Goal: Task Accomplishment & Management: Manage account settings

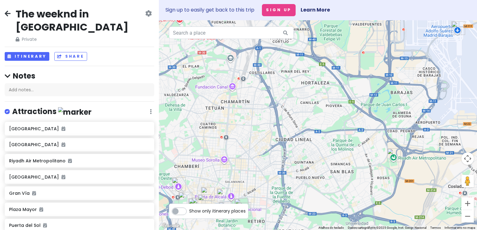
scroll to position [202, 0]
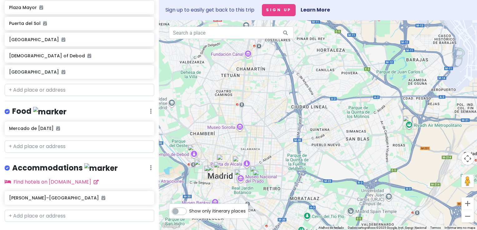
drag, startPoint x: 223, startPoint y: 165, endPoint x: 239, endPoint y: 132, distance: 36.8
click at [239, 132] on div at bounding box center [318, 125] width 318 height 210
click at [61, 210] on input "text" at bounding box center [79, 216] width 149 height 12
paste input "[STREET_ADDRESS]"
type input "[STREET_ADDRESS]"
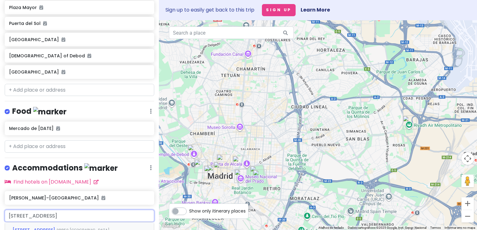
click at [56, 227] on span "[STREET_ADDRESS]" at bounding box center [34, 230] width 44 height 6
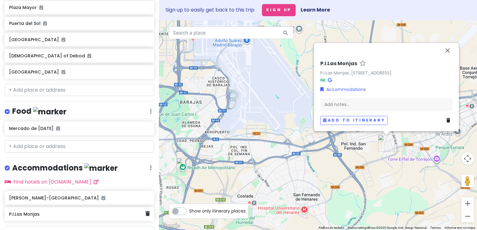
click at [75, 210] on div "P.I.Las Monjas" at bounding box center [77, 214] width 136 height 9
click at [145, 210] on link at bounding box center [147, 214] width 4 height 8
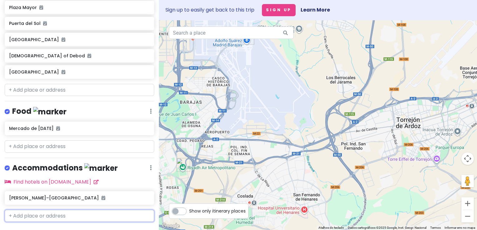
paste input "[PERSON_NAME][STREET_ADDRESS]"
type input "[PERSON_NAME][STREET_ADDRESS]"
click at [76, 210] on input "[PERSON_NAME][STREET_ADDRESS]" at bounding box center [79, 216] width 149 height 12
click at [85, 228] on span "28223 [GEOGRAPHIC_DATA], [GEOGRAPHIC_DATA]" at bounding box center [79, 234] width 134 height 13
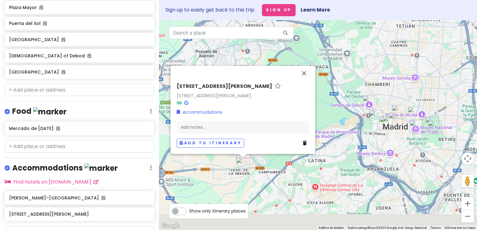
drag, startPoint x: 343, startPoint y: 128, endPoint x: 333, endPoint y: 73, distance: 55.5
click at [333, 73] on div "[STREET_ADDRESS][PERSON_NAME][PERSON_NAME], [GEOGRAPHIC_DATA] Accommodations Ad…" at bounding box center [318, 125] width 318 height 210
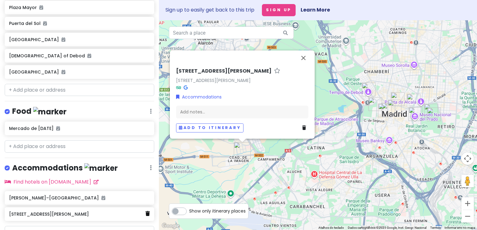
click at [145, 210] on link at bounding box center [147, 214] width 4 height 8
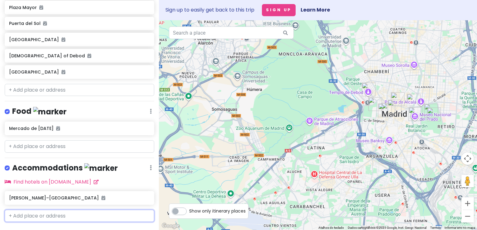
click at [78, 210] on input "text" at bounding box center [79, 216] width 149 height 12
paste input "[PERSON_NAME][STREET_ADDRESS]"
type input "[PERSON_NAME][STREET_ADDRESS]"
click at [112, 222] on div "[STREET_ADDRESS][PERSON_NAME]" at bounding box center [79, 233] width 149 height 23
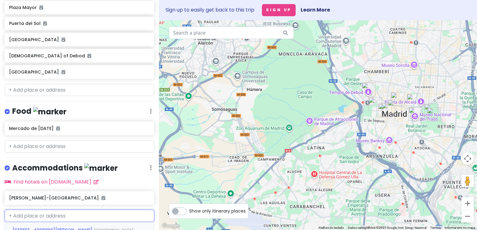
scroll to position [0, 0]
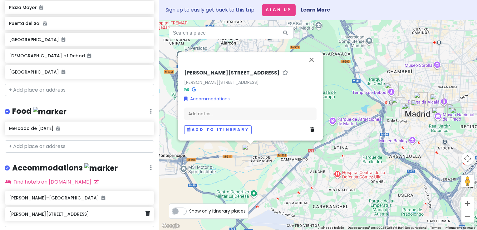
click at [141, 207] on div "[PERSON_NAME][STREET_ADDRESS]" at bounding box center [79, 214] width 149 height 14
click at [145, 211] on icon at bounding box center [147, 213] width 4 height 5
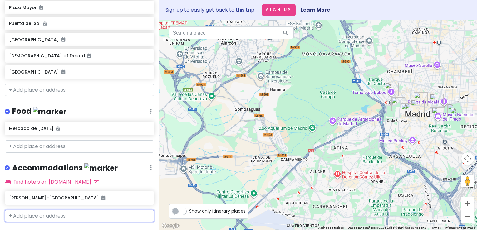
paste input "[PERSON_NAME], 1, 28905 Getafe"
type input "[PERSON_NAME], 1, 28905 Getafe"
click at [65, 210] on input "[PERSON_NAME], 1, 28905 Getafe" at bounding box center [79, 216] width 149 height 12
click at [76, 228] on span "28905 Getafe, [GEOGRAPHIC_DATA]" at bounding box center [66, 234] width 108 height 13
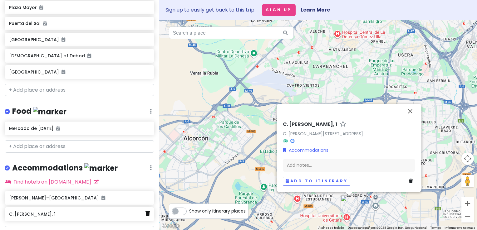
click at [145, 211] on icon at bounding box center [147, 213] width 4 height 5
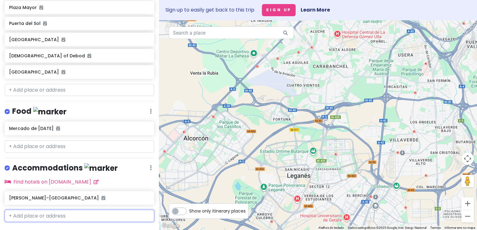
paste input "[STREET_ADDRESS][PERSON_NAME]"
type input "[STREET_ADDRESS][PERSON_NAME]"
click at [90, 210] on input "[STREET_ADDRESS][PERSON_NAME]" at bounding box center [79, 216] width 149 height 12
click at [79, 227] on span "[STREET_ADDRESS][PERSON_NAME]" at bounding box center [52, 230] width 81 height 6
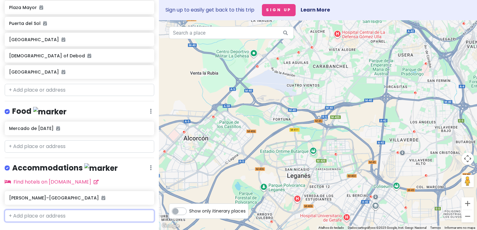
scroll to position [0, 0]
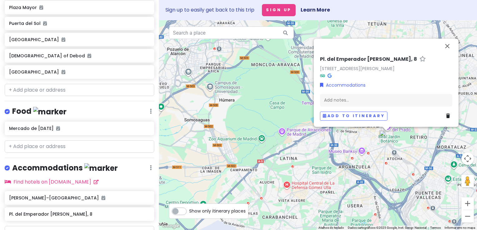
drag, startPoint x: 365, startPoint y: 179, endPoint x: 336, endPoint y: 148, distance: 42.4
click at [336, 148] on div "Pl. del Emperador [PERSON_NAME], [STREET_ADDRESS][PERSON_NAME], [GEOGRAPHIC_DAT…" at bounding box center [318, 125] width 318 height 210
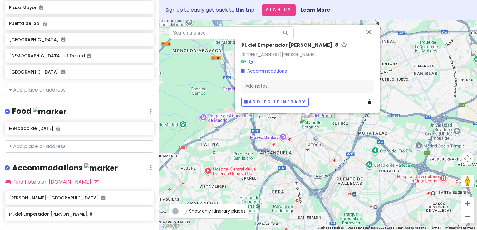
drag, startPoint x: 387, startPoint y: 76, endPoint x: 372, endPoint y: 138, distance: 63.8
click at [372, 138] on div "Pl. del Emperador [PERSON_NAME], [STREET_ADDRESS][PERSON_NAME], [GEOGRAPHIC_DAT…" at bounding box center [318, 125] width 318 height 210
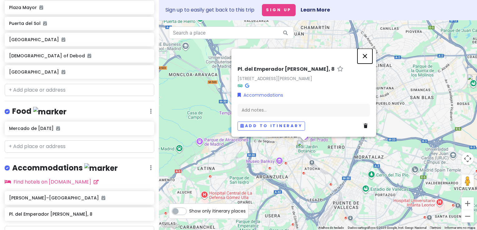
click at [364, 57] on button "Fechar" at bounding box center [364, 56] width 15 height 15
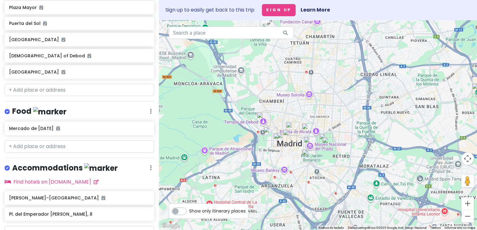
drag, startPoint x: 272, startPoint y: 157, endPoint x: 279, endPoint y: 170, distance: 14.8
click at [279, 170] on div at bounding box center [318, 125] width 318 height 210
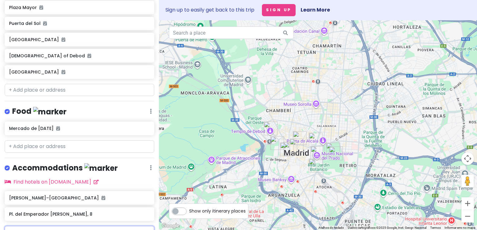
click at [90, 226] on input "text" at bounding box center [79, 232] width 149 height 12
paste input "[STREET_ADDRESS][PERSON_NAME][PERSON_NAME]"
type input "[STREET_ADDRESS][PERSON_NAME][PERSON_NAME]"
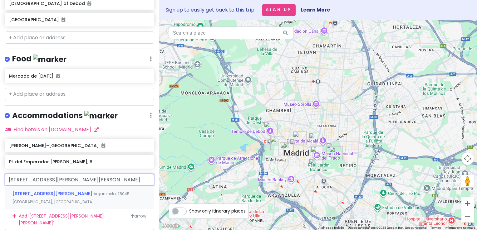
click at [81, 191] on span "Arganzuela, 28045 [GEOGRAPHIC_DATA], [GEOGRAPHIC_DATA]" at bounding box center [70, 197] width 117 height 13
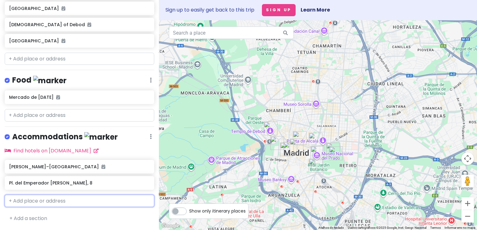
scroll to position [234, 0]
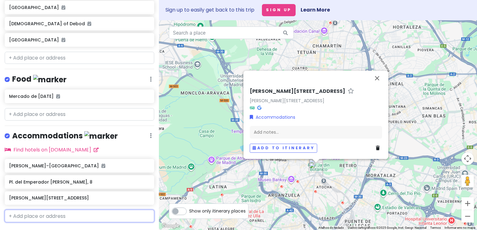
click at [41, 210] on input "text" at bounding box center [79, 216] width 149 height 12
paste input "[GEOGRAPHIC_DATA]"
type input "[GEOGRAPHIC_DATA]"
click at [108, 228] on span "Arganzuela, 28045 [GEOGRAPHIC_DATA], [GEOGRAPHIC_DATA]" at bounding box center [76, 234] width 128 height 13
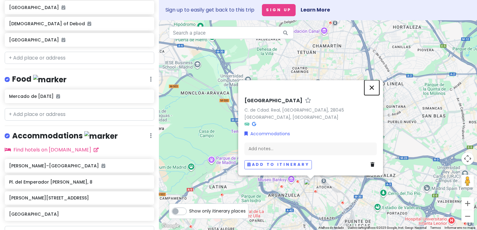
click at [371, 91] on button "Fechar" at bounding box center [371, 87] width 15 height 15
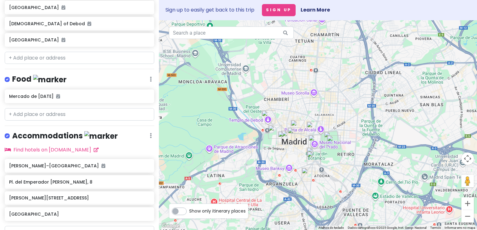
drag, startPoint x: 236, startPoint y: 162, endPoint x: 231, endPoint y: 143, distance: 19.5
click at [231, 143] on div at bounding box center [318, 125] width 318 height 210
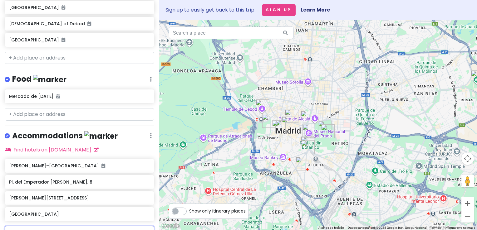
click at [80, 226] on input "text" at bounding box center [79, 232] width 149 height 12
paste input "[STREET_ADDRESS]"
type input "[STREET_ADDRESS]"
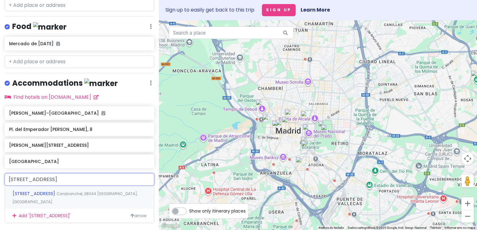
click at [84, 191] on span "Carabanchel, 28044 [GEOGRAPHIC_DATA], [GEOGRAPHIC_DATA]" at bounding box center [74, 197] width 125 height 13
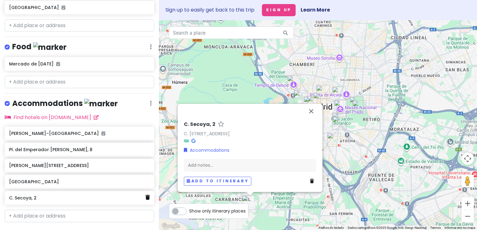
click at [145, 195] on icon at bounding box center [147, 197] width 4 height 5
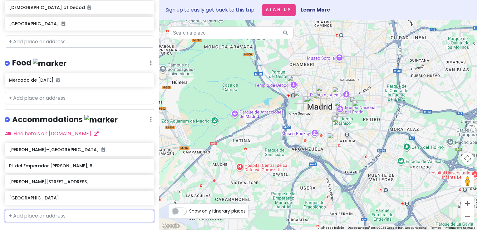
paste input "[STREET_ADDRESS]"
type input "[STREET_ADDRESS]"
click at [67, 210] on input "[STREET_ADDRESS]" at bounding box center [79, 216] width 149 height 12
click at [56, 227] on span "[STREET_ADDRESS]" at bounding box center [34, 230] width 44 height 6
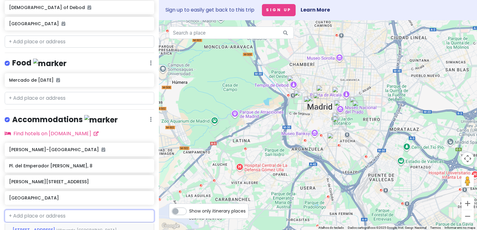
scroll to position [0, 0]
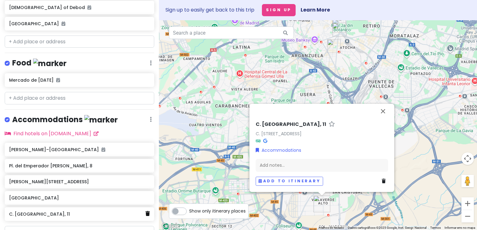
click at [145, 211] on icon at bounding box center [147, 213] width 4 height 5
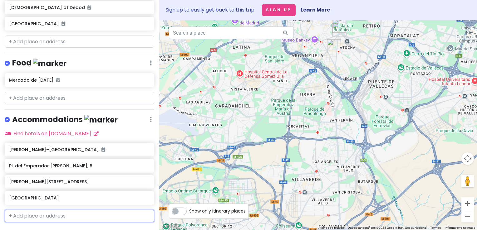
paste input "[STREET_ADDRESS],"
type input "[STREET_ADDRESS],"
click at [74, 210] on input "[STREET_ADDRESS]," at bounding box center [79, 216] width 149 height 12
click at [114, 223] on div "[STREET_ADDRESS]" at bounding box center [79, 234] width 149 height 23
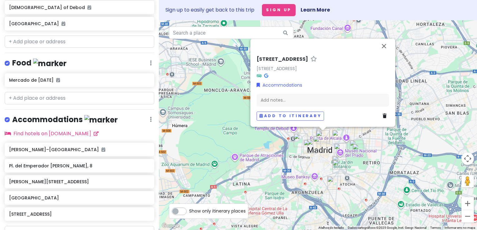
drag, startPoint x: 223, startPoint y: 128, endPoint x: 211, endPoint y: 112, distance: 20.5
click at [211, 112] on div "[STREET_ADDRESS], [GEOGRAPHIC_DATA] Accommodations Add notes... Add to itinerary" at bounding box center [318, 125] width 318 height 210
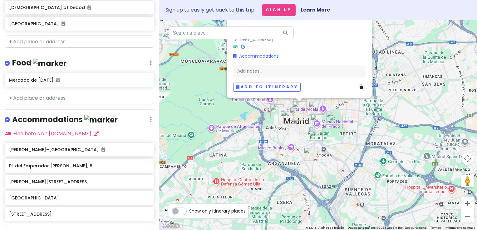
click at [309, 154] on img "Calle de Ciudad Real" at bounding box center [310, 154] width 14 height 14
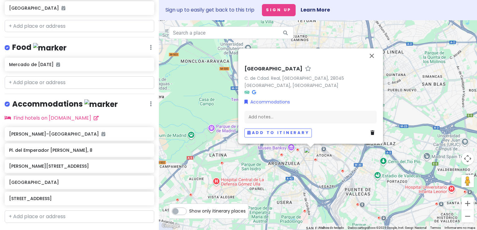
scroll to position [267, 0]
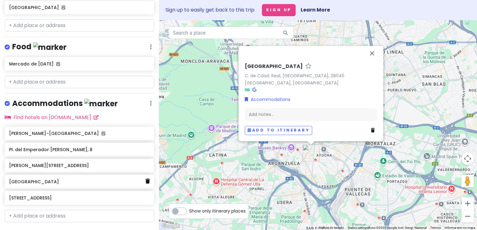
click at [145, 179] on icon at bounding box center [147, 181] width 4 height 5
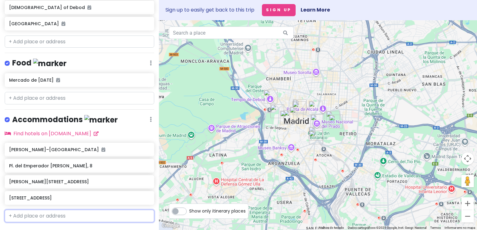
click at [49, 210] on input "text" at bounding box center [79, 216] width 149 height 12
paste input "[STREET_ADDRESS]"
type input "[STREET_ADDRESS]"
click at [60, 228] on span "28013 [GEOGRAPHIC_DATA], [GEOGRAPHIC_DATA]" at bounding box center [78, 234] width 133 height 13
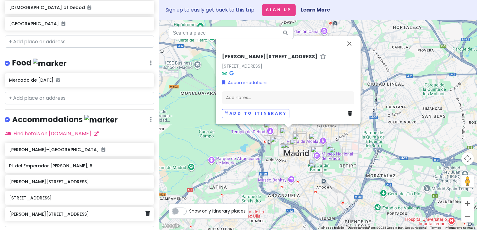
click at [61, 211] on h6 "[PERSON_NAME][STREET_ADDRESS]" at bounding box center [77, 214] width 136 height 6
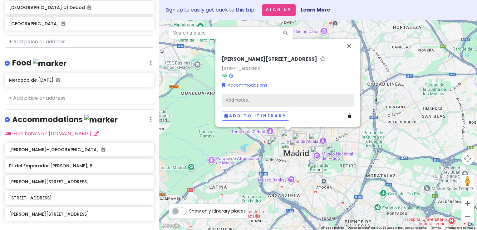
click at [266, 97] on div "Add notes..." at bounding box center [287, 100] width 132 height 13
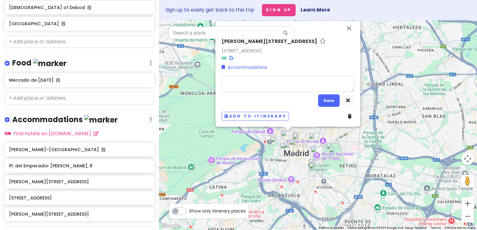
type textarea "x"
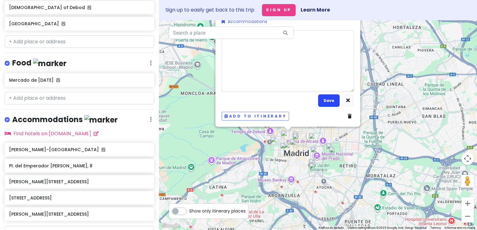
type textarea "[URL][DOMAIN_NAME]"
click at [332, 99] on button "Save" at bounding box center [329, 101] width 22 height 12
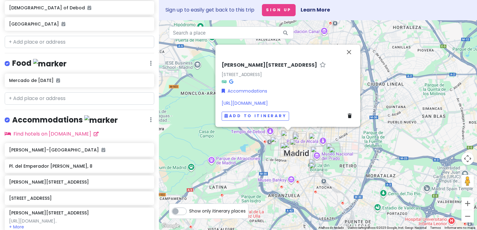
scroll to position [294, 0]
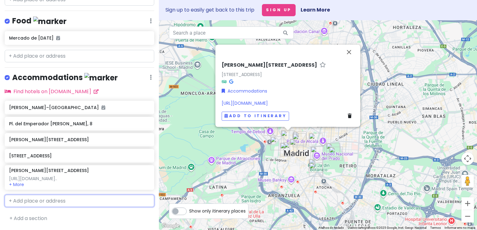
click at [47, 204] on input "text" at bounding box center [79, 201] width 149 height 12
paste input "[STREET_ADDRESS]"
type input "[STREET_ADDRESS]"
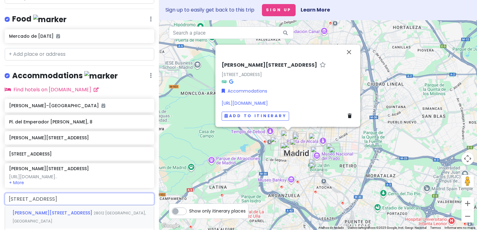
click at [66, 216] on span "28012 [GEOGRAPHIC_DATA], [GEOGRAPHIC_DATA]" at bounding box center [78, 217] width 133 height 13
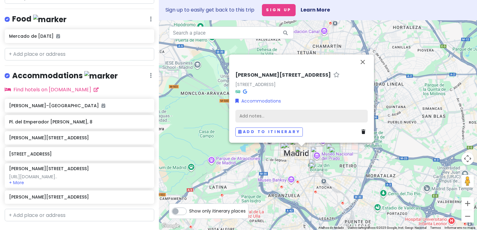
click at [269, 118] on div "Add notes..." at bounding box center [301, 115] width 132 height 13
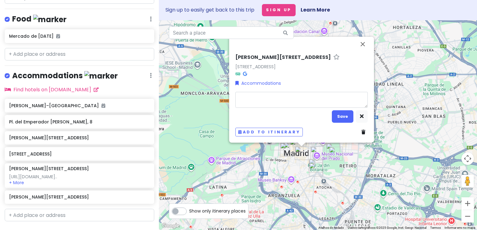
type textarea "x"
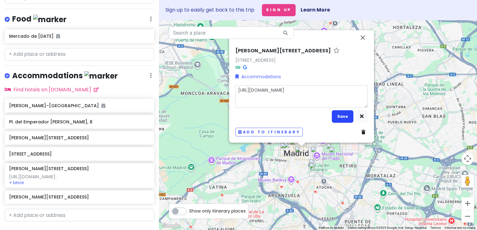
type textarea "[URL][DOMAIN_NAME]"
click at [338, 117] on button "Save" at bounding box center [343, 116] width 22 height 12
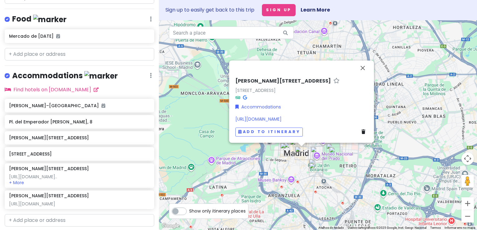
scroll to position [327, 0]
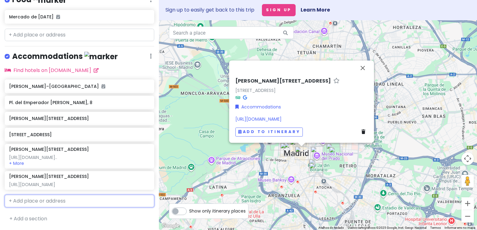
click at [73, 200] on input "text" at bounding box center [79, 201] width 149 height 12
paste input "[STREET_ADDRESS][PERSON_NAME]"
type input "[STREET_ADDRESS][PERSON_NAME]"
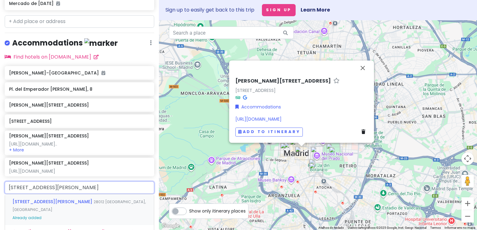
click at [73, 205] on span "[STREET_ADDRESS][PERSON_NAME]" at bounding box center [52, 202] width 81 height 6
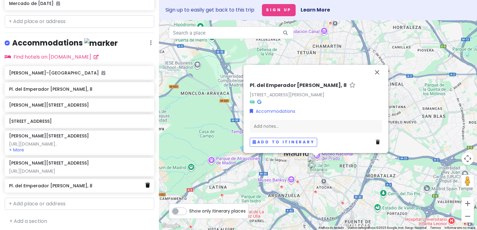
click at [145, 188] on icon at bounding box center [147, 185] width 4 height 5
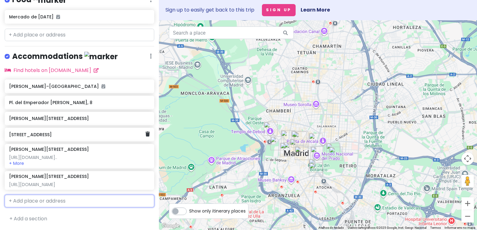
click at [58, 130] on div "[STREET_ADDRESS]" at bounding box center [77, 134] width 136 height 9
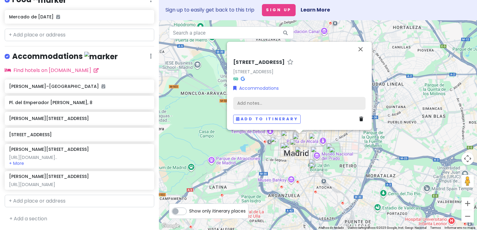
click at [266, 100] on div "Add notes..." at bounding box center [299, 103] width 132 height 13
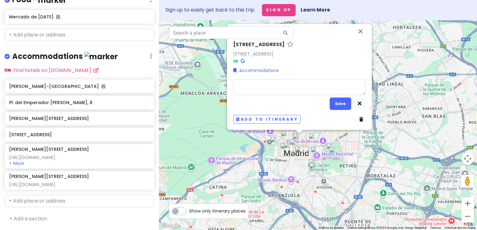
type textarea "x"
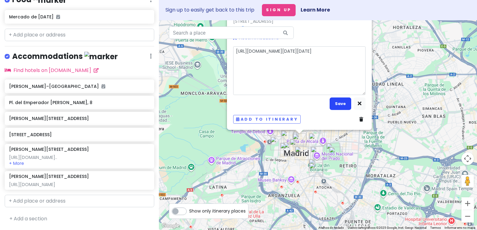
type textarea "[URL][DOMAIN_NAME][DATE][DATE]"
click at [342, 104] on button "Save" at bounding box center [340, 104] width 22 height 12
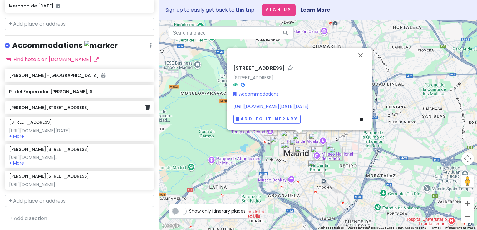
click at [48, 105] on h6 "[PERSON_NAME][STREET_ADDRESS]" at bounding box center [77, 108] width 136 height 6
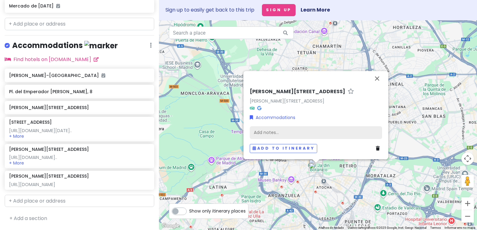
click at [275, 128] on div "Add notes..." at bounding box center [316, 132] width 132 height 13
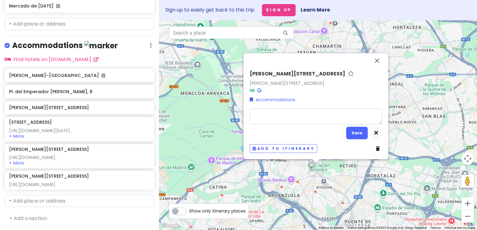
type textarea "x"
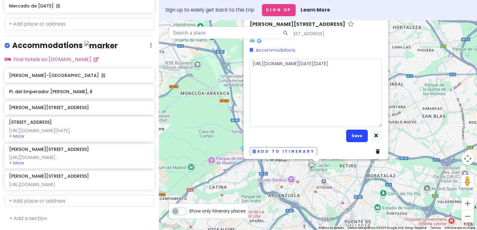
type textarea "[URL][DOMAIN_NAME][DATE][DATE]"
click at [347, 136] on button "Save" at bounding box center [357, 136] width 22 height 12
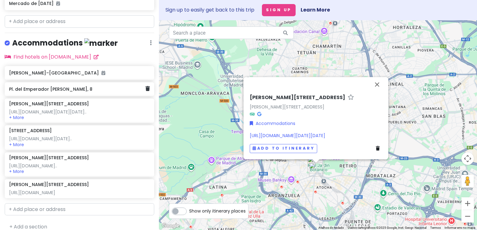
click at [87, 86] on h6 "Pl. del Emperador [PERSON_NAME], 8" at bounding box center [77, 89] width 136 height 6
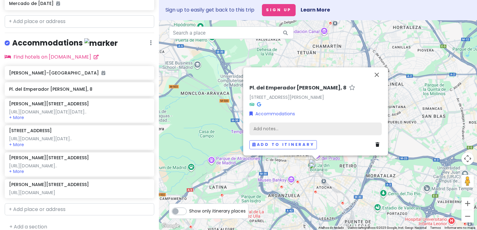
click at [267, 131] on div "Add notes..." at bounding box center [315, 128] width 132 height 13
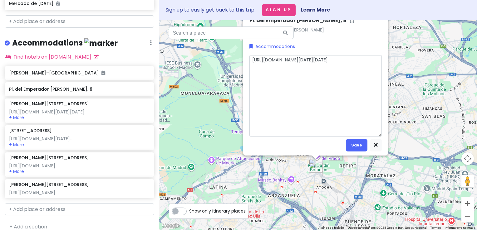
type textarea "x"
type textarea "[URL][DOMAIN_NAME][DATE][DATE]"
type textarea "x"
type textarea "[URL][DOMAIN_NAME][DATE][DATE]"
type textarea "x"
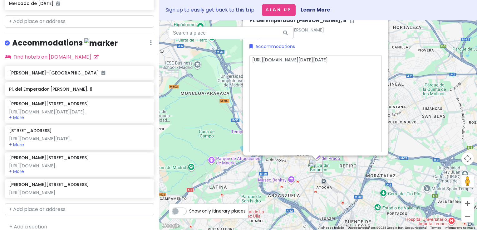
type textarea "[URL][DOMAIN_NAME][DATE][DATE]"
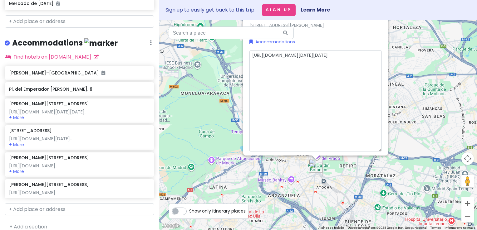
type textarea "x"
type textarea "[URL][DOMAIN_NAME][DATE][DATE]"
type textarea "x"
type textarea "[URL][DOMAIN_NAME][DATE][DATE]"
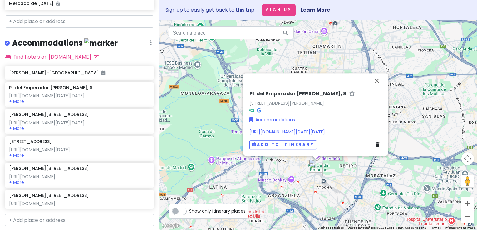
scroll to position [0, 0]
click at [322, 133] on div "[URL][DOMAIN_NAME][DATE][DATE]" at bounding box center [315, 131] width 132 height 7
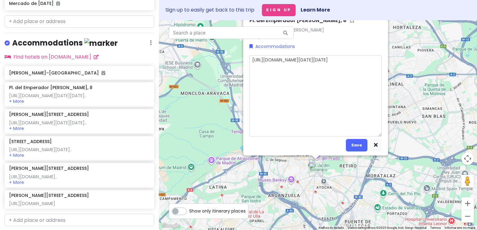
click at [337, 134] on textarea "[URL][DOMAIN_NAME][DATE][DATE]" at bounding box center [315, 96] width 132 height 82
type textarea "x"
type textarea "[URL][DOMAIN_NAME][DATE][DATE]"
type textarea "x"
type textarea "[URL][DOMAIN_NAME][DATE][DATE]"
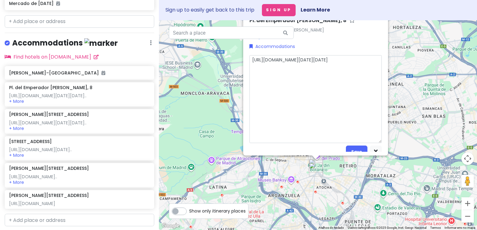
type textarea "x"
type textarea "[URL][DOMAIN_NAME][DATE][DATE]"
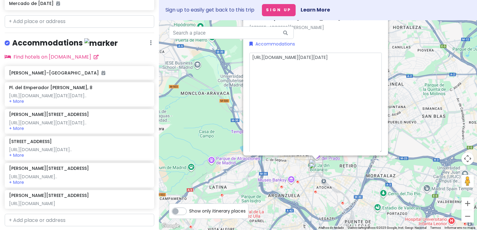
type textarea "x"
type textarea "[URL][DOMAIN_NAME][DATE][DATE]"
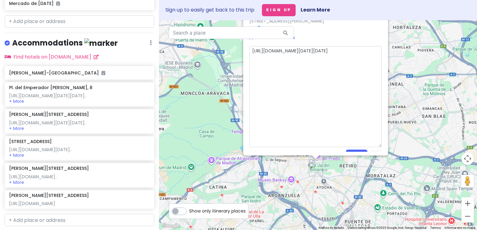
type textarea "x"
type textarea "[URL][DOMAIN_NAME][DATE][DATE]"
type textarea "x"
type textarea "[URL][DOMAIN_NAME][DATE][DATE] [URL][DOMAIN_NAME]"
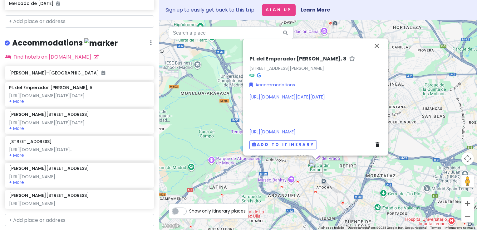
scroll to position [42, 0]
click at [284, 100] on div "[URL][DOMAIN_NAME][DATE][DATE] [URL][DOMAIN_NAME]" at bounding box center [315, 115] width 132 height 42
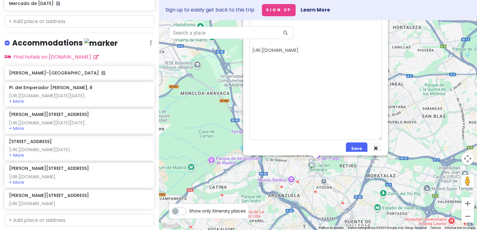
scroll to position [0, 0]
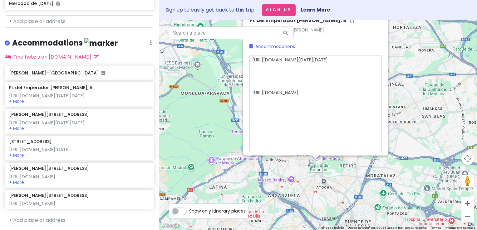
click at [300, 143] on textarea "[URL][DOMAIN_NAME][DATE][DATE] [URL][DOMAIN_NAME]" at bounding box center [315, 119] width 132 height 128
type textarea "x"
type textarea "[URL][DOMAIN_NAME][DATE][DATE] [URL][DOMAIN_NAME]"
type textarea "x"
type textarea "[URL][DOMAIN_NAME][DATE][DATE] [URL][DOMAIN_NAME]"
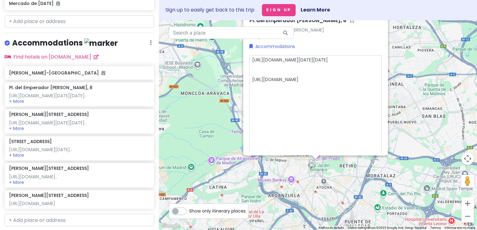
type textarea "x"
type textarea "[URL][DOMAIN_NAME][DATE][DATE] [URL][DOMAIN_NAME]"
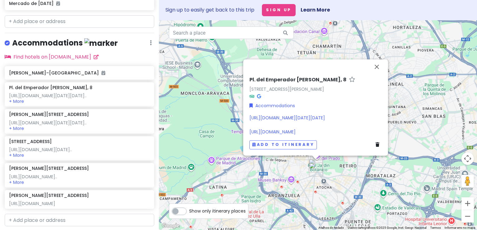
scroll to position [21, 0]
click at [188, 118] on div "[STREET_ADDRESS][PERSON_NAME][PERSON_NAME], [GEOGRAPHIC_DATA] Accommodations [U…" at bounding box center [318, 125] width 318 height 210
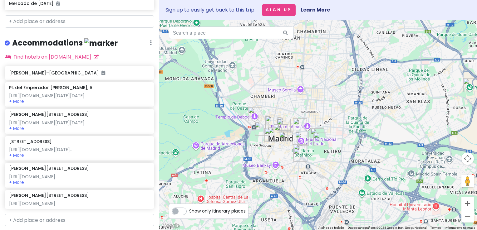
drag, startPoint x: 299, startPoint y: 119, endPoint x: 274, endPoint y: 98, distance: 32.7
click at [274, 98] on div at bounding box center [318, 125] width 318 height 210
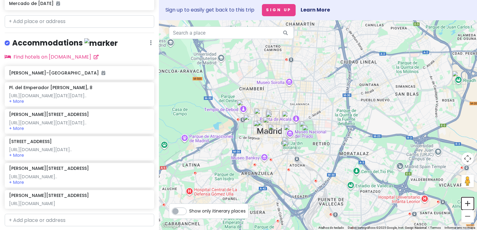
click at [465, 207] on button "Aumentar o zoom" at bounding box center [467, 203] width 12 height 12
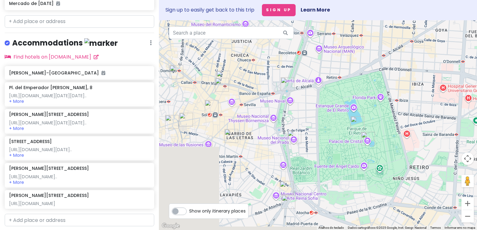
drag, startPoint x: 236, startPoint y: 114, endPoint x: 354, endPoint y: 62, distance: 128.8
click at [354, 62] on div at bounding box center [318, 125] width 318 height 210
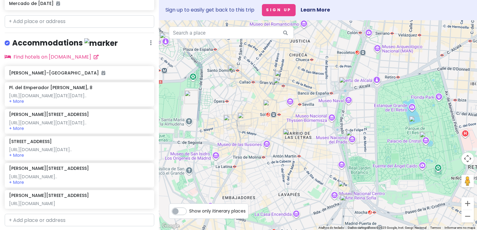
drag, startPoint x: 306, startPoint y: 93, endPoint x: 335, endPoint y: 119, distance: 39.1
click at [335, 119] on div at bounding box center [318, 125] width 318 height 210
click at [280, 73] on img "Gran Vía" at bounding box center [282, 78] width 14 height 14
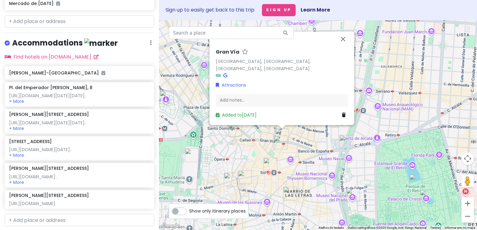
click at [270, 164] on img "Puerta del Sol" at bounding box center [270, 165] width 14 height 14
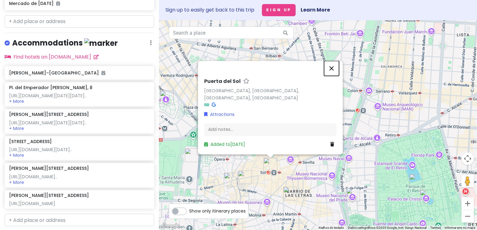
click at [332, 75] on button "Fechar" at bounding box center [331, 68] width 15 height 15
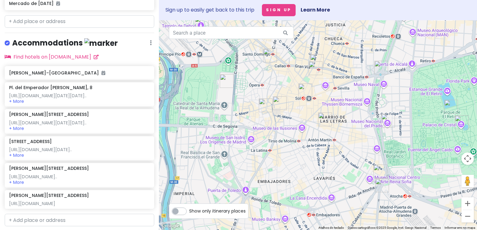
drag, startPoint x: 217, startPoint y: 151, endPoint x: 253, endPoint y: 72, distance: 86.5
click at [253, 72] on div at bounding box center [318, 125] width 318 height 210
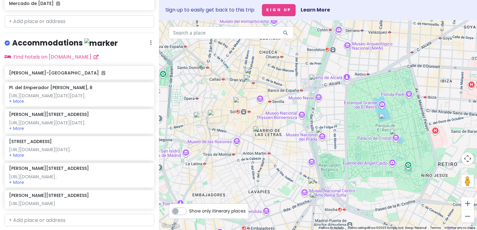
drag, startPoint x: 291, startPoint y: 129, endPoint x: 289, endPoint y: 173, distance: 44.0
click at [289, 173] on div at bounding box center [318, 125] width 318 height 210
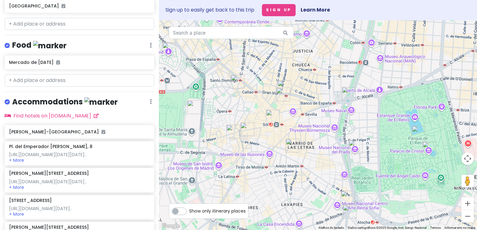
scroll to position [152, 0]
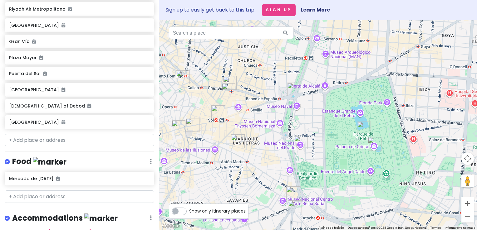
drag, startPoint x: 276, startPoint y: 142, endPoint x: 223, endPoint y: 137, distance: 53.3
click at [223, 137] on div at bounding box center [318, 125] width 318 height 210
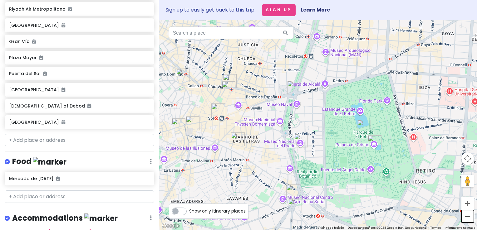
click at [465, 216] on button "Diminuir o zoom" at bounding box center [467, 216] width 12 height 12
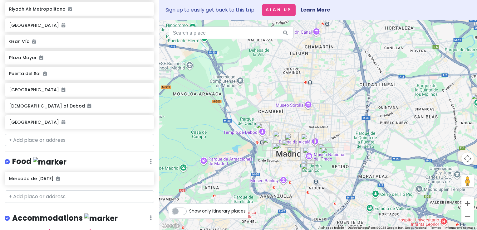
drag, startPoint x: 339, startPoint y: 187, endPoint x: 333, endPoint y: 220, distance: 33.5
click at [333, 220] on div at bounding box center [318, 125] width 318 height 210
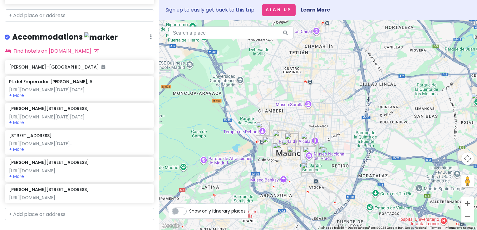
scroll to position [411, 0]
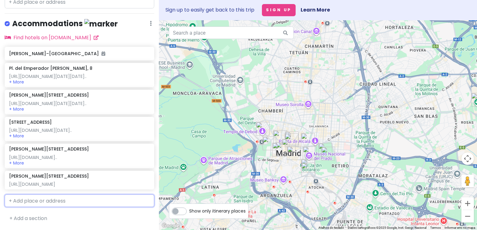
click at [65, 204] on input "text" at bounding box center [79, 201] width 149 height 12
paste input "[STREET_ADDRESS],"
type input "[STREET_ADDRESS],"
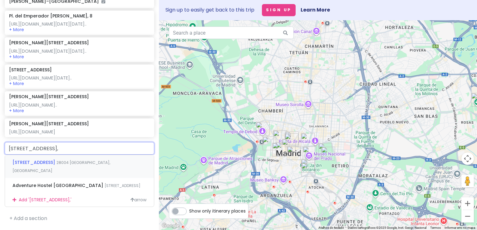
click at [73, 173] on span "28004 [GEOGRAPHIC_DATA], [GEOGRAPHIC_DATA]" at bounding box center [61, 166] width 98 height 13
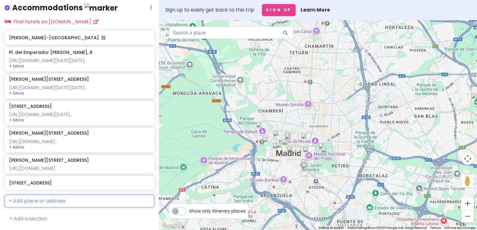
scroll to position [427, 0]
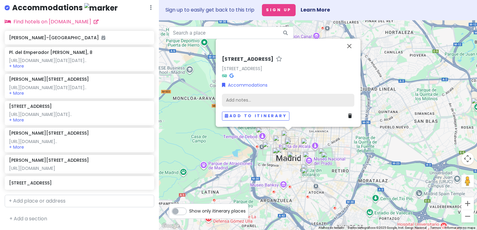
click at [255, 99] on div "Add notes..." at bounding box center [288, 100] width 132 height 13
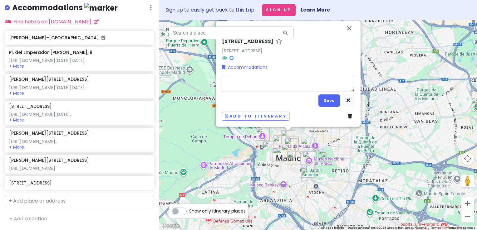
type textarea "x"
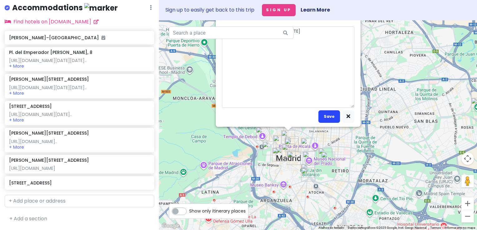
type textarea "[URL][DOMAIN_NAME][DATE][DATE]"
click at [324, 121] on button "Save" at bounding box center [329, 116] width 22 height 12
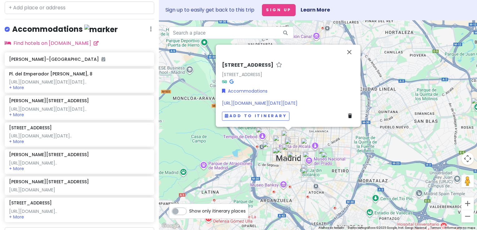
scroll to position [335, 0]
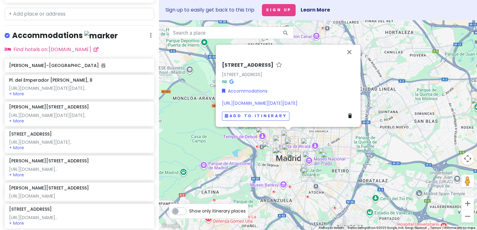
drag, startPoint x: 158, startPoint y: 121, endPoint x: 160, endPoint y: 187, distance: 65.5
click at [160, 187] on div "[STREET_ADDRESS], [GEOGRAPHIC_DATA] Accommodations [URL][DOMAIN_NAME][DATE][DAT…" at bounding box center [318, 125] width 318 height 210
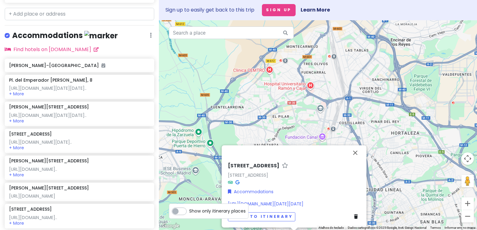
scroll to position [455, 0]
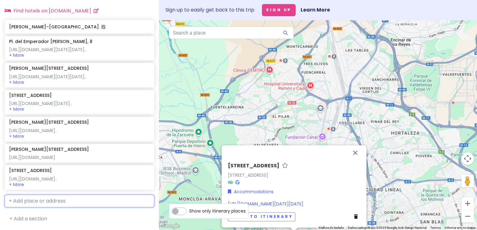
click at [54, 200] on input "text" at bounding box center [79, 201] width 149 height 12
paste input "[URL][DOMAIN_NAME]"
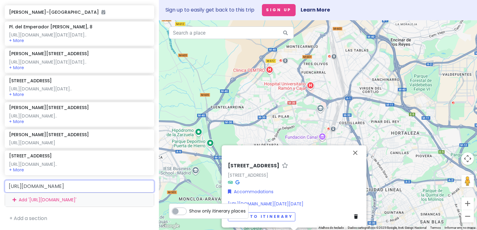
scroll to position [0, 308]
type input "[URL][DOMAIN_NAME]"
drag, startPoint x: 9, startPoint y: 199, endPoint x: 301, endPoint y: 245, distance: 296.1
click at [301, 230] on html "The weeknd in [GEOGRAPHIC_DATA] Private Change Dates Make a Copy Delete Trip Go…" at bounding box center [238, 115] width 477 height 230
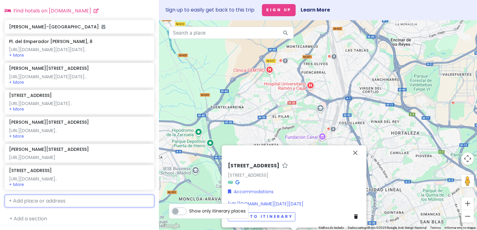
scroll to position [0, 0]
paste input "Lavapiés"
type input "Lavapiés"
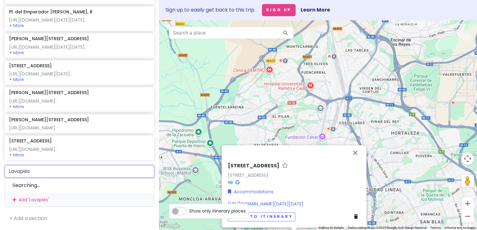
scroll to position [490, 0]
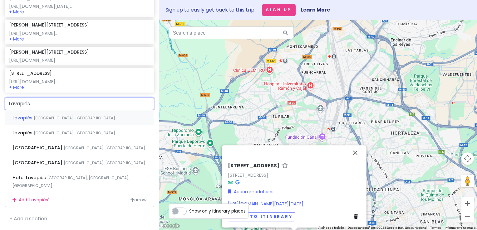
click at [65, 125] on div "Lavapiés [GEOGRAPHIC_DATA], [GEOGRAPHIC_DATA]" at bounding box center [79, 117] width 149 height 15
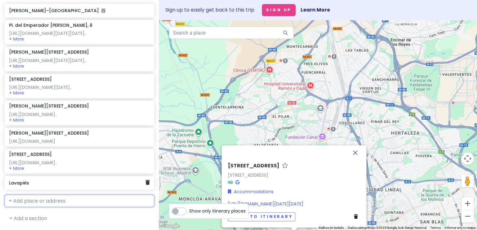
scroll to position [471, 0]
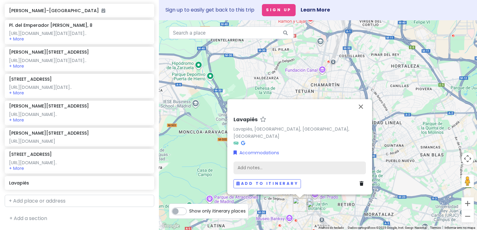
click at [259, 171] on div "Add notes..." at bounding box center [299, 167] width 132 height 13
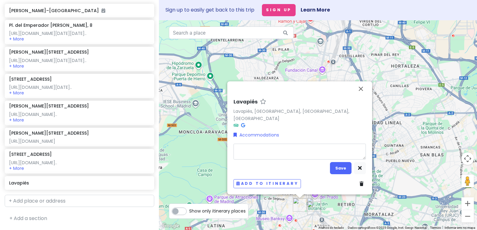
type textarea "x"
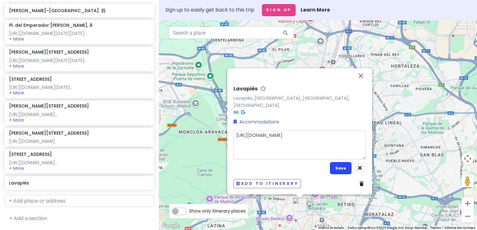
type textarea "[URL][DOMAIN_NAME]"
click at [337, 167] on button "Save" at bounding box center [341, 168] width 22 height 12
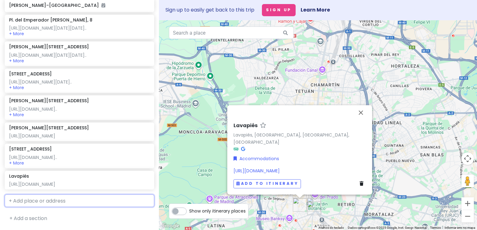
click at [83, 200] on input "text" at bounding box center [79, 201] width 149 height 12
paste input "[STREET_ADDRESS]"
type input "[STREET_ADDRESS]"
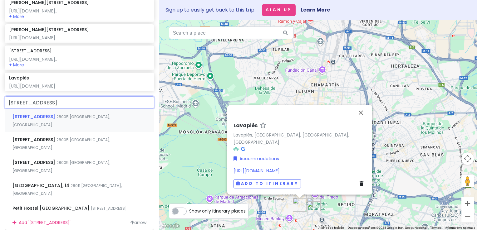
click at [67, 128] on span "28005 [GEOGRAPHIC_DATA], [GEOGRAPHIC_DATA]" at bounding box center [61, 120] width 98 height 13
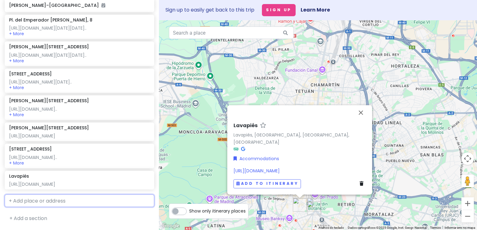
scroll to position [509, 0]
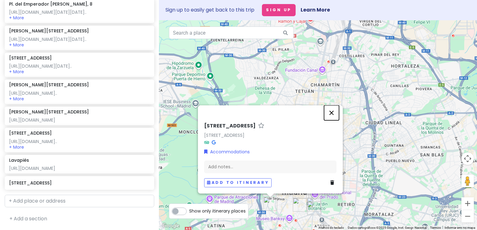
click at [332, 113] on button "Fechar" at bounding box center [331, 112] width 15 height 15
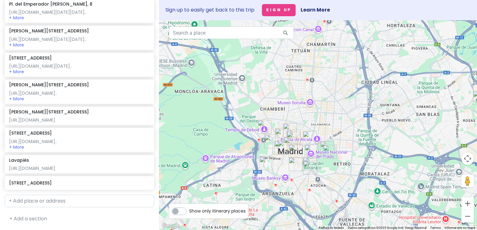
drag, startPoint x: 357, startPoint y: 160, endPoint x: 352, endPoint y: 111, distance: 49.9
click at [352, 111] on div at bounding box center [318, 125] width 318 height 210
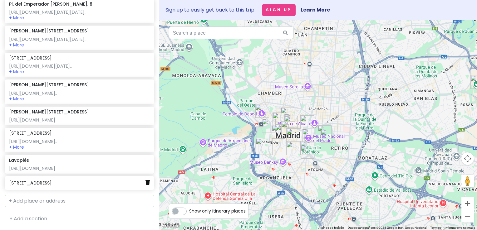
click at [145, 184] on icon at bounding box center [147, 182] width 4 height 5
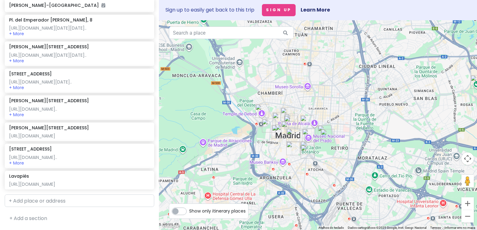
scroll to position [0, 0]
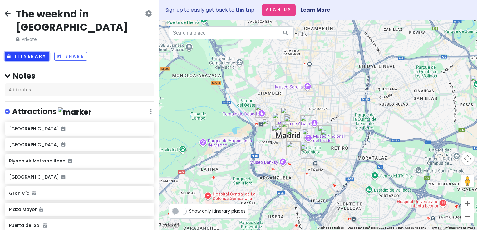
click at [29, 52] on button "Itinerary" at bounding box center [27, 56] width 45 height 9
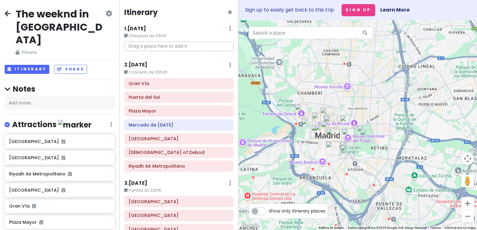
click at [158, 65] on div "2 . [DATE] Edit Day Notes Delete Day" at bounding box center [178, 66] width 109 height 11
click at [142, 65] on h6 "2 . [DATE]" at bounding box center [135, 65] width 23 height 7
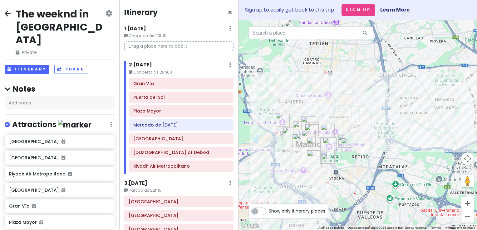
drag, startPoint x: 296, startPoint y: 145, endPoint x: 265, endPoint y: 156, distance: 33.1
click at [265, 156] on div at bounding box center [357, 125] width 238 height 210
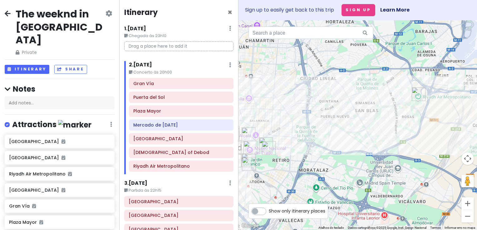
drag, startPoint x: 394, startPoint y: 130, endPoint x: 265, endPoint y: 143, distance: 129.4
click at [265, 143] on div at bounding box center [357, 125] width 238 height 210
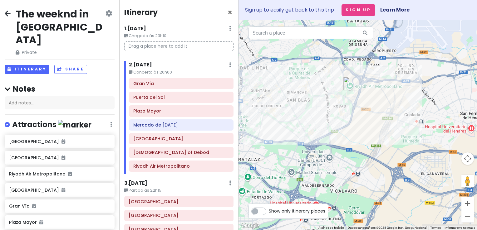
drag, startPoint x: 278, startPoint y: 153, endPoint x: 361, endPoint y: 117, distance: 89.6
click at [361, 117] on div at bounding box center [357, 125] width 238 height 210
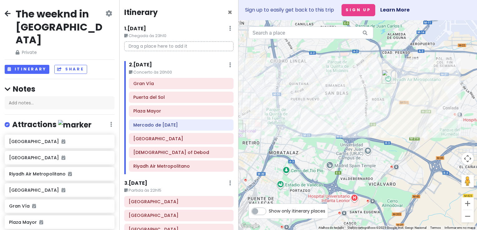
click at [156, 181] on div "3 . [DATE] Edit Day Notes Delete Day" at bounding box center [178, 184] width 109 height 11
click at [145, 182] on h6 "3 . [DATE]" at bounding box center [135, 183] width 23 height 7
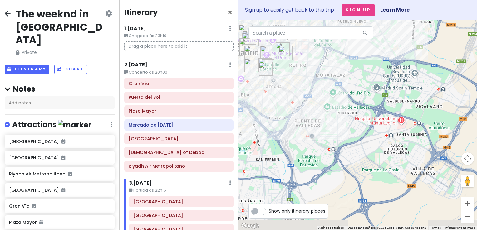
drag, startPoint x: 297, startPoint y: 144, endPoint x: 352, endPoint y: 54, distance: 106.2
click at [352, 54] on div at bounding box center [357, 125] width 238 height 210
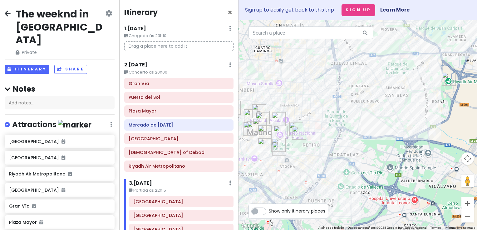
drag, startPoint x: 314, startPoint y: 42, endPoint x: 315, endPoint y: 167, distance: 124.8
click at [315, 167] on div at bounding box center [357, 125] width 238 height 210
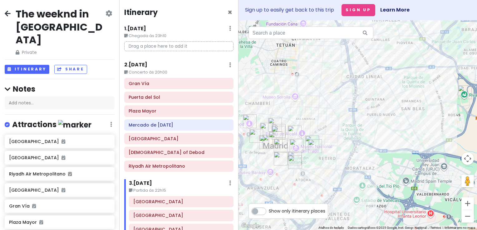
drag, startPoint x: 339, startPoint y: 138, endPoint x: 357, endPoint y: 131, distance: 19.6
click at [357, 131] on div at bounding box center [357, 125] width 238 height 210
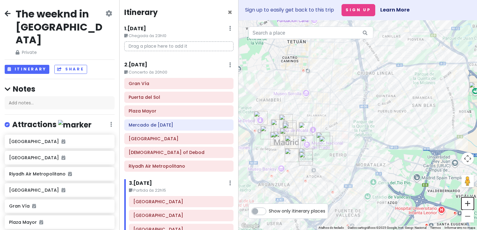
click at [464, 206] on button "Aumentar o zoom" at bounding box center [467, 203] width 12 height 12
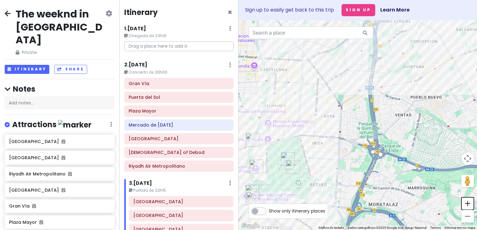
click at [464, 206] on button "Aumentar o zoom" at bounding box center [467, 203] width 12 height 12
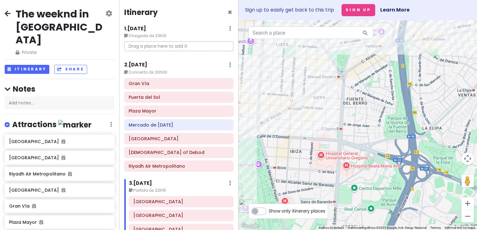
drag, startPoint x: 307, startPoint y: 167, endPoint x: 396, endPoint y: 142, distance: 93.1
click at [396, 142] on div at bounding box center [357, 125] width 238 height 210
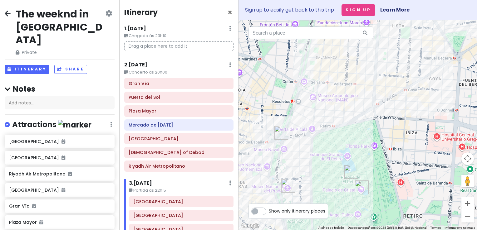
click at [269, 210] on label "Show only itinerary places" at bounding box center [297, 209] width 56 height 7
click at [269, 210] on input "Show only itinerary places" at bounding box center [271, 208] width 4 height 4
checkbox input "true"
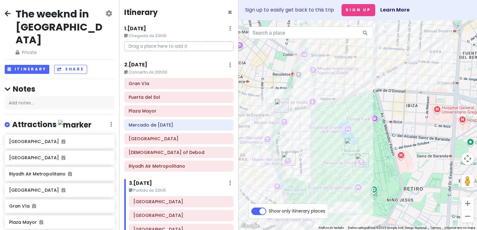
drag, startPoint x: 332, startPoint y: 159, endPoint x: 329, endPoint y: 124, distance: 36.0
click at [329, 124] on div at bounding box center [357, 125] width 238 height 210
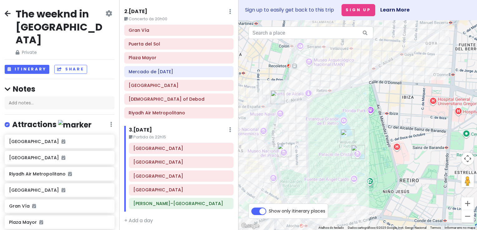
scroll to position [54, 0]
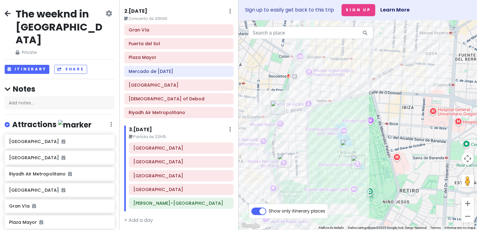
drag, startPoint x: 322, startPoint y: 97, endPoint x: 322, endPoint y: 111, distance: 14.0
click at [322, 111] on div at bounding box center [357, 125] width 238 height 210
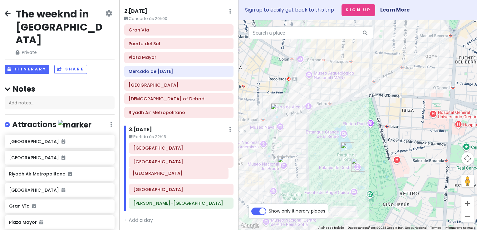
drag, startPoint x: 163, startPoint y: 150, endPoint x: 163, endPoint y: 177, distance: 26.2
click at [163, 177] on div "[GEOGRAPHIC_DATA] [GEOGRAPHIC_DATA][PERSON_NAME]–[GEOGRAPHIC_DATA]" at bounding box center [181, 177] width 114 height 69
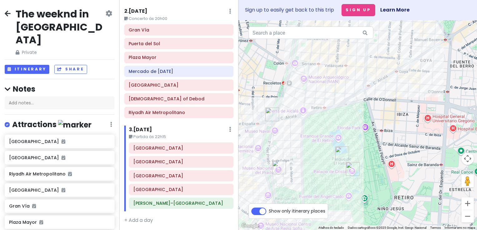
drag, startPoint x: 337, startPoint y: 104, endPoint x: 329, endPoint y: 109, distance: 9.1
click at [329, 109] on div at bounding box center [357, 125] width 238 height 210
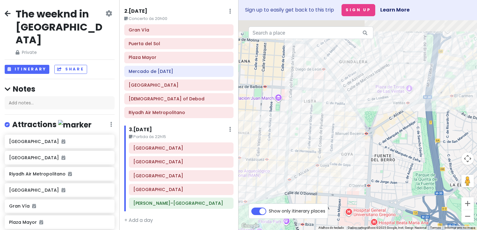
drag, startPoint x: 351, startPoint y: 90, endPoint x: 269, endPoint y: 187, distance: 127.3
click at [269, 187] on div at bounding box center [357, 125] width 238 height 210
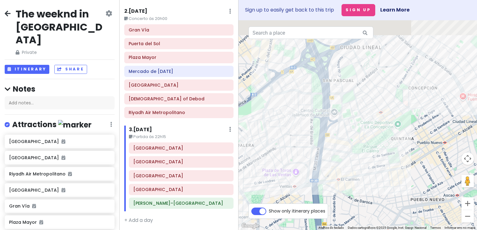
drag, startPoint x: 415, startPoint y: 79, endPoint x: 291, endPoint y: 163, distance: 149.6
click at [291, 163] on div at bounding box center [357, 125] width 238 height 210
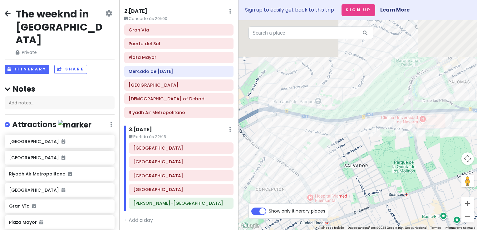
drag, startPoint x: 426, startPoint y: 84, endPoint x: 333, endPoint y: 145, distance: 111.2
click at [333, 145] on div at bounding box center [357, 125] width 238 height 210
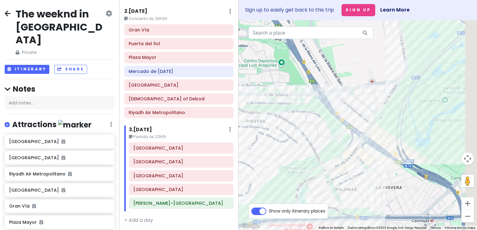
drag, startPoint x: 459, startPoint y: 73, endPoint x: 289, endPoint y: 204, distance: 214.6
click at [289, 204] on div "← Mover para a esquerda → Mover para a direita ↑ Mover para cima ↓ Mover para b…" at bounding box center [357, 125] width 238 height 210
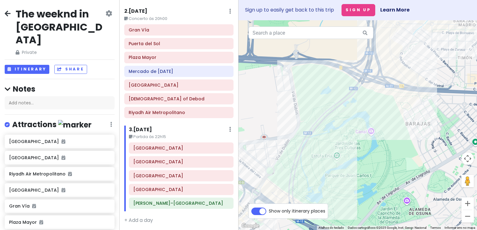
drag, startPoint x: 395, startPoint y: 114, endPoint x: 358, endPoint y: 134, distance: 41.6
click at [358, 134] on div at bounding box center [357, 125] width 238 height 210
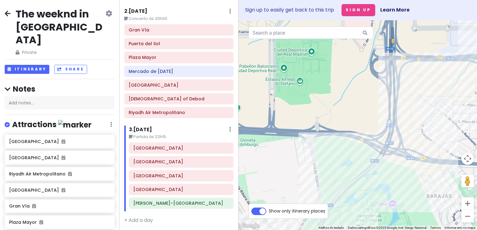
drag, startPoint x: 384, startPoint y: 116, endPoint x: 405, endPoint y: 190, distance: 77.1
click at [405, 190] on div at bounding box center [357, 125] width 238 height 210
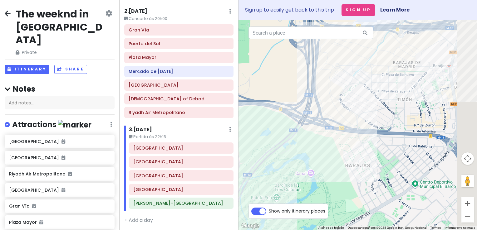
drag, startPoint x: 356, startPoint y: 128, endPoint x: 274, endPoint y: 97, distance: 87.8
click at [274, 97] on div at bounding box center [357, 125] width 238 height 210
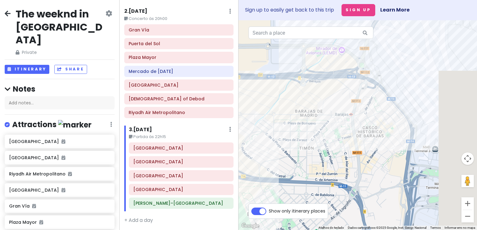
drag, startPoint x: 376, startPoint y: 95, endPoint x: 295, endPoint y: 170, distance: 110.1
click at [289, 177] on div at bounding box center [357, 125] width 238 height 210
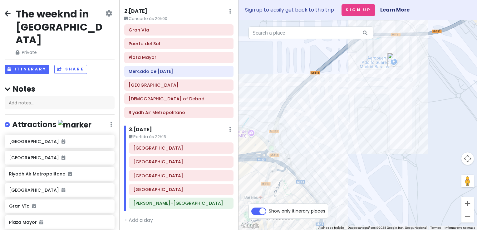
drag, startPoint x: 409, startPoint y: 85, endPoint x: 319, endPoint y: 168, distance: 122.3
click at [319, 168] on div at bounding box center [357, 125] width 238 height 210
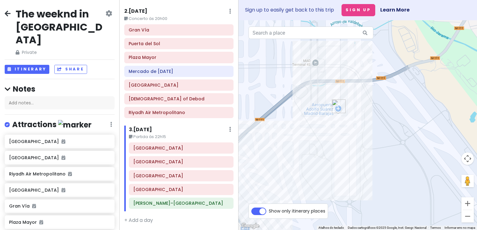
drag, startPoint x: 356, startPoint y: 128, endPoint x: 430, endPoint y: 34, distance: 119.7
click at [430, 34] on div at bounding box center [357, 125] width 238 height 210
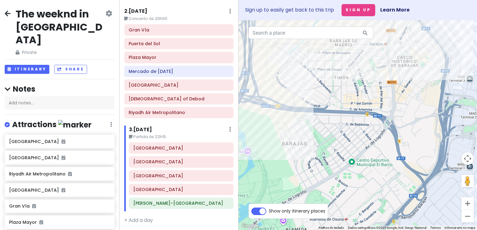
drag, startPoint x: 338, startPoint y: 128, endPoint x: 399, endPoint y: 84, distance: 75.2
click at [403, 82] on div at bounding box center [357, 125] width 238 height 210
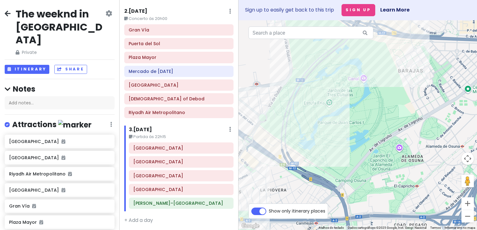
drag, startPoint x: 307, startPoint y: 132, endPoint x: 365, endPoint y: 93, distance: 69.6
click at [365, 93] on div at bounding box center [357, 125] width 238 height 210
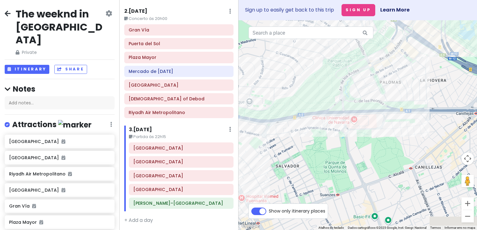
drag, startPoint x: 303, startPoint y: 133, endPoint x: 371, endPoint y: 95, distance: 78.3
click at [371, 95] on div at bounding box center [357, 125] width 238 height 210
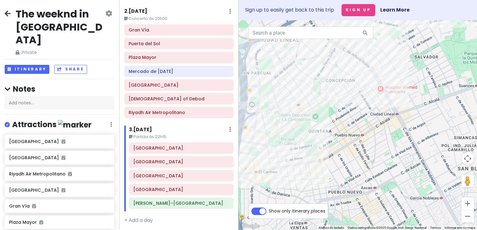
drag, startPoint x: 316, startPoint y: 168, endPoint x: 376, endPoint y: 86, distance: 102.4
click at [376, 86] on div at bounding box center [357, 125] width 238 height 210
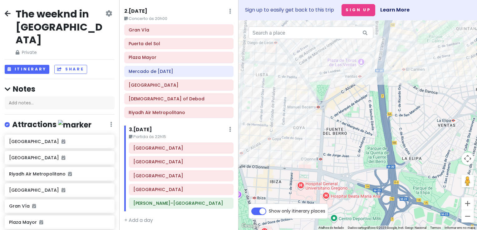
drag, startPoint x: 327, startPoint y: 135, endPoint x: 476, endPoint y: 46, distance: 174.6
click at [476, 46] on html "The weeknd in [GEOGRAPHIC_DATA] Private Change Dates Make a Copy Delete Trip Go…" at bounding box center [238, 115] width 477 height 230
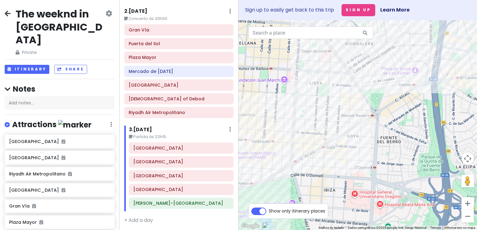
drag, startPoint x: 364, startPoint y: 81, endPoint x: 458, endPoint y: 64, distance: 94.7
click at [458, 64] on div at bounding box center [357, 125] width 238 height 210
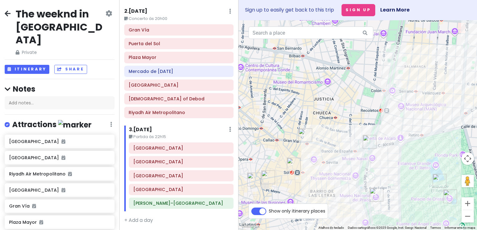
drag, startPoint x: 343, startPoint y: 154, endPoint x: 434, endPoint y: 145, distance: 91.2
click at [434, 145] on div at bounding box center [357, 125] width 238 height 210
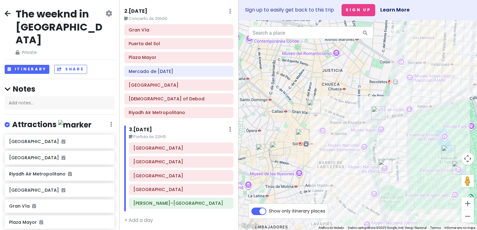
click at [145, 10] on h6 "2 . [DATE]" at bounding box center [135, 11] width 23 height 7
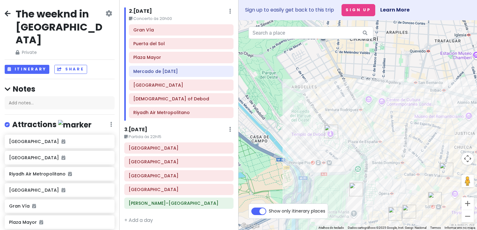
drag, startPoint x: 344, startPoint y: 90, endPoint x: 476, endPoint y: 153, distance: 146.1
click at [476, 153] on html "The weeknd in [GEOGRAPHIC_DATA] Private Change Dates Make a Copy Delete Trip Go…" at bounding box center [238, 115] width 477 height 230
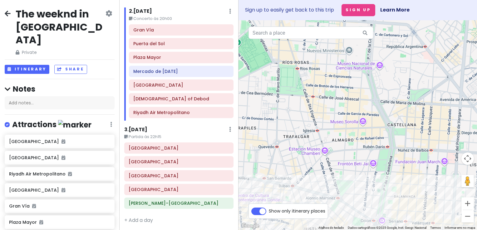
drag, startPoint x: 416, startPoint y: 79, endPoint x: 245, endPoint y: 121, distance: 175.6
click at [245, 121] on div at bounding box center [357, 125] width 238 height 210
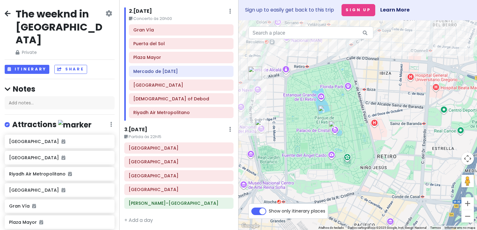
drag, startPoint x: 410, startPoint y: 132, endPoint x: 348, endPoint y: 61, distance: 94.2
click at [348, 61] on div at bounding box center [357, 125] width 238 height 210
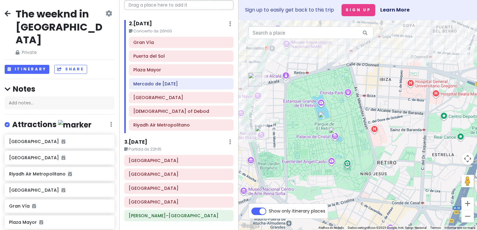
scroll to position [38, 0]
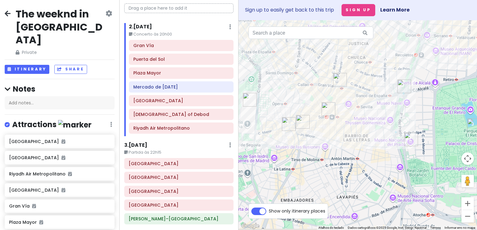
drag, startPoint x: 286, startPoint y: 129, endPoint x: 440, endPoint y: 135, distance: 154.8
click at [440, 135] on div at bounding box center [357, 125] width 238 height 210
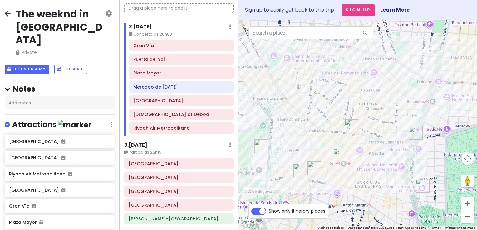
drag, startPoint x: 401, startPoint y: 85, endPoint x: 418, endPoint y: 149, distance: 66.5
click at [418, 140] on img "Plaza de Cibeles" at bounding box center [416, 133] width 14 height 14
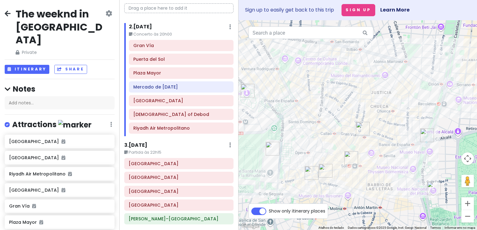
drag, startPoint x: 379, startPoint y: 172, endPoint x: 376, endPoint y: 125, distance: 46.9
click at [376, 125] on div at bounding box center [357, 125] width 238 height 210
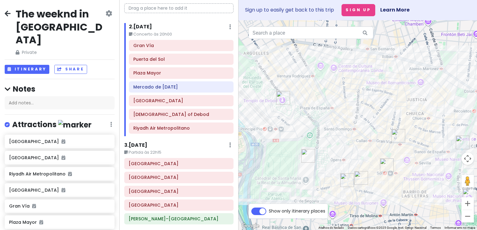
drag, startPoint x: 263, startPoint y: 85, endPoint x: 303, endPoint y: 109, distance: 46.9
click at [303, 109] on div at bounding box center [357, 125] width 238 height 210
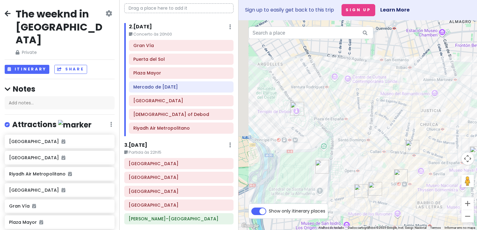
drag, startPoint x: 329, startPoint y: 124, endPoint x: 352, endPoint y: 141, distance: 28.7
click at [352, 141] on div at bounding box center [357, 125] width 238 height 210
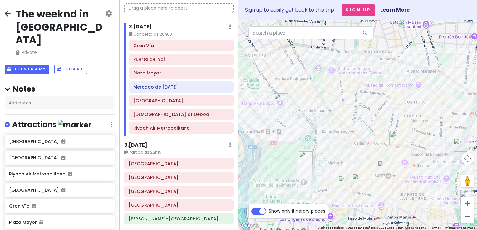
drag, startPoint x: 315, startPoint y: 109, endPoint x: 282, endPoint y: 86, distance: 40.5
click at [282, 86] on div at bounding box center [357, 125] width 238 height 210
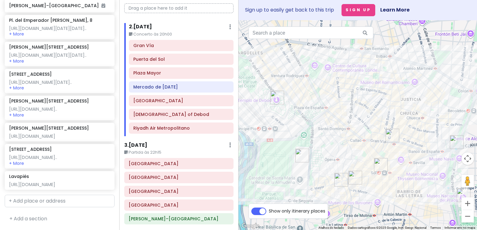
scroll to position [0, 0]
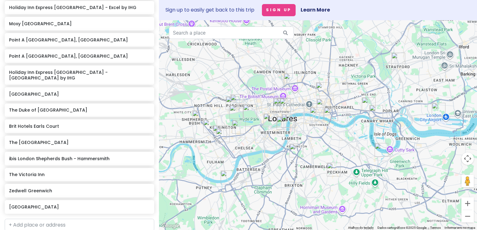
scroll to position [525, 0]
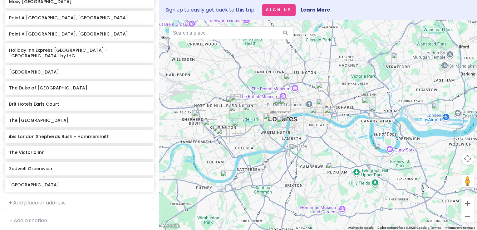
click at [223, 179] on img "Holiday Inn Express London - Wandsworth by IHG" at bounding box center [228, 178] width 14 height 14
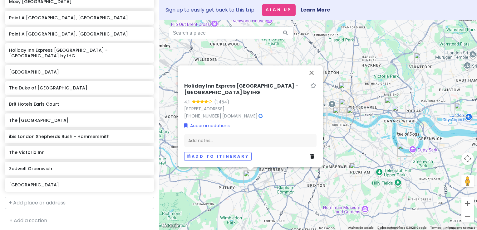
click at [314, 154] on link at bounding box center [313, 156] width 6 height 7
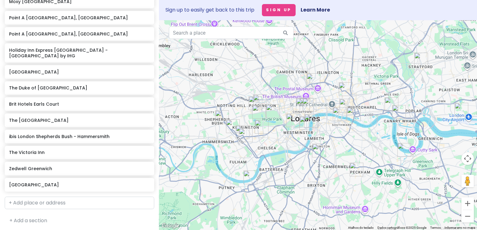
scroll to position [509, 0]
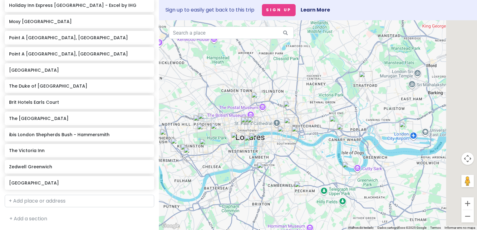
drag, startPoint x: 340, startPoint y: 146, endPoint x: 280, endPoint y: 164, distance: 62.6
click at [280, 164] on div at bounding box center [318, 125] width 318 height 210
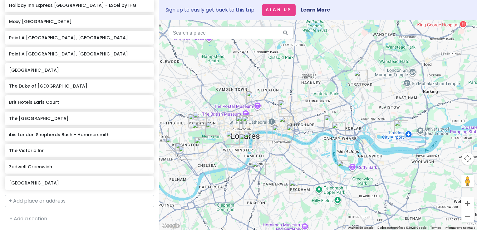
click at [398, 123] on img "Holiday Inn Express London - Excel by IHG" at bounding box center [401, 127] width 14 height 14
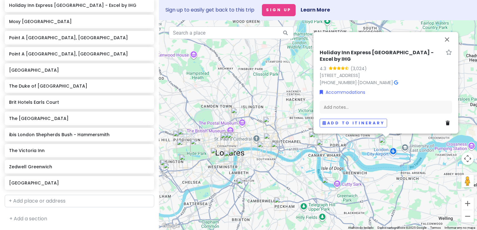
click at [448, 123] on icon at bounding box center [447, 123] width 4 height 4
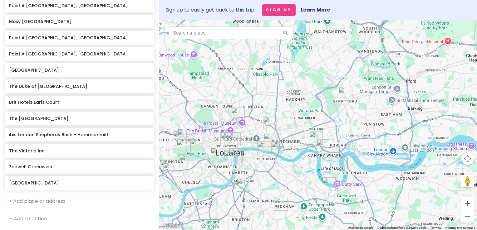
scroll to position [492, 0]
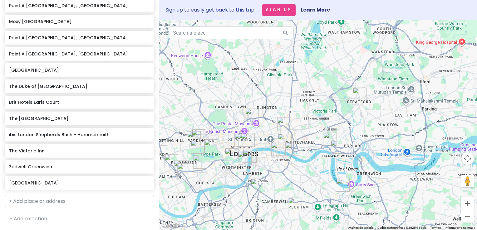
drag, startPoint x: 373, startPoint y: 127, endPoint x: 396, endPoint y: 128, distance: 23.4
click at [396, 128] on div at bounding box center [318, 125] width 318 height 210
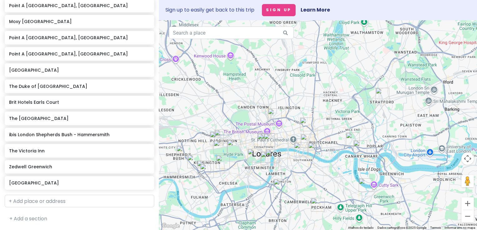
click at [381, 95] on img "Moxy London Stratford" at bounding box center [382, 95] width 14 height 14
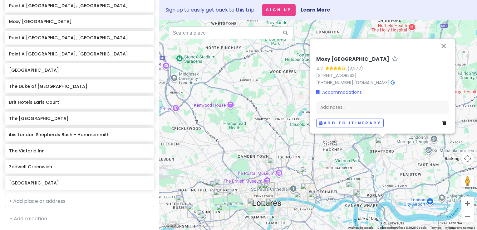
click at [443, 122] on icon at bounding box center [444, 123] width 4 height 4
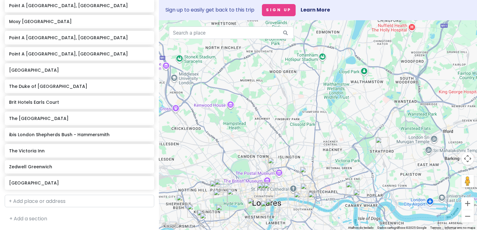
scroll to position [477, 0]
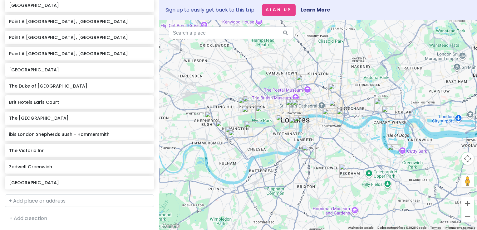
drag, startPoint x: 337, startPoint y: 138, endPoint x: 364, endPoint y: 50, distance: 91.5
click at [364, 50] on div at bounding box center [318, 125] width 318 height 210
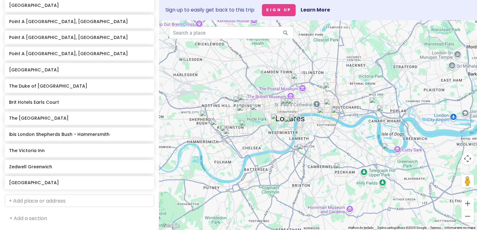
click at [336, 168] on img "The Victoria Inn" at bounding box center [341, 170] width 14 height 14
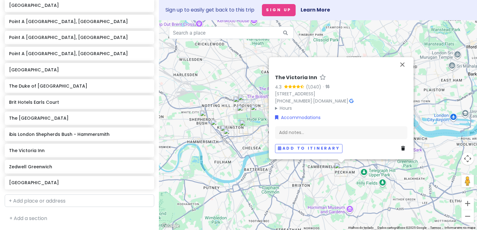
click at [347, 177] on div "The Victoria Inn 4.3 (1,040) · 77 Choumert Rd, London SE15 4AR, UK +44 20 7639 …" at bounding box center [318, 125] width 318 height 210
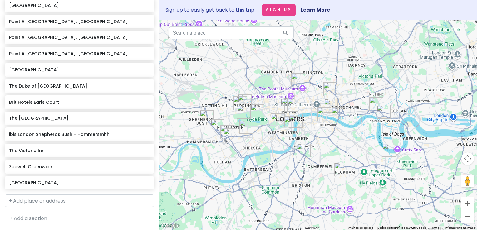
click at [341, 167] on img "The Victoria Inn" at bounding box center [341, 170] width 14 height 14
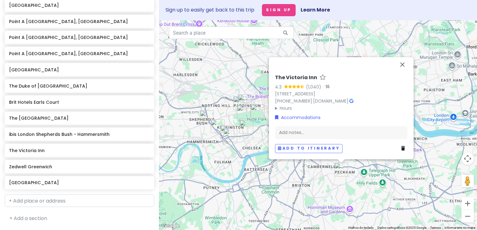
click at [404, 146] on icon at bounding box center [403, 148] width 4 height 4
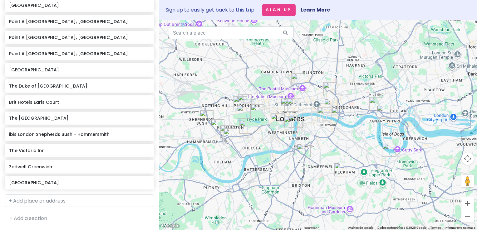
scroll to position [460, 0]
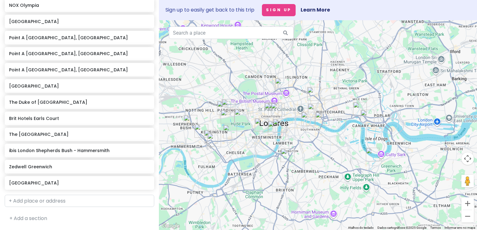
drag, startPoint x: 369, startPoint y: 149, endPoint x: 351, endPoint y: 156, distance: 19.1
click at [351, 156] on div at bounding box center [318, 125] width 318 height 210
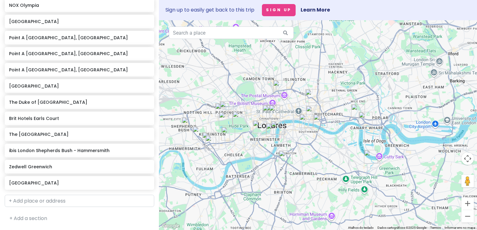
click at [368, 156] on img "Zedwell Greenwich" at bounding box center [371, 157] width 14 height 14
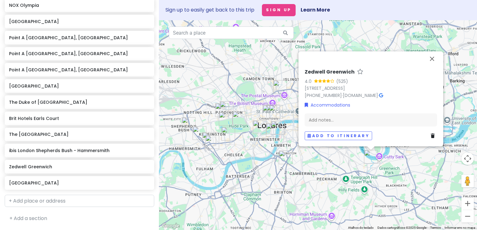
click at [433, 134] on icon at bounding box center [432, 135] width 4 height 4
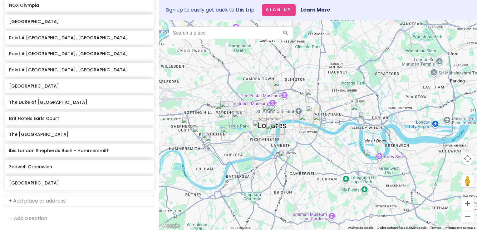
scroll to position [444, 0]
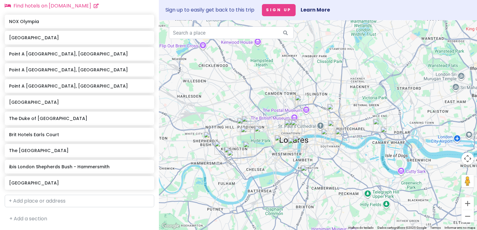
drag, startPoint x: 348, startPoint y: 148, endPoint x: 374, endPoint y: 163, distance: 30.1
click at [374, 163] on div at bounding box center [318, 125] width 318 height 210
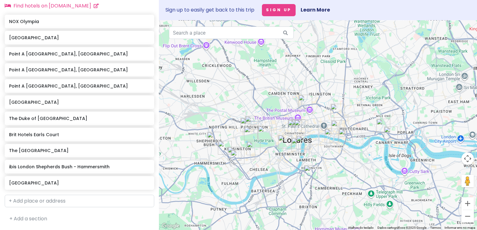
click at [386, 130] on img "Point A London, Canary Wharf" at bounding box center [391, 134] width 14 height 14
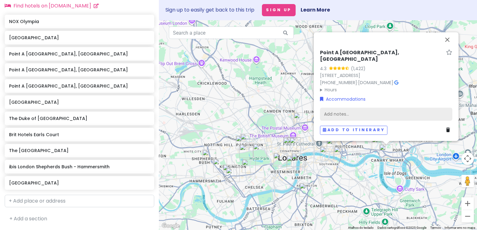
click at [332, 115] on div "Add notes..." at bounding box center [386, 114] width 132 height 13
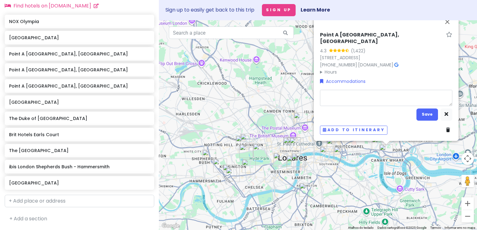
type textarea "x"
type textarea "5"
type textarea "x"
type textarea "51"
type textarea "x"
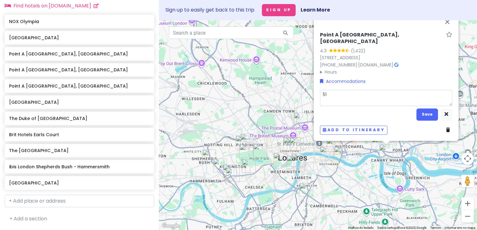
type textarea "512"
type textarea "x"
type textarea "512,"
type textarea "x"
type textarea "512,"
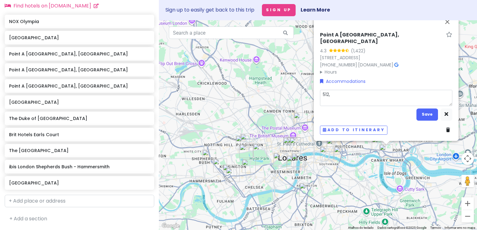
type textarea "x"
type textarea "512, s"
type textarea "x"
type textarea "512, se"
type textarea "x"
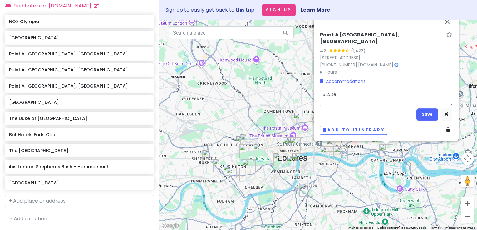
type textarea "512, sem"
type textarea "x"
type textarea "512, sem"
type textarea "x"
type textarea "512, sem P"
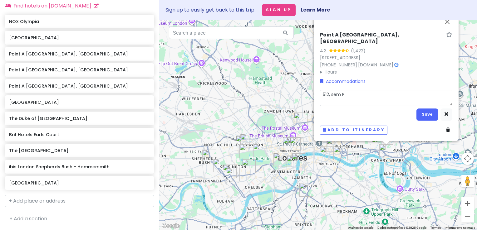
type textarea "x"
type textarea "512, sem PA"
type textarea "x"
type textarea "512, sem P"
type textarea "x"
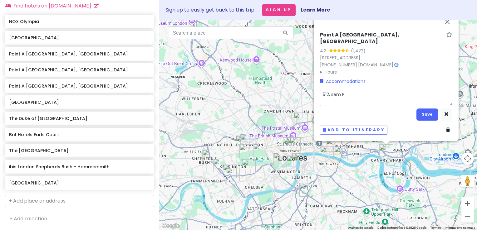
type textarea "512, sem"
type textarea "x"
type textarea "512, sem pe"
type textarea "x"
type textarea "512, sem peq"
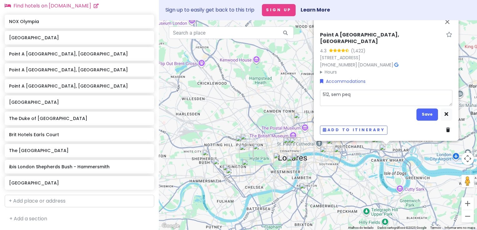
type textarea "x"
type textarea "512, sem pequ"
type textarea "x"
type textarea "512, sem peque"
type textarea "x"
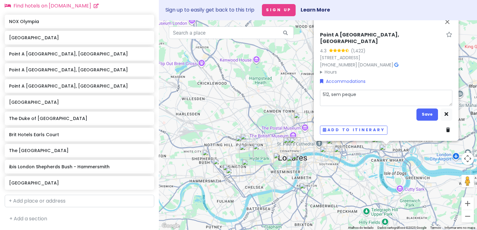
type textarea "512, sem pequen"
type textarea "x"
type textarea "512, sem pequeno"
type textarea "x"
type textarea "512, sem pequeno-"
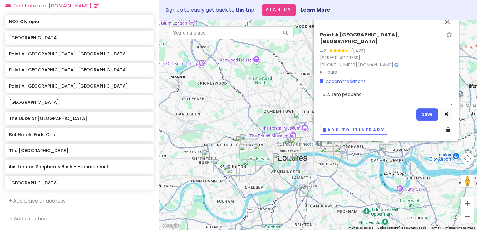
type textarea "x"
type textarea "512, sem pequeno-al"
type textarea "x"
type textarea "512, sem pequeno-a"
type textarea "x"
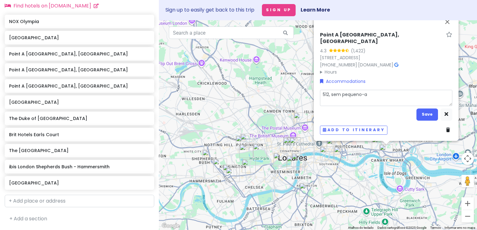
type textarea "512, sem pequeno-"
type textarea "x"
type textarea "512, sem pequeno"
type textarea "x"
type textarea "512, sem pequen"
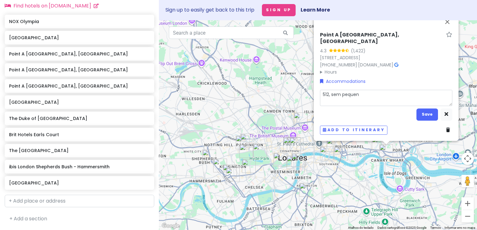
type textarea "x"
type textarea "512, sem peque"
type textarea "x"
type textarea "512, sem pequ"
type textarea "x"
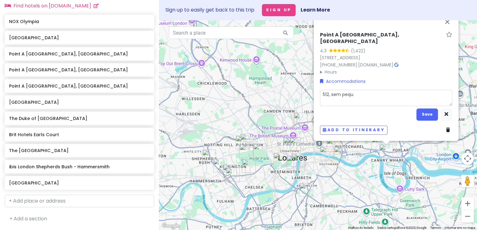
type textarea "512, sem peq"
type textarea "x"
type textarea "512, sem pe"
type textarea "x"
type textarea "512, sem p"
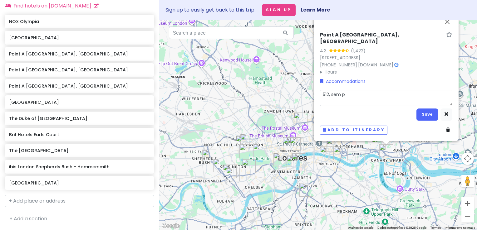
type textarea "x"
type textarea "512, sem"
type textarea "x"
type textarea "512, sem"
type textarea "x"
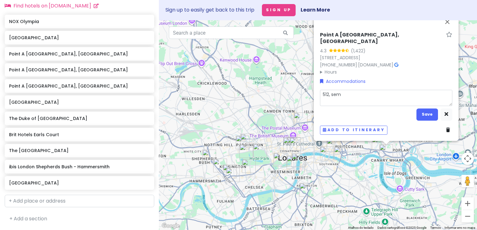
type textarea "512, se"
type textarea "x"
type textarea "512, s"
type textarea "x"
type textarea "512,"
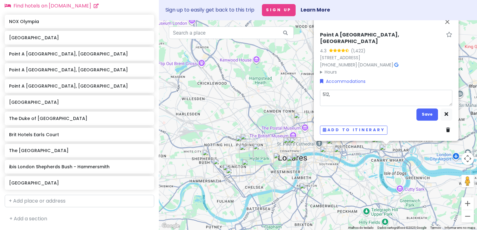
type textarea "x"
type textarea "512,"
type textarea "x"
type textarea "512"
type textarea "x"
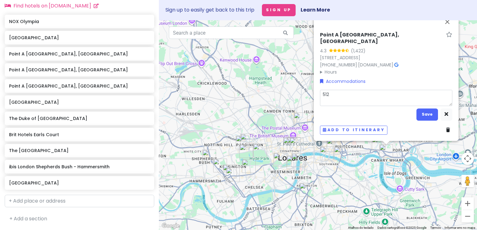
type textarea "512"
type textarea "x"
type textarea "512 ("
type textarea "x"
type textarea "512 (s"
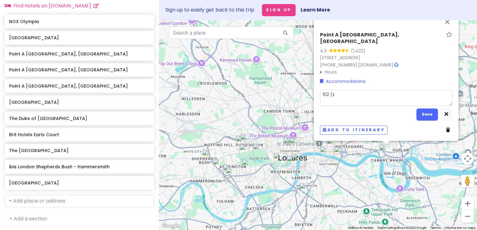
type textarea "x"
type textarea "512 (se"
type textarea "x"
type textarea "512 (sem"
type textarea "x"
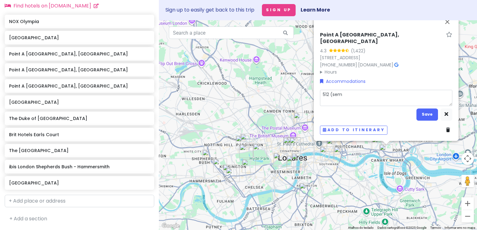
type textarea "512 (sem)"
type textarea "x"
type textarea "512 (sem)_"
type textarea "x"
type textarea "512 (sem)__"
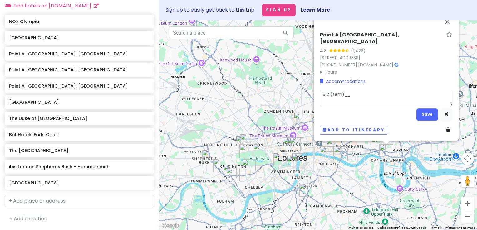
type textarea "x"
type textarea "512 (sem)___"
type textarea "x"
type textarea "512 (sem)__"
type textarea "x"
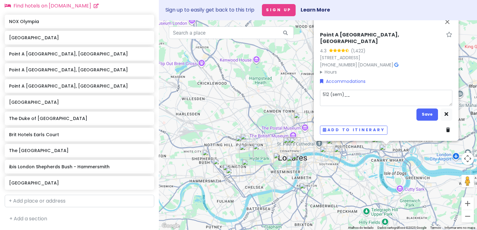
type textarea "512 (sem)_"
type textarea "x"
type textarea "512 (sem)_5"
type textarea "x"
type textarea "512 (sem)_59"
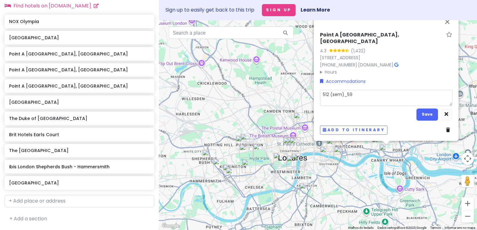
type textarea "x"
type textarea "512 (sem)_598"
type textarea "x"
type textarea "512 (sem)_598"
type textarea "x"
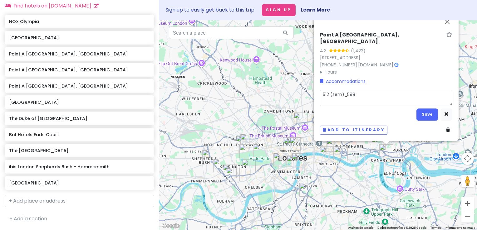
type textarea "512 (sem)_598 ("
type textarea "x"
type textarea "512 (sem)_598 (co"
type textarea "x"
type textarea "512 (sem)_598 (com"
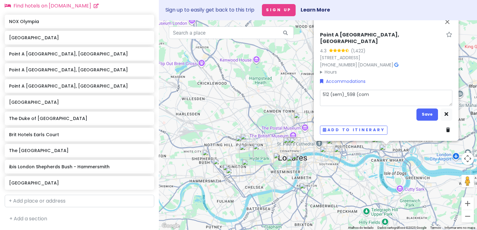
type textarea "x"
type textarea "512 (sem)_598 (com)"
click at [422, 118] on button "Save" at bounding box center [427, 115] width 22 height 12
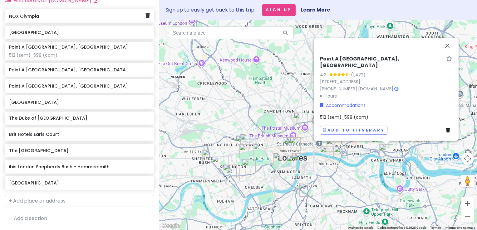
click at [39, 15] on h6 "NOX Olympia" at bounding box center [77, 16] width 136 height 6
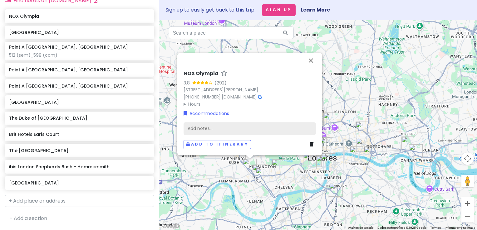
click at [206, 127] on div "Add notes..." at bounding box center [249, 128] width 132 height 13
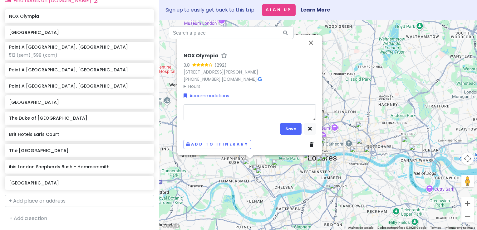
type textarea "x"
type textarea "5"
type textarea "x"
type textarea "53"
type textarea "x"
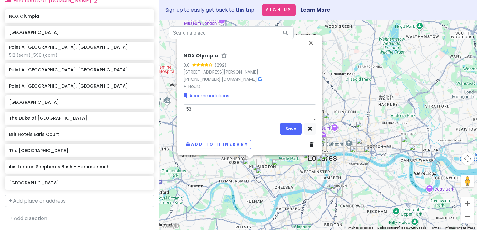
type textarea "531"
type textarea "x"
type textarea "531"
type textarea "x"
type textarea "531 ("
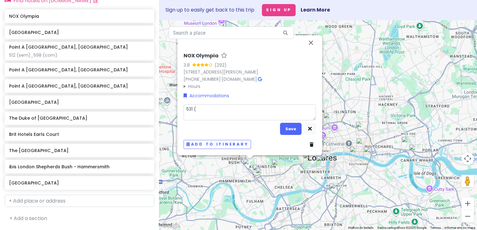
type textarea "x"
type textarea "531 (s"
type textarea "x"
type textarea "531 (se"
type textarea "x"
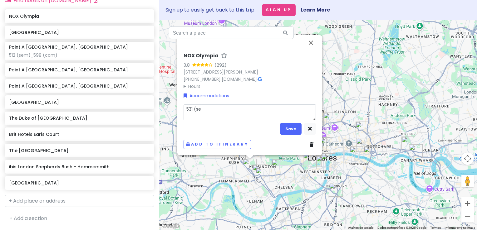
type textarea "531 (sem"
type textarea "x"
type textarea "531 (sem)"
click at [298, 130] on button "Save" at bounding box center [291, 129] width 22 height 12
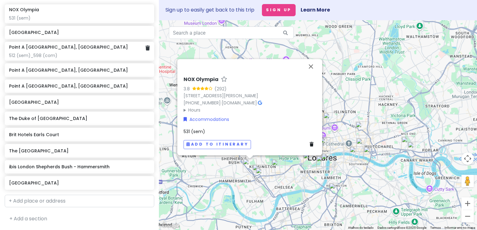
click at [90, 42] on div "Point A London, Canary Wharf 512 (sem)_598 (com)" at bounding box center [79, 51] width 149 height 19
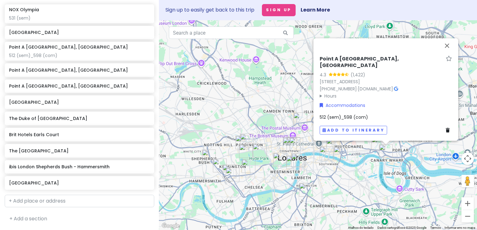
scroll to position [442, 0]
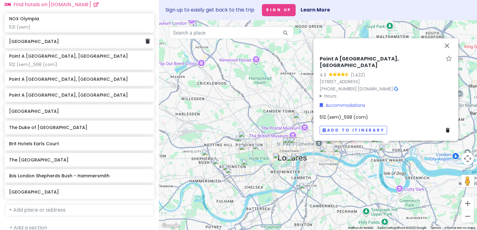
click at [64, 43] on h6 "Royal Eagle Hotel" at bounding box center [77, 42] width 136 height 6
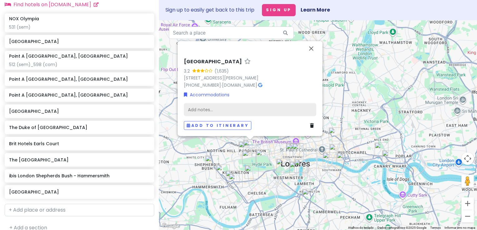
click at [252, 110] on div "Add notes..." at bounding box center [250, 109] width 132 height 13
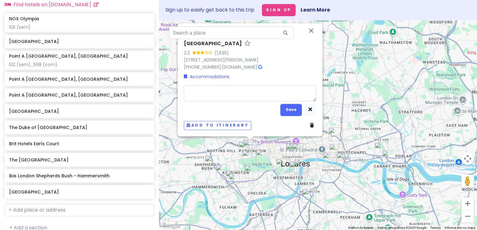
type textarea "x"
type textarea "5"
type textarea "x"
type textarea "59"
type textarea "x"
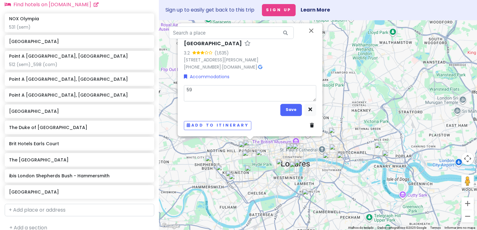
type textarea "598"
type textarea "x"
type textarea "598"
type textarea "x"
type textarea "598 ("
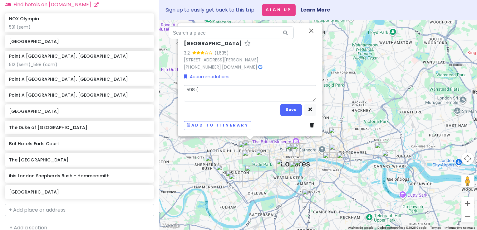
type textarea "x"
type textarea "598 (s"
type textarea "x"
type textarea "598 (se"
type textarea "x"
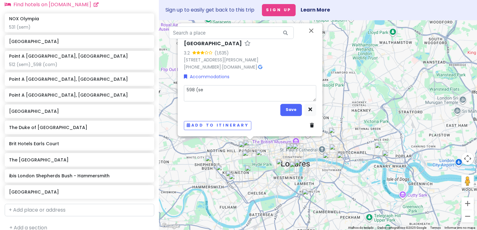
type textarea "598 (sem"
type textarea "x"
type textarea "598 (sem)"
type textarea "x"
type textarea "598 (sem)_"
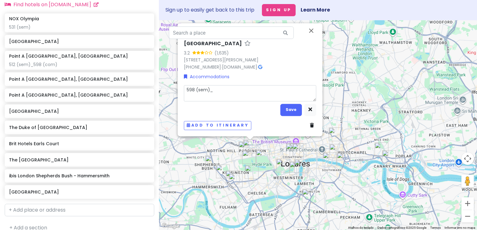
type textarea "x"
type textarea "598 (sem)_9"
type textarea "x"
type textarea "598 (sem)_"
type textarea "x"
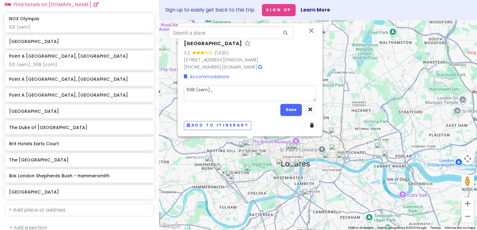
type textarea "598 (sem)_8"
type textarea "x"
type textarea "598 (sem)_895"
type textarea "x"
type textarea "598 (sem)_895"
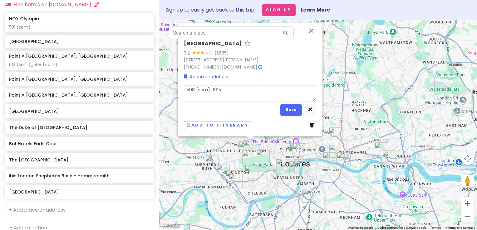
type textarea "x"
type textarea "598 (sem)_895 ("
type textarea "x"
type textarea "598 (sem)_895 (c"
type textarea "x"
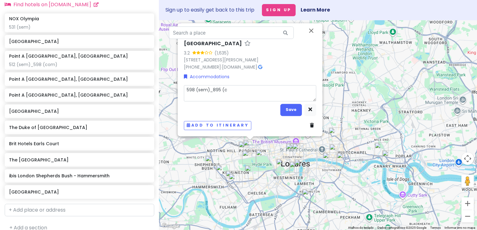
type textarea "598 (sem)_895 (co"
type textarea "x"
type textarea "598 (sem)_895 (com"
type textarea "x"
type textarea "598 (sem)_895 (com,"
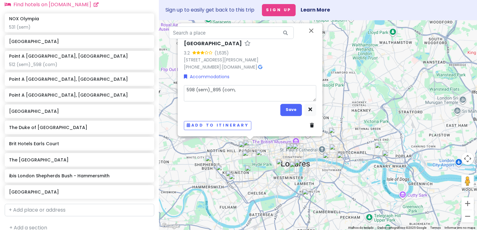
type textarea "x"
type textarea "598 (sem)_895 (com,"
type textarea "x"
type textarea "598 (sem)_895 (com, m"
type textarea "x"
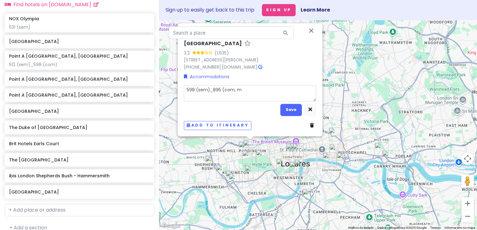
type textarea "598 (sem)_895 (com, me"
type textarea "x"
type textarea "598 (sem)_895 (com, meu"
type textarea "x"
type textarea "598 (sem)_895 (com, meu"
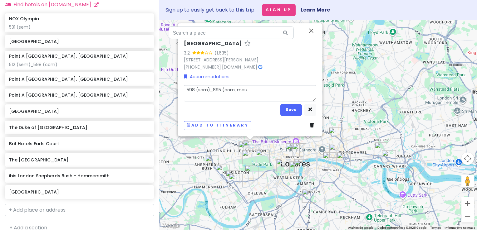
type textarea "x"
type textarea "598 (sem)_895 (com, meu d"
type textarea "x"
type textarea "598 (sem)_895 (com, meu de"
type textarea "x"
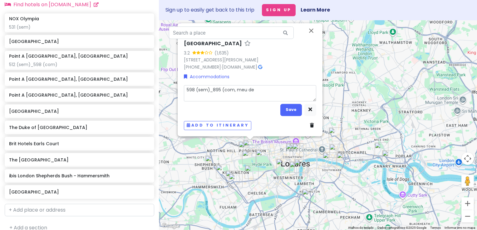
type textarea "598 (sem)_895 (com, meu deu"
type textarea "x"
type textarea "598 (sem)_895 (com, meu deus"
type textarea "x"
type textarea "598 (sem)_895 (com, meu deus)"
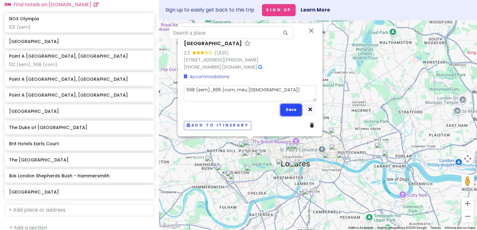
click at [286, 111] on button "Save" at bounding box center [291, 110] width 22 height 12
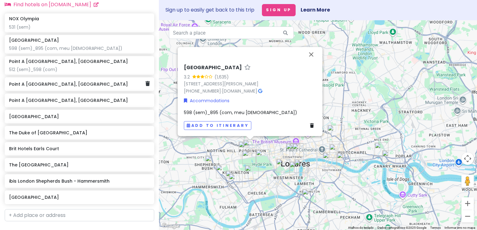
click at [85, 87] on h6 "Point A London, Shoreditch" at bounding box center [77, 84] width 136 height 6
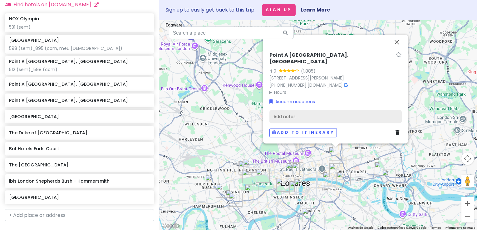
click at [298, 117] on div "Add notes..." at bounding box center [335, 116] width 132 height 13
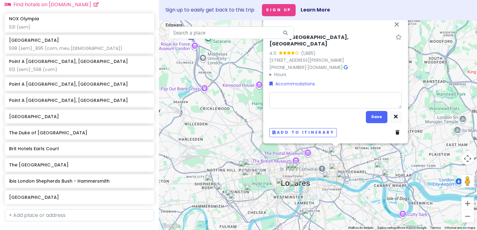
click at [397, 132] on icon at bounding box center [397, 132] width 4 height 4
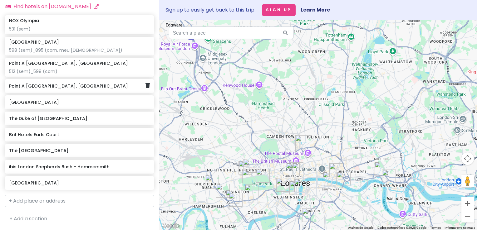
click at [89, 90] on div "Point A London, Kings Cross" at bounding box center [77, 86] width 136 height 9
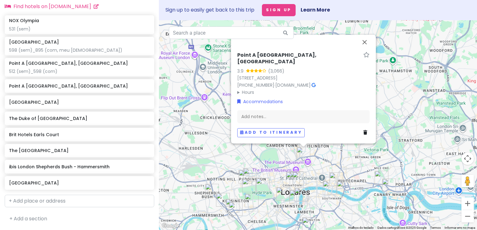
click at [364, 134] on icon at bounding box center [365, 132] width 4 height 4
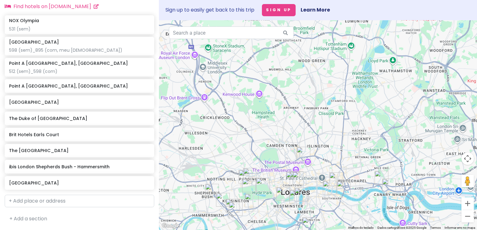
scroll to position [427, 0]
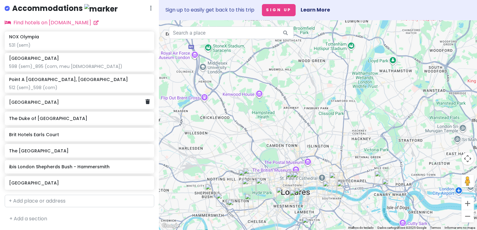
click at [95, 103] on h6 "Mowbray Court Hotel" at bounding box center [77, 102] width 136 height 6
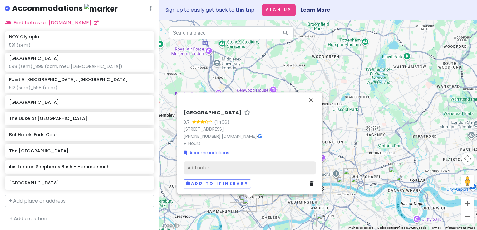
click at [211, 169] on div "Add notes..." at bounding box center [249, 167] width 132 height 13
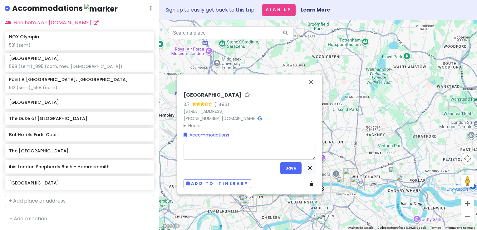
type textarea "x"
type textarea "6"
type textarea "x"
type textarea "63"
type textarea "x"
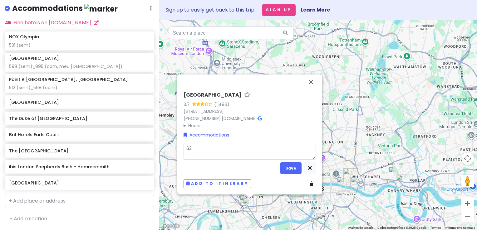
type textarea "631"
type textarea "x"
type textarea "631"
type textarea "x"
type textarea "631 ("
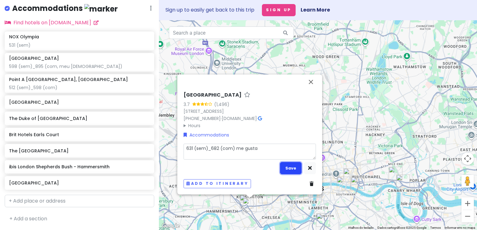
click at [293, 171] on button "Save" at bounding box center [291, 168] width 22 height 12
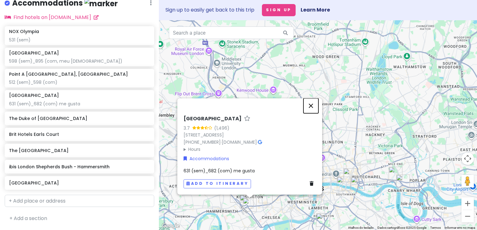
click at [311, 104] on button "Fechar" at bounding box center [310, 105] width 15 height 15
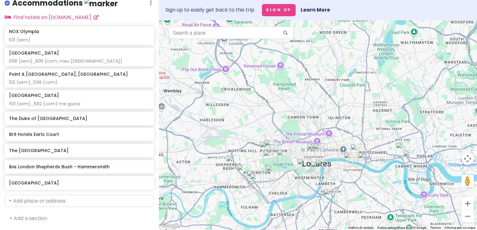
drag, startPoint x: 284, startPoint y: 112, endPoint x: 301, endPoint y: 65, distance: 49.1
click at [301, 65] on div at bounding box center [318, 125] width 318 height 210
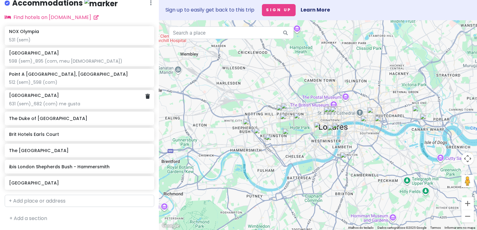
click at [100, 99] on div "Mowbray Court Hotel 631 (sem)_682 (com) me gusta" at bounding box center [79, 100] width 141 height 14
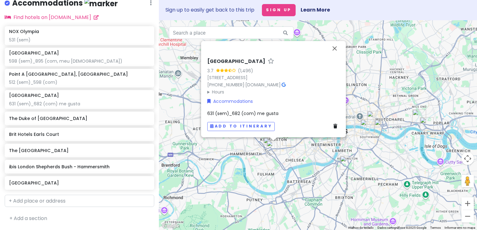
click at [283, 112] on div "631 (sem)_682 (com) me gusta" at bounding box center [273, 113] width 132 height 7
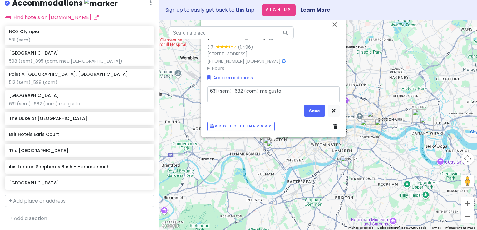
click at [283, 95] on textarea "631 (sem)_682 (com) me gusta" at bounding box center [273, 94] width 132 height 16
click at [318, 114] on button "Save" at bounding box center [314, 111] width 22 height 12
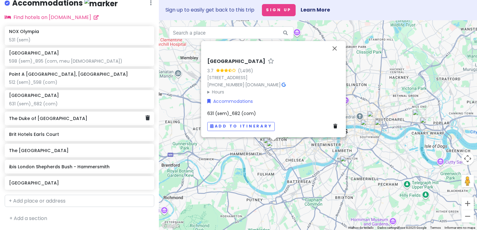
click at [97, 119] on h6 "The Duke of Leinster Hotel" at bounding box center [77, 119] width 136 height 6
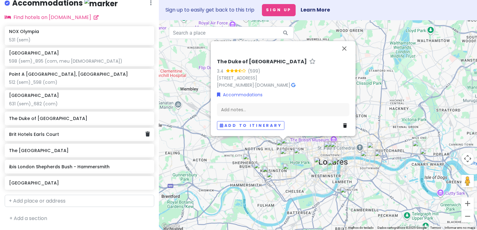
click at [87, 133] on h6 "Brit Hotels Earls Court" at bounding box center [77, 135] width 136 height 6
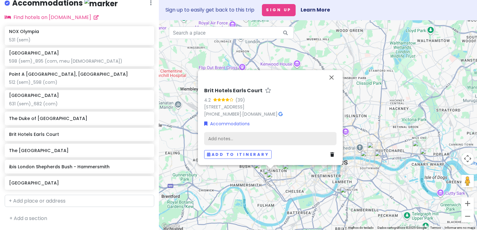
click at [222, 138] on div "Add notes..." at bounding box center [270, 138] width 132 height 13
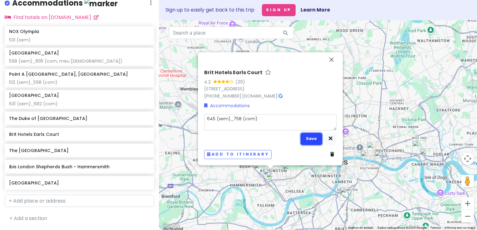
click at [312, 138] on button "Save" at bounding box center [311, 139] width 22 height 12
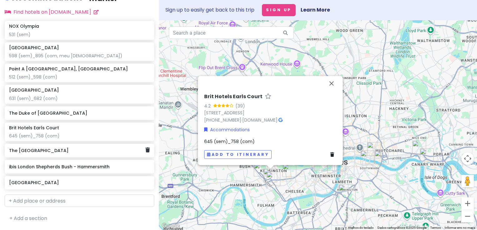
click at [74, 155] on div "The Maiden Oval Hotel" at bounding box center [79, 151] width 149 height 14
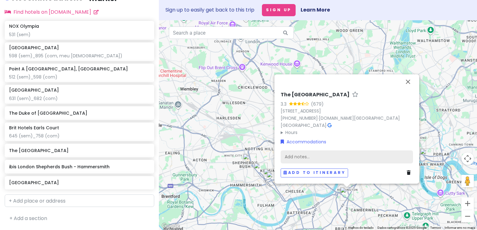
click at [312, 153] on div "Add notes..." at bounding box center [346, 156] width 132 height 13
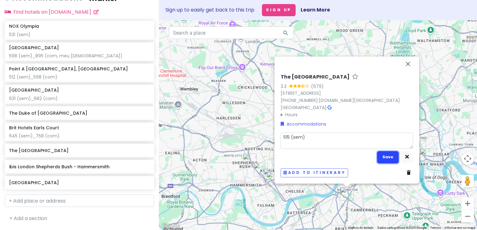
click at [383, 154] on button "Save" at bounding box center [388, 157] width 22 height 12
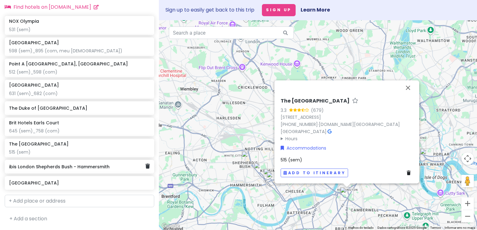
click at [111, 171] on div "ibis London Shepherds Bush - Hammersmith" at bounding box center [77, 166] width 136 height 9
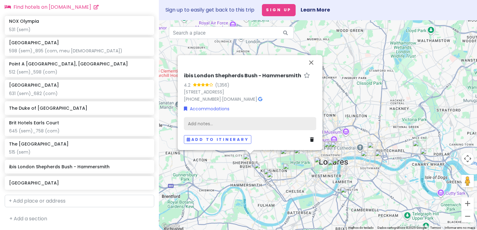
click at [236, 122] on div "Add notes..." at bounding box center [250, 123] width 132 height 13
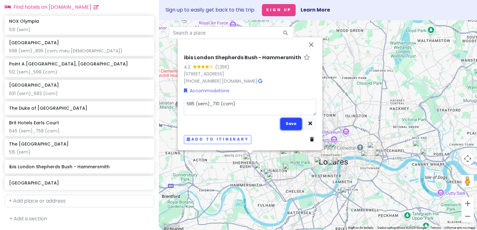
click at [293, 121] on button "Save" at bounding box center [291, 124] width 22 height 12
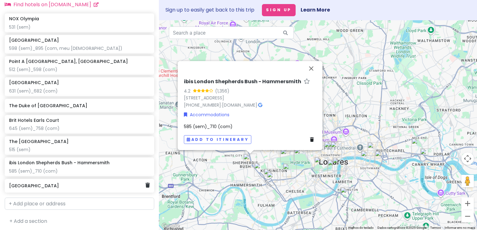
click at [84, 189] on h6 "Limehouse Library Hotel London" at bounding box center [77, 186] width 136 height 6
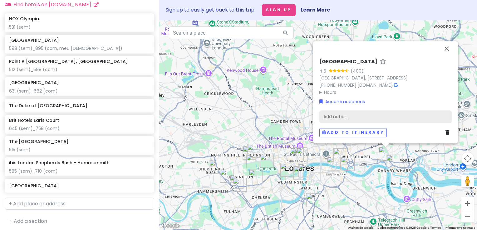
click at [346, 119] on div "Add notes..." at bounding box center [385, 116] width 132 height 13
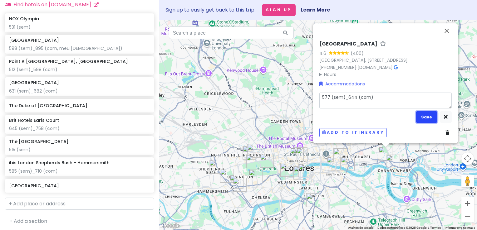
click at [424, 118] on button "Save" at bounding box center [426, 117] width 22 height 12
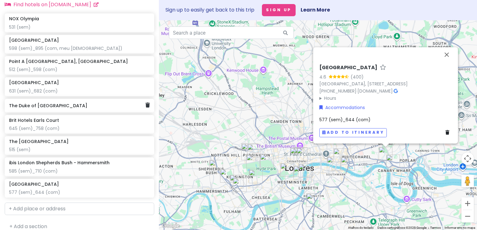
click at [75, 109] on h6 "The Duke of Leinster Hotel" at bounding box center [77, 106] width 136 height 6
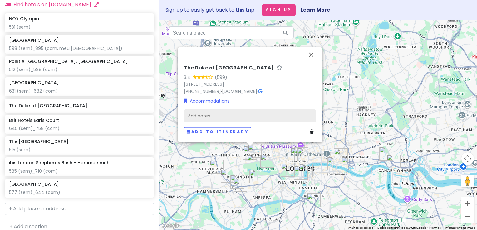
click at [213, 119] on div "Add notes..." at bounding box center [250, 115] width 132 height 13
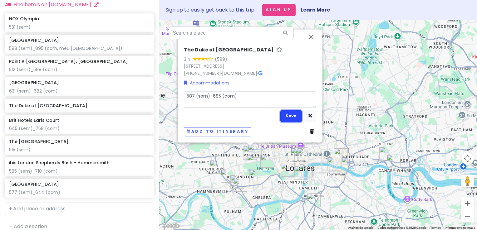
click at [294, 118] on button "Save" at bounding box center [291, 116] width 22 height 12
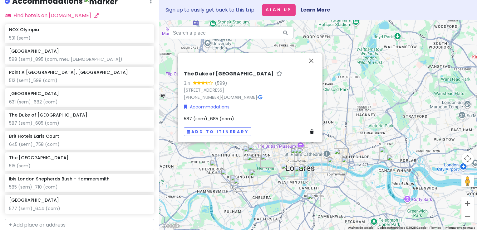
scroll to position [458, 0]
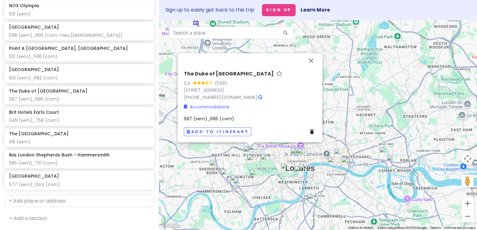
click at [312, 199] on img "The Maiden Oval Hotel" at bounding box center [314, 200] width 14 height 14
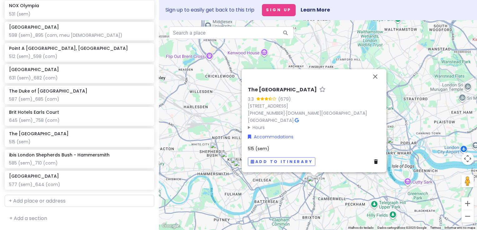
drag, startPoint x: 199, startPoint y: 105, endPoint x: 197, endPoint y: 58, distance: 47.4
click at [197, 58] on div "The Maiden Oval Hotel 3.3 (679) 9-13 Clapham Rd, London SW9 0JD, UK +44 20 7793…" at bounding box center [318, 125] width 318 height 210
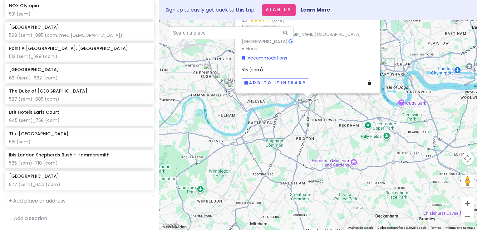
click at [200, 46] on div "The Maiden Oval Hotel 3.3 (679) 9-13 Clapham Rd, London SW9 0JD, UK +44 20 7793…" at bounding box center [318, 125] width 318 height 210
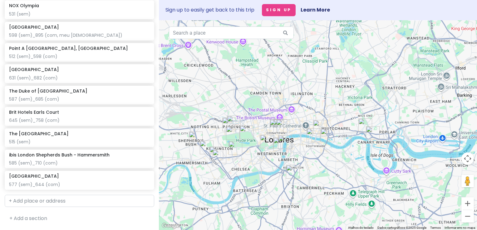
drag, startPoint x: 280, startPoint y: 132, endPoint x: 264, endPoint y: 201, distance: 70.9
click at [264, 201] on div at bounding box center [318, 125] width 318 height 210
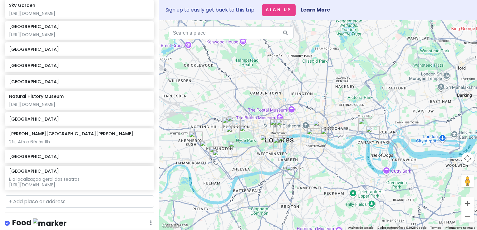
scroll to position [0, 0]
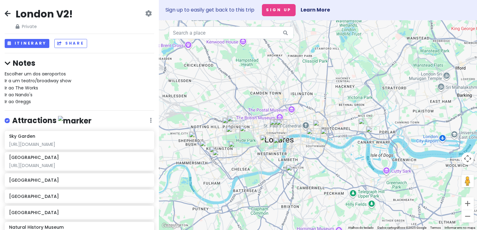
drag, startPoint x: 317, startPoint y: 167, endPoint x: 332, endPoint y: 164, distance: 15.7
click at [332, 164] on div at bounding box center [318, 125] width 318 height 210
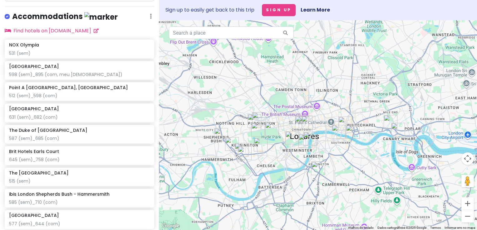
scroll to position [458, 0]
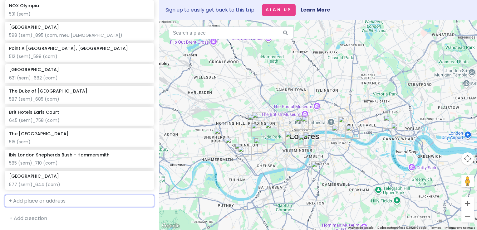
click at [59, 200] on input "text" at bounding box center [79, 201] width 149 height 12
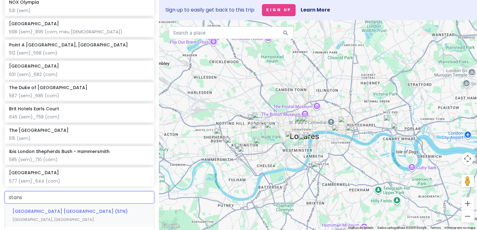
click at [73, 215] on span "Stansted Airport London (STN)" at bounding box center [69, 211] width 115 height 6
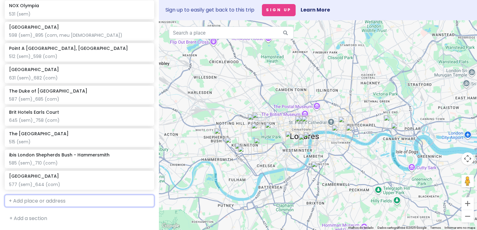
scroll to position [474, 0]
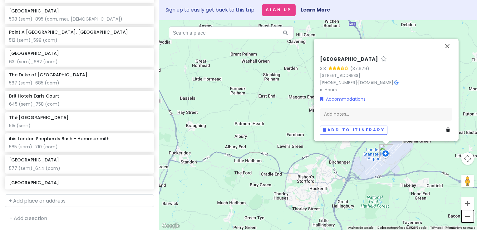
click at [467, 217] on button "Diminuir o zoom" at bounding box center [467, 216] width 12 height 12
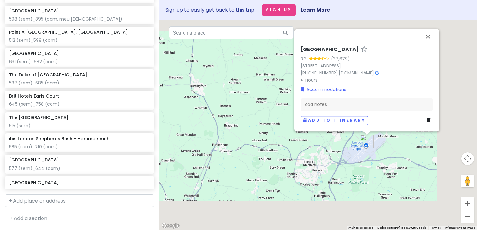
click at [467, 217] on button "Diminuir o zoom" at bounding box center [467, 216] width 12 height 12
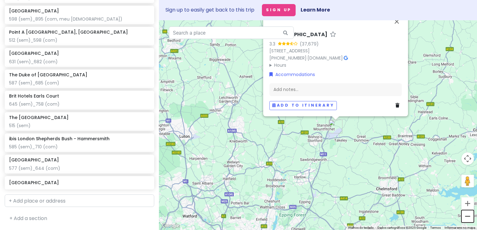
click at [467, 217] on button "Diminuir o zoom" at bounding box center [467, 216] width 12 height 12
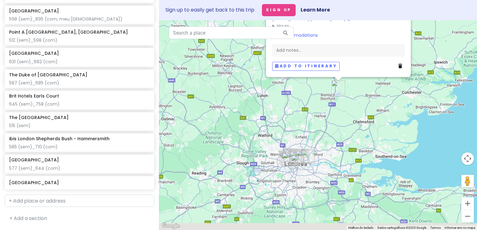
drag, startPoint x: 351, startPoint y: 173, endPoint x: 363, endPoint y: 137, distance: 38.1
click at [363, 137] on div "Aeroporto de Londres Stansted 3.3 (37,679) Bassingbourn Rd, Stansted CM24 1QW, …" at bounding box center [318, 125] width 318 height 210
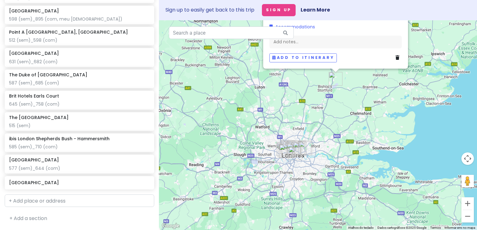
drag, startPoint x: 225, startPoint y: 107, endPoint x: 219, endPoint y: 103, distance: 7.7
click at [219, 103] on div "Aeroporto de Londres Stansted 3.3 (37,679) Bassingbourn Rd, Stansted CM24 1QW, …" at bounding box center [318, 125] width 318 height 210
drag, startPoint x: 264, startPoint y: 108, endPoint x: 262, endPoint y: 114, distance: 6.4
click at [262, 114] on div "Aeroporto de Londres Stansted 3.3 (37,679) Bassingbourn Rd, Stansted CM24 1QW, …" at bounding box center [318, 125] width 318 height 210
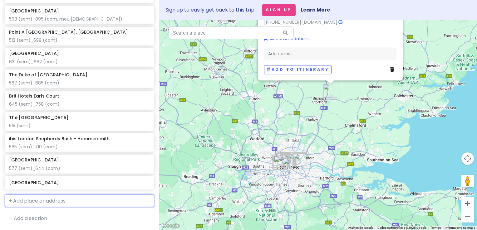
click at [100, 200] on input "text" at bounding box center [79, 201] width 149 height 12
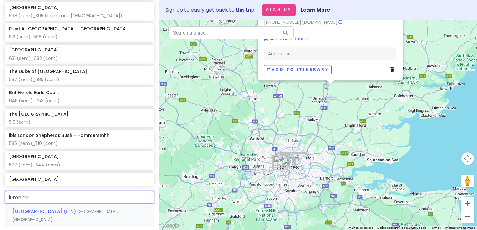
click at [82, 214] on span "Airport Way, Luton, Reino Unido" at bounding box center [64, 215] width 105 height 13
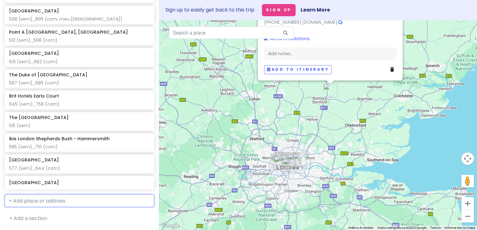
scroll to position [490, 0]
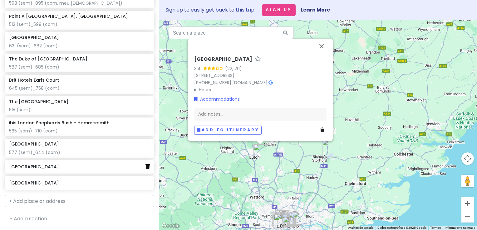
click at [145, 170] on link at bounding box center [147, 167] width 4 height 8
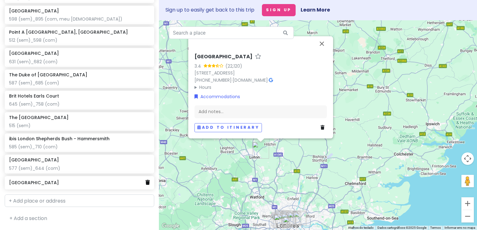
click at [145, 183] on icon at bounding box center [147, 182] width 4 height 5
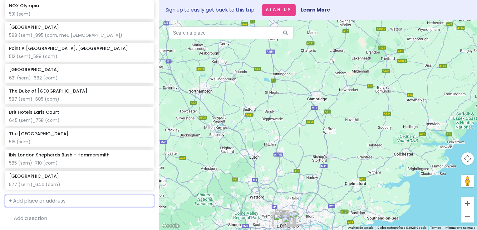
scroll to position [458, 0]
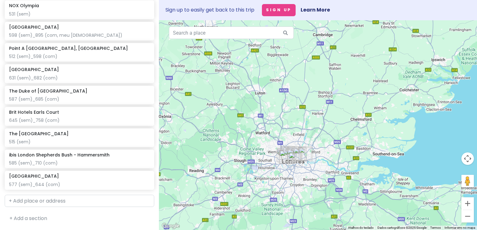
drag, startPoint x: 246, startPoint y: 183, endPoint x: 256, endPoint y: 81, distance: 102.4
click at [256, 81] on div at bounding box center [318, 125] width 318 height 210
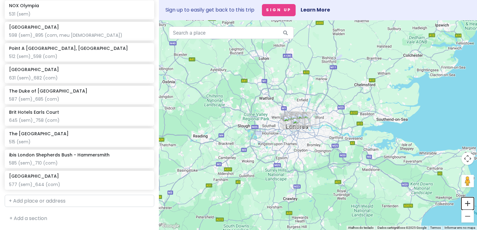
click at [465, 200] on button "Aumentar o zoom" at bounding box center [467, 203] width 12 height 12
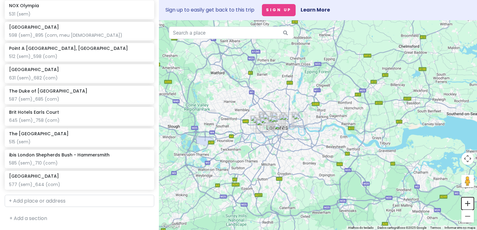
click at [465, 200] on button "Aumentar o zoom" at bounding box center [467, 203] width 12 height 12
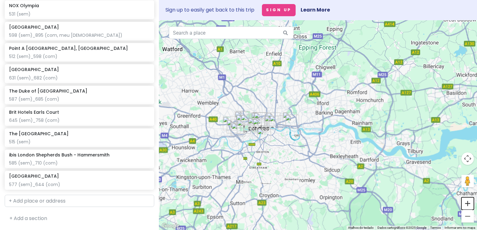
click at [465, 200] on button "Aumentar o zoom" at bounding box center [467, 203] width 12 height 12
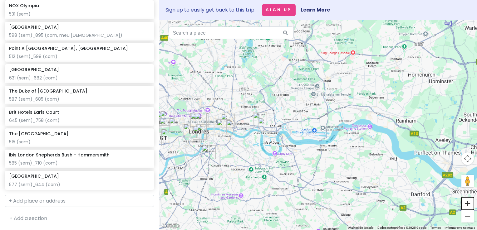
click at [465, 200] on button "Aumentar o zoom" at bounding box center [467, 203] width 12 height 12
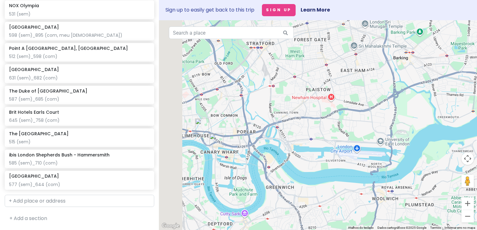
drag, startPoint x: 252, startPoint y: 141, endPoint x: 429, endPoint y: 163, distance: 177.9
click at [429, 163] on div at bounding box center [318, 125] width 318 height 210
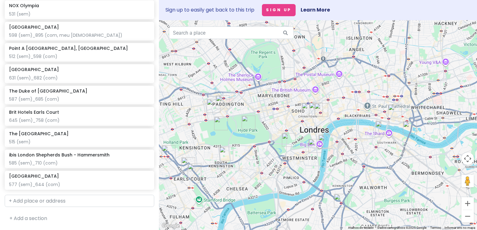
drag, startPoint x: 321, startPoint y: 197, endPoint x: 420, endPoint y: 158, distance: 106.9
click at [420, 158] on div at bounding box center [318, 125] width 318 height 210
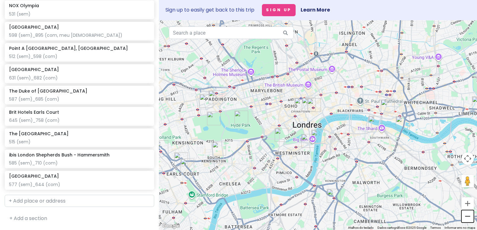
click at [467, 214] on button "Diminuir o zoom" at bounding box center [467, 216] width 12 height 12
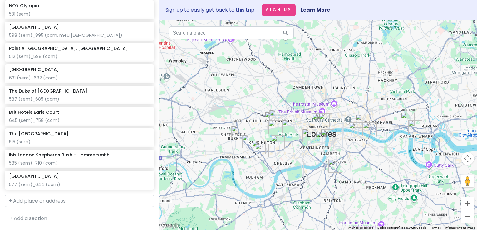
drag, startPoint x: 361, startPoint y: 177, endPoint x: 372, endPoint y: 187, distance: 14.8
click at [372, 187] on div at bounding box center [318, 125] width 318 height 210
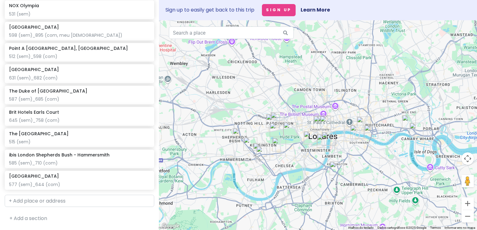
click at [407, 117] on img "Limehouse Library Hotel London" at bounding box center [409, 122] width 14 height 14
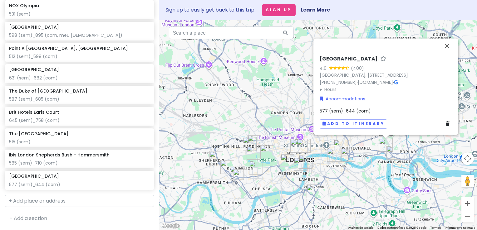
click at [392, 154] on img "Point A London, Canary Wharf" at bounding box center [393, 153] width 14 height 14
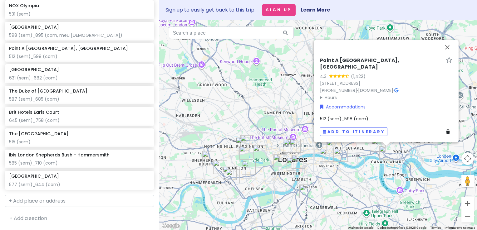
click at [305, 194] on img "The Maiden Oval Hotel" at bounding box center [306, 192] width 14 height 14
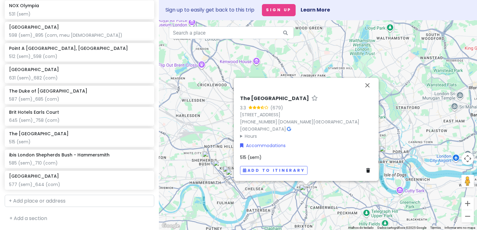
click at [325, 194] on div "The Maiden Oval Hotel 3.3 (679) 9-13 Clapham Rd, London SW9 0JD, UK +44 20 7793…" at bounding box center [318, 125] width 318 height 210
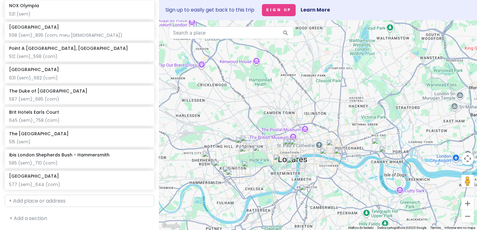
click at [248, 140] on img "The Duke of Leinster Hotel" at bounding box center [242, 144] width 14 height 14
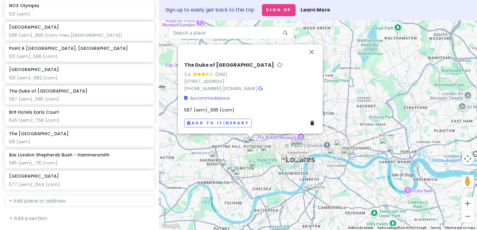
click at [246, 140] on img "The Duke of Leinster Hotel" at bounding box center [250, 144] width 14 height 14
click at [256, 140] on img "The Duke of Leinster Hotel" at bounding box center [250, 144] width 14 height 14
click at [312, 54] on button "Fechar" at bounding box center [311, 51] width 15 height 15
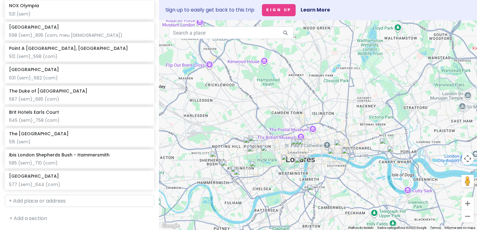
click at [256, 139] on img "The Duke of Leinster Hotel" at bounding box center [250, 144] width 14 height 14
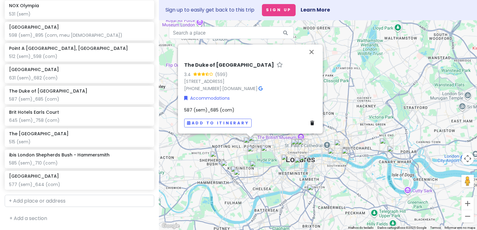
click at [246, 144] on img "The Duke of Leinster Hotel" at bounding box center [250, 144] width 14 height 14
click at [309, 58] on button "Fechar" at bounding box center [311, 51] width 15 height 15
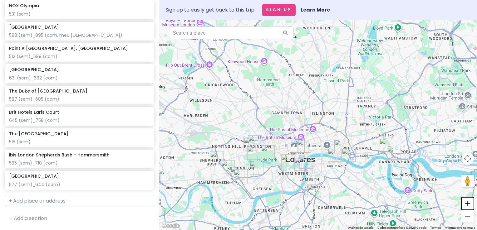
click at [468, 206] on button "Aumentar o zoom" at bounding box center [467, 203] width 12 height 12
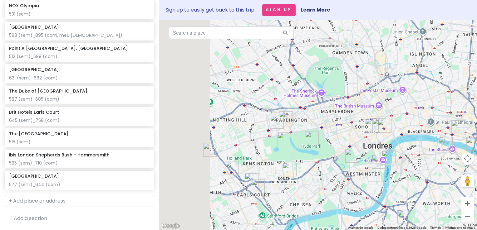
drag, startPoint x: 298, startPoint y: 104, endPoint x: 409, endPoint y: 46, distance: 125.1
click at [409, 46] on div at bounding box center [318, 125] width 318 height 210
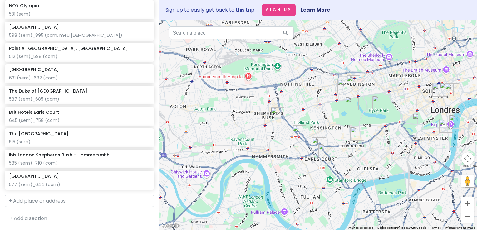
click at [352, 83] on img "Royal Eagle Hotel" at bounding box center [353, 82] width 14 height 14
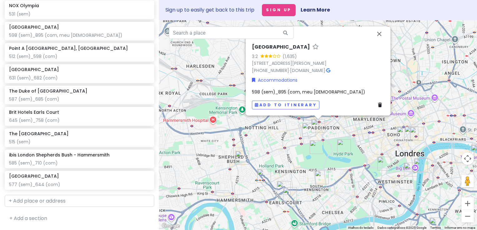
drag, startPoint x: 304, startPoint y: 157, endPoint x: 265, endPoint y: 142, distance: 42.1
click at [265, 142] on div "Royal Eagle Hotel 3.2 (1,635) 26-30 Craven Rd, London W2 3QB, UK +44 20 7706 07…" at bounding box center [318, 125] width 318 height 210
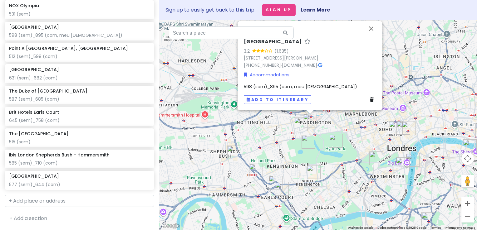
click at [235, 153] on img "ibis London Shepherds Bush - Hammersmith" at bounding box center [234, 153] width 14 height 14
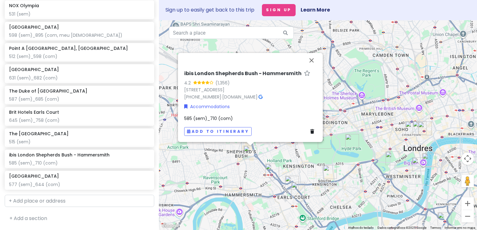
click at [267, 171] on img "NOX Olympia" at bounding box center [272, 171] width 14 height 14
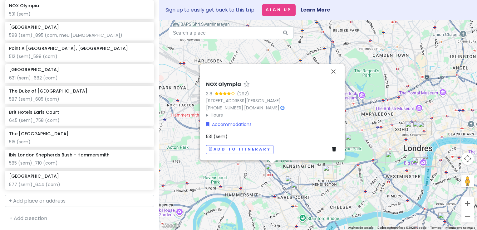
click at [287, 179] on img "Brit Hotels Earls Court" at bounding box center [292, 183] width 14 height 14
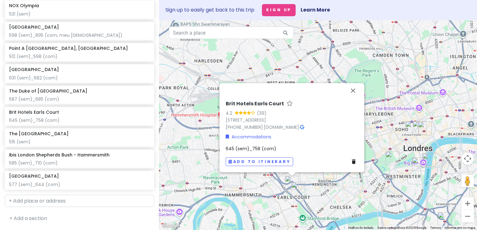
click at [296, 187] on img "Mowbray Court Hotel" at bounding box center [298, 189] width 14 height 14
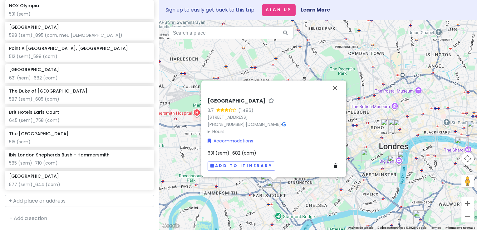
drag, startPoint x: 342, startPoint y: 193, endPoint x: 249, endPoint y: 175, distance: 94.9
click at [249, 175] on div "Mowbray Court Hotel 3.7 (1,496) 28-32 Penywern Rd, London SW5 9SU, UK +44 20 73…" at bounding box center [318, 125] width 318 height 210
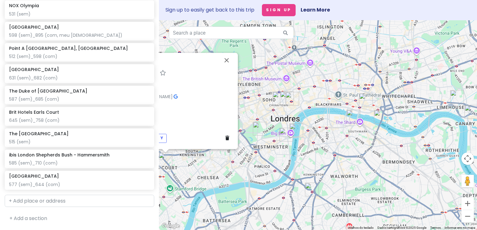
click at [311, 190] on img "The Maiden Oval Hotel" at bounding box center [312, 190] width 14 height 14
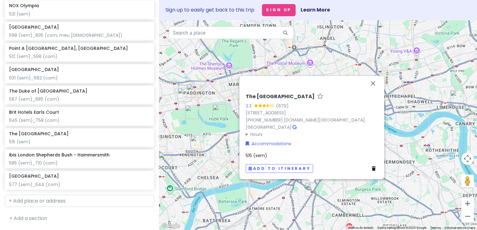
click at [227, 153] on div "The Maiden Oval Hotel 3.3 (679) 9-13 Clapham Rd, London SW9 0JD, UK +44 20 7793…" at bounding box center [318, 125] width 318 height 210
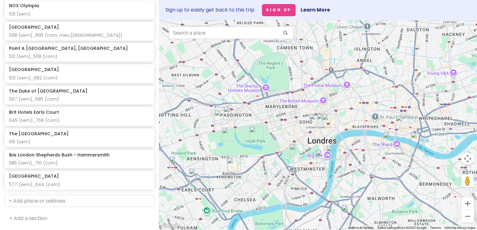
drag, startPoint x: 280, startPoint y: 145, endPoint x: 319, endPoint y: 169, distance: 46.2
click at [319, 169] on div at bounding box center [318, 125] width 318 height 210
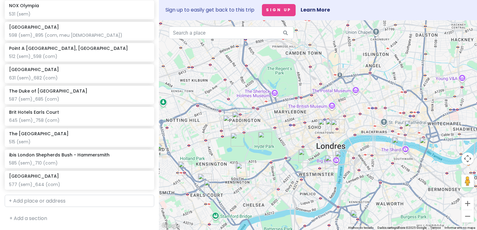
click at [227, 123] on img "The Duke of Leinster Hotel" at bounding box center [230, 122] width 14 height 14
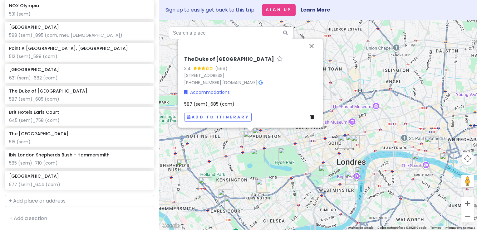
click at [259, 133] on img "Royal Eagle Hotel" at bounding box center [259, 135] width 14 height 14
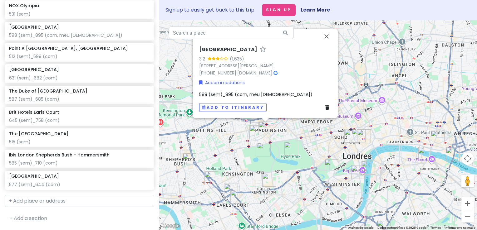
drag, startPoint x: 219, startPoint y: 148, endPoint x: 235, endPoint y: 128, distance: 26.2
click at [235, 128] on div "Royal Eagle Hotel 3.2 (1,635) 26-30 Craven Rd, London W2 3QB, UK +44 20 7706 07…" at bounding box center [318, 125] width 318 height 210
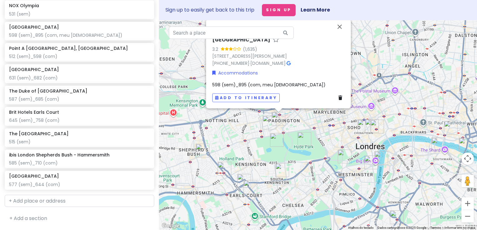
click at [202, 148] on img "ibis London Shepherds Bush - Hammersmith" at bounding box center [203, 151] width 14 height 14
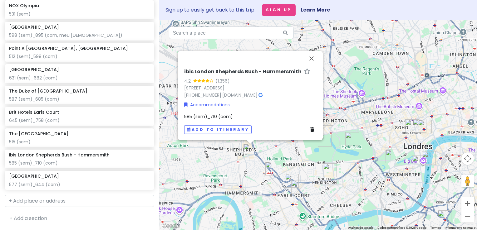
click at [268, 169] on img "NOX Olympia" at bounding box center [272, 169] width 14 height 14
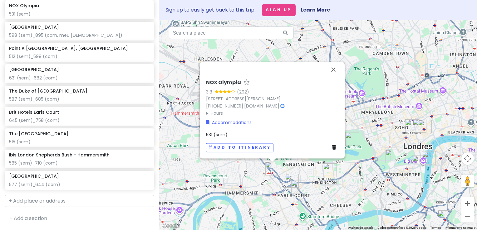
click at [287, 178] on img "Brit Hotels Earls Court" at bounding box center [292, 181] width 14 height 14
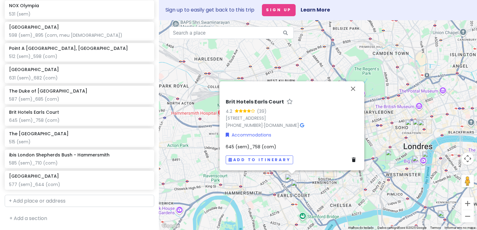
click at [296, 187] on img "Mowbray Court Hotel" at bounding box center [298, 187] width 14 height 14
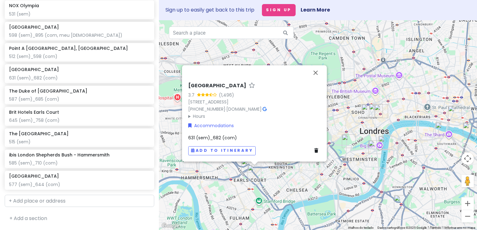
drag, startPoint x: 326, startPoint y: 192, endPoint x: 281, endPoint y: 176, distance: 47.9
click at [281, 176] on div "Mowbray Court Hotel 3.7 (1,496) 28-32 Penywern Rd, London SW5 9SU, UK +44 20 73…" at bounding box center [318, 125] width 318 height 210
click at [277, 183] on div "Mowbray Court Hotel 3.7 (1,496) 28-32 Penywern Rd, London SW5 9SU, UK +44 20 73…" at bounding box center [318, 125] width 318 height 210
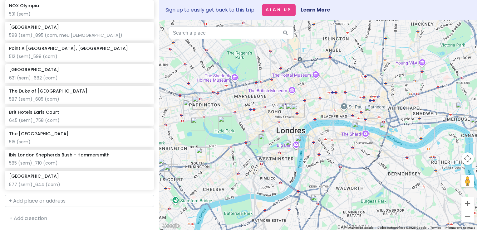
drag, startPoint x: 333, startPoint y: 190, endPoint x: 221, endPoint y: 209, distance: 114.2
click at [221, 209] on div at bounding box center [318, 125] width 318 height 210
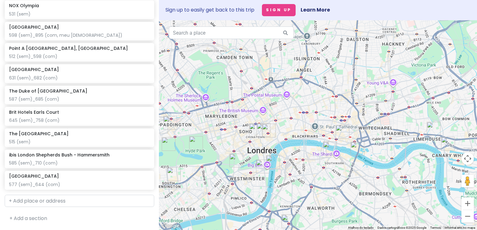
click at [434, 130] on img "Limehouse Library Hotel London" at bounding box center [433, 129] width 14 height 14
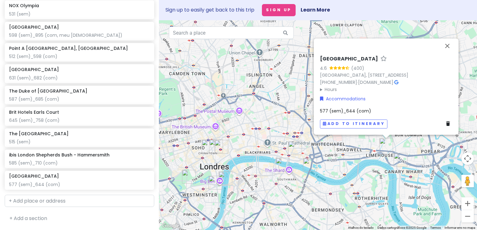
click at [400, 160] on img "Point A London, Canary Wharf" at bounding box center [400, 160] width 14 height 14
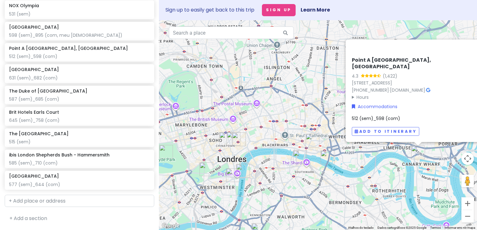
drag, startPoint x: 309, startPoint y: 181, endPoint x: 366, endPoint y: 171, distance: 57.6
click at [366, 171] on div "Point A London, Canary Wharf 4.3 (1,422) 21 Hertsmere Rd, London E14 4AS, UK +4…" at bounding box center [318, 125] width 318 height 210
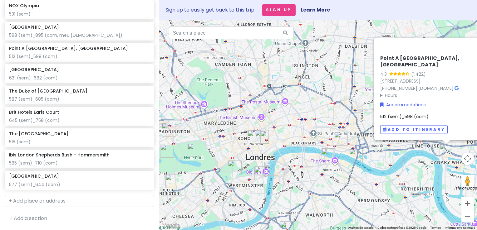
click at [319, 181] on div "Point A London, Canary Wharf 4.3 (1,422) 21 Hertsmere Rd, London E14 4AS, UK +4…" at bounding box center [318, 125] width 318 height 210
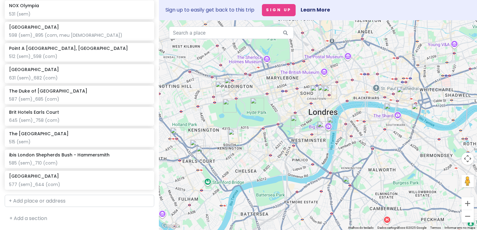
drag, startPoint x: 298, startPoint y: 179, endPoint x: 356, endPoint y: 134, distance: 73.3
click at [356, 134] on div at bounding box center [318, 125] width 318 height 210
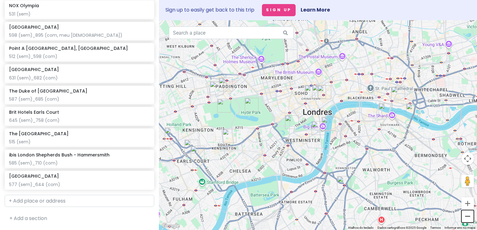
click at [464, 215] on button "Diminuir o zoom" at bounding box center [467, 216] width 12 height 12
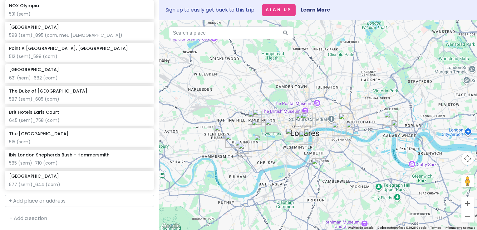
drag, startPoint x: 340, startPoint y: 143, endPoint x: 325, endPoint y: 160, distance: 22.5
click at [325, 160] on div at bounding box center [318, 125] width 318 height 210
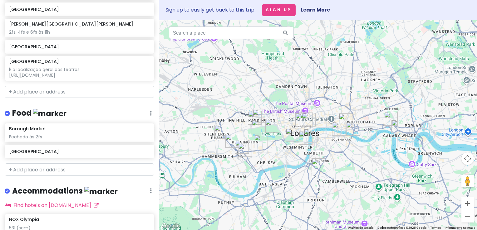
scroll to position [260, 0]
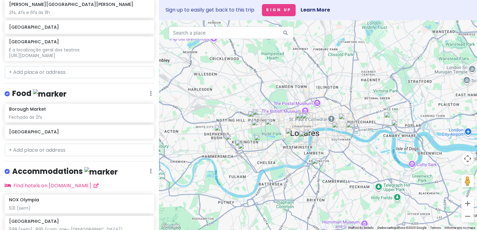
drag, startPoint x: 347, startPoint y: 165, endPoint x: 342, endPoint y: 175, distance: 11.3
click at [342, 175] on div at bounding box center [318, 125] width 318 height 210
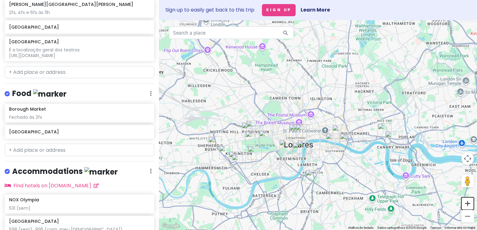
click at [465, 205] on button "Aumentar o zoom" at bounding box center [467, 203] width 12 height 12
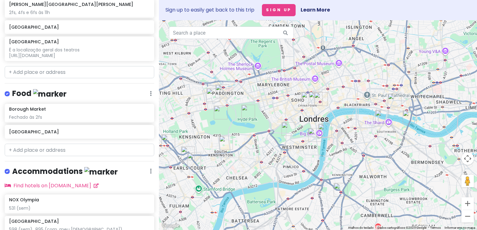
drag, startPoint x: 342, startPoint y: 185, endPoint x: 388, endPoint y: 118, distance: 81.7
click at [388, 118] on div at bounding box center [318, 125] width 318 height 210
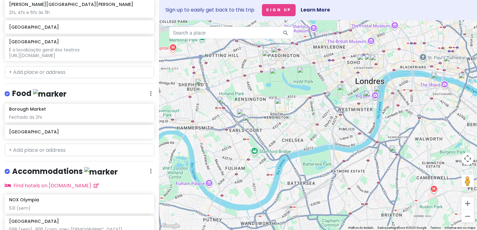
drag, startPoint x: 270, startPoint y: 148, endPoint x: 316, endPoint y: 136, distance: 47.4
click at [316, 136] on div at bounding box center [318, 125] width 318 height 210
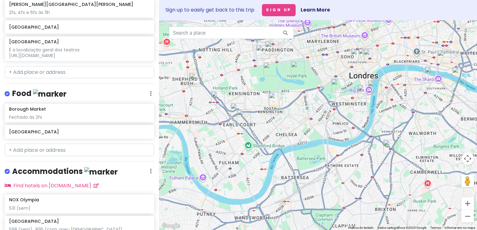
drag, startPoint x: 327, startPoint y: 152, endPoint x: 281, endPoint y: 117, distance: 57.6
click at [281, 117] on div at bounding box center [318, 125] width 318 height 210
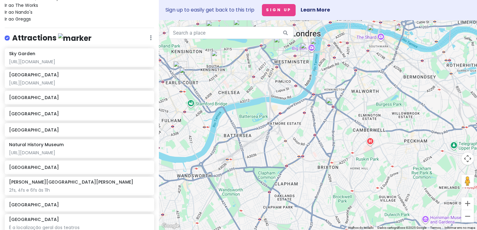
scroll to position [0, 0]
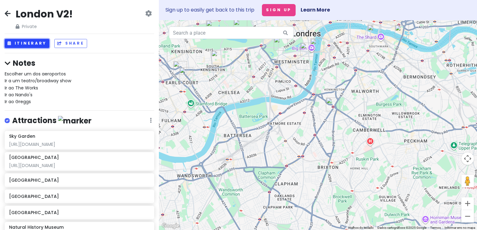
click at [33, 42] on button "Itinerary" at bounding box center [27, 43] width 45 height 9
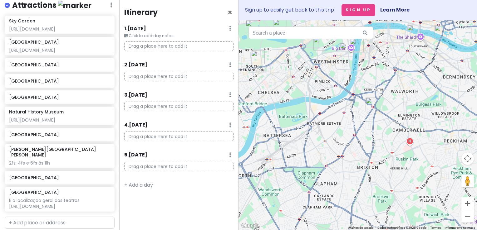
scroll to position [117, 0]
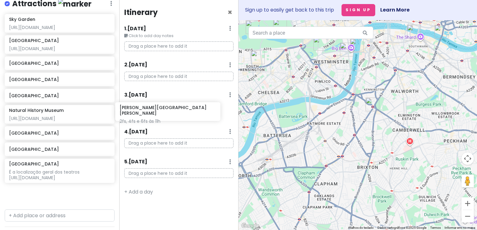
drag, startPoint x: 67, startPoint y: 164, endPoint x: 187, endPoint y: 114, distance: 129.2
click at [187, 114] on div "London V2! Private Change Dates Make a Copy Delete Trip Go Pro ⚡️ Give Feedback…" at bounding box center [238, 115] width 477 height 230
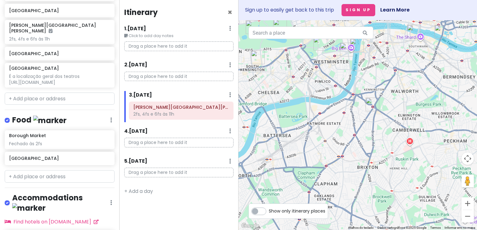
scroll to position [226, 0]
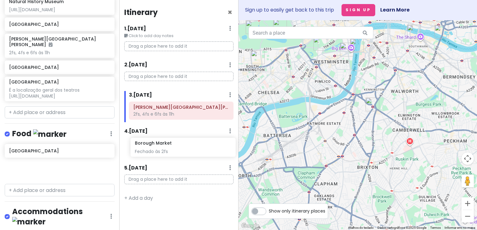
drag, startPoint x: 73, startPoint y: 159, endPoint x: 199, endPoint y: 148, distance: 126.1
click at [199, 148] on div "London V2! Private Change Dates Make a Copy Delete Trip Go Pro ⚡️ Give Feedback…" at bounding box center [238, 115] width 477 height 230
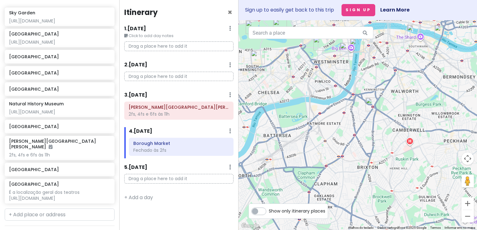
scroll to position [116, 0]
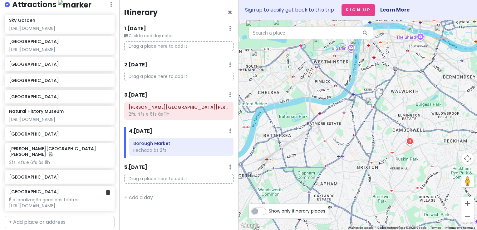
click at [66, 204] on div "É a localização geral dos teatros https://www.london-theater-tickets.com/" at bounding box center [59, 202] width 101 height 11
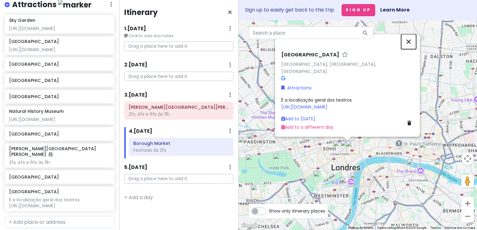
click at [410, 48] on button "Fechar" at bounding box center [408, 41] width 15 height 15
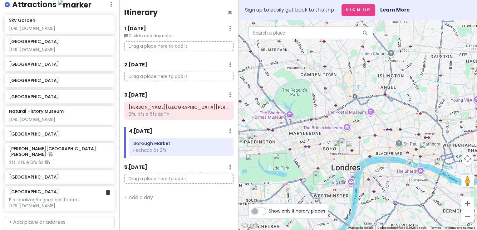
click at [56, 204] on div "É a localização geral dos teatros https://www.london-theater-tickets.com/" at bounding box center [59, 202] width 101 height 11
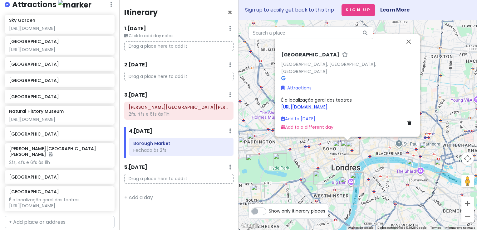
click at [327, 109] on link "https://www.london-theater-tickets.com/" at bounding box center [304, 107] width 46 height 6
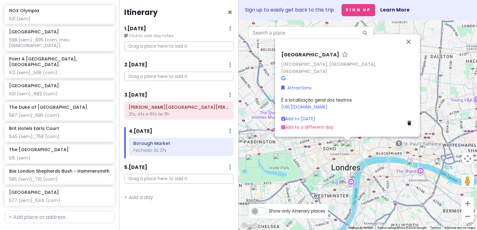
scroll to position [0, 0]
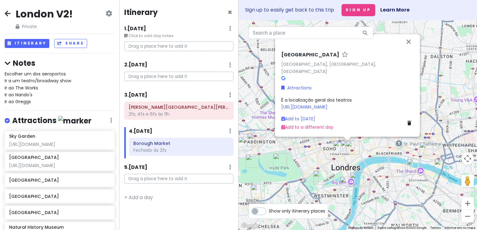
click at [105, 20] on div "Change Dates Make a Copy Delete Trip Go Pro ⚡️ Give Feedback 💡 Support Scout ☕️" at bounding box center [108, 20] width 7 height 20
click at [105, 14] on icon at bounding box center [108, 13] width 7 height 5
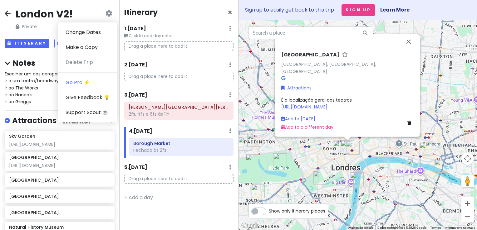
click at [142, 210] on div "Itinerary × 1 . Sat 11/29 Edit Day Notes Delete Day Click to add day notes Drag…" at bounding box center [178, 115] width 119 height 230
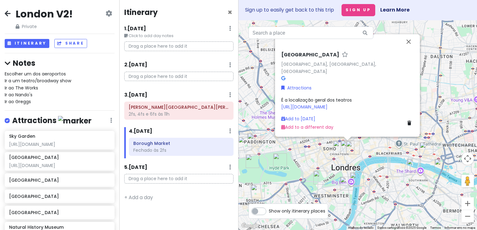
click at [159, 211] on div "Itinerary × 1 . Sat 11/29 Edit Day Notes Delete Day Click to add day notes Drag…" at bounding box center [178, 115] width 119 height 230
click at [269, 211] on label "Show only itinerary places" at bounding box center [297, 209] width 56 height 7
click at [269, 210] on input "Show only itinerary places" at bounding box center [271, 208] width 4 height 4
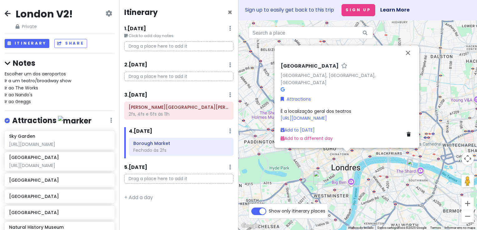
click at [269, 212] on label "Show only itinerary places" at bounding box center [297, 209] width 56 height 7
click at [269, 210] on input "Show only itinerary places" at bounding box center [271, 208] width 4 height 4
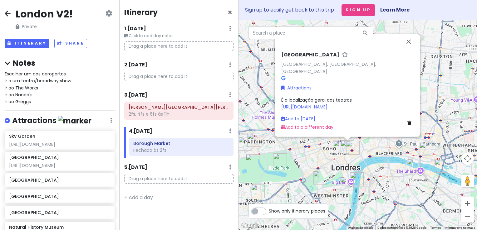
click at [198, 212] on div "Itinerary × 1 . Sat 11/29 Edit Day Notes Delete Day Click to add day notes Drag…" at bounding box center [178, 115] width 119 height 230
click at [409, 47] on button "Fechar" at bounding box center [408, 41] width 15 height 15
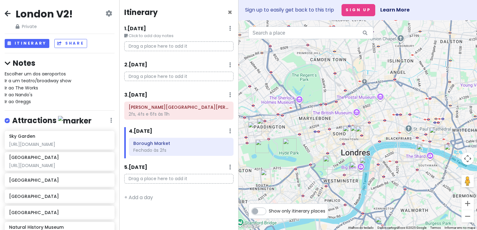
drag, startPoint x: 357, startPoint y: 96, endPoint x: 379, endPoint y: 62, distance: 40.4
click at [379, 62] on div at bounding box center [357, 125] width 238 height 210
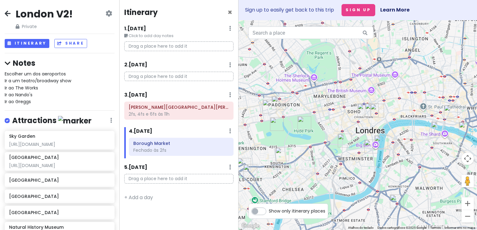
click at [337, 229] on div at bounding box center [357, 125] width 238 height 210
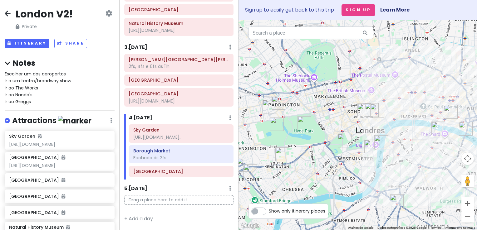
scroll to position [125, 0]
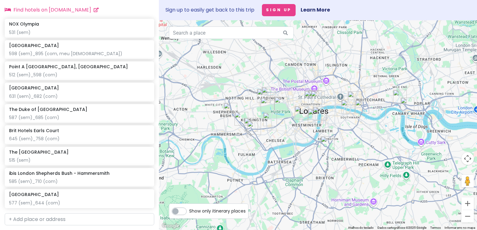
scroll to position [441, 0]
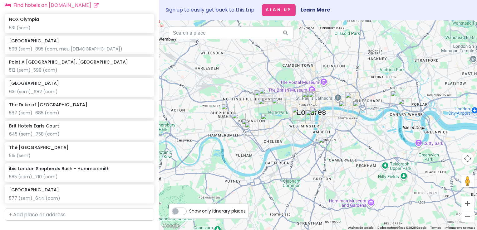
drag, startPoint x: 224, startPoint y: 77, endPoint x: 206, endPoint y: 87, distance: 20.4
click at [206, 87] on div at bounding box center [318, 125] width 318 height 210
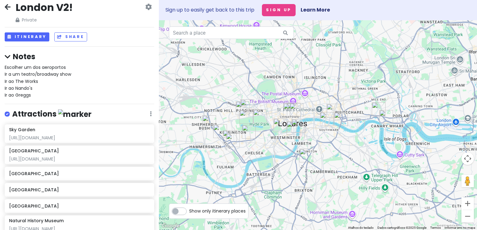
scroll to position [0, 0]
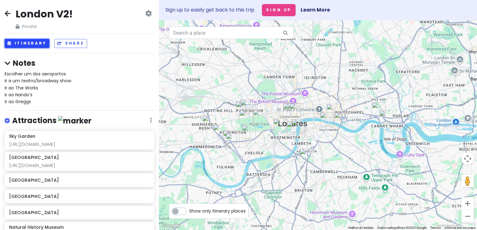
click at [29, 42] on button "Itinerary" at bounding box center [27, 43] width 45 height 9
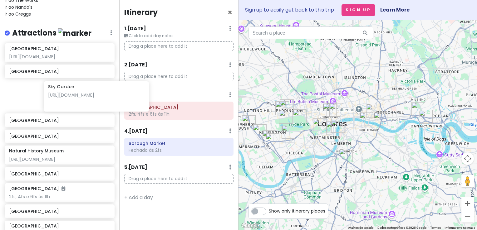
scroll to position [87, 0]
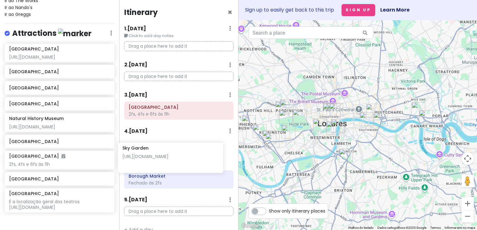
drag, startPoint x: 75, startPoint y: 57, endPoint x: 188, endPoint y: 158, distance: 151.5
click at [188, 158] on div "London V2! Private Change Dates Make a Copy Delete Trip Go Pro ⚡️ Give Feedback…" at bounding box center [238, 115] width 477 height 230
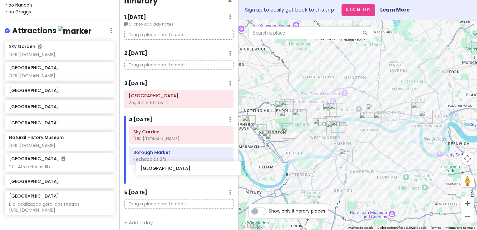
scroll to position [17, 0]
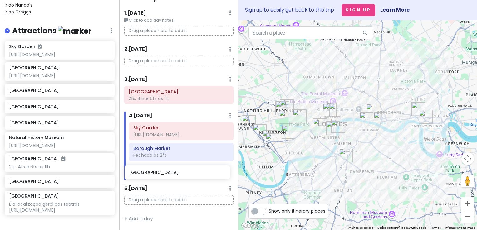
drag, startPoint x: 51, startPoint y: 173, endPoint x: 171, endPoint y: 172, distance: 119.8
click at [171, 172] on div "London V2! Private Change Dates Make a Copy Delete Trip Go Pro ⚡️ Give Feedback…" at bounding box center [238, 115] width 477 height 230
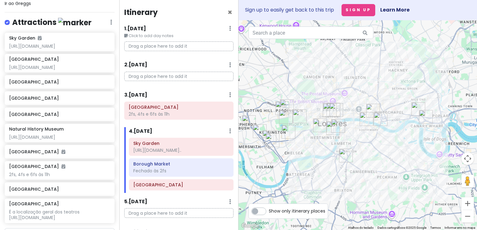
scroll to position [94, 0]
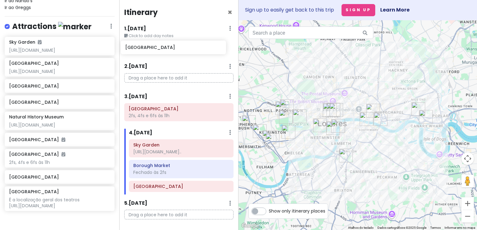
drag, startPoint x: 79, startPoint y: 129, endPoint x: 196, endPoint y: 48, distance: 142.0
click at [196, 48] on div "London V2! Private Change Dates Make a Copy Delete Trip Go Pro ⚡️ Give Feedback…" at bounding box center [238, 115] width 477 height 230
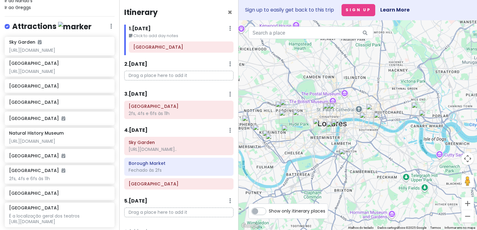
click at [332, 114] on img "Covent Garden" at bounding box center [336, 110] width 14 height 14
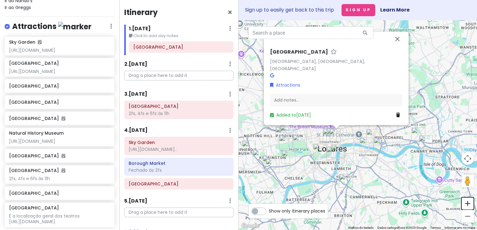
click at [467, 199] on button "Aumentar o zoom" at bounding box center [467, 203] width 12 height 12
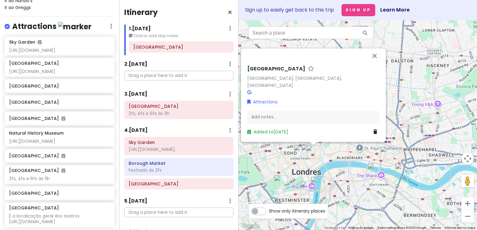
click at [305, 153] on img "Chinatown" at bounding box center [300, 152] width 14 height 14
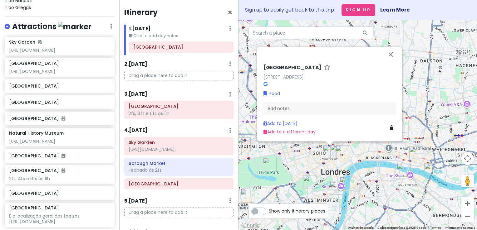
click at [120, 80] on div "Drag a place here to add it" at bounding box center [178, 78] width 119 height 15
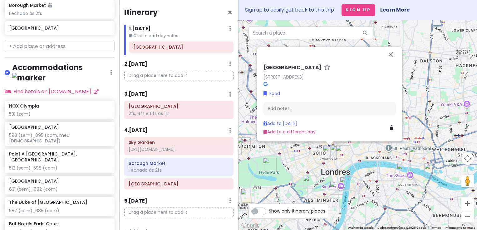
scroll to position [245, 0]
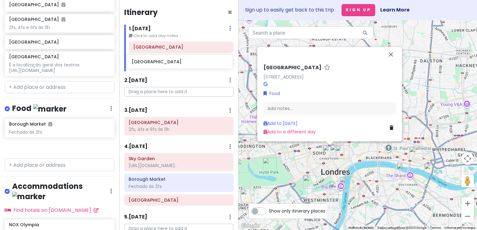
drag, startPoint x: 80, startPoint y: 160, endPoint x: 202, endPoint y: 65, distance: 154.5
click at [202, 65] on div "London V2! Private Change Dates Make a Copy Delete Trip Go Pro ⚡️ Give Feedback…" at bounding box center [238, 115] width 477 height 230
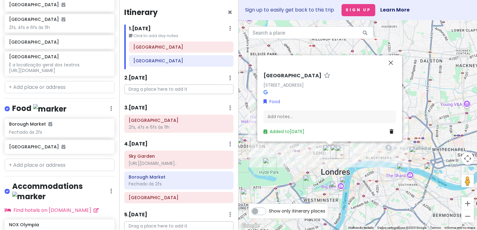
click at [335, 150] on img "Covent Garden" at bounding box center [342, 152] width 14 height 14
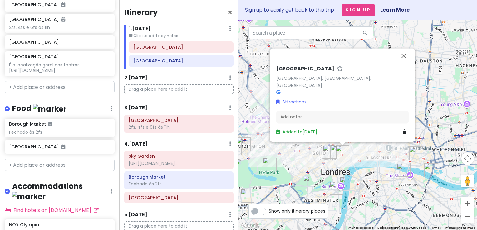
click at [334, 148] on img "Chinatown" at bounding box center [329, 152] width 14 height 14
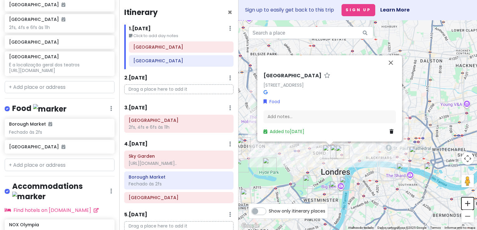
click at [468, 207] on button "Aumentar o zoom" at bounding box center [467, 203] width 12 height 12
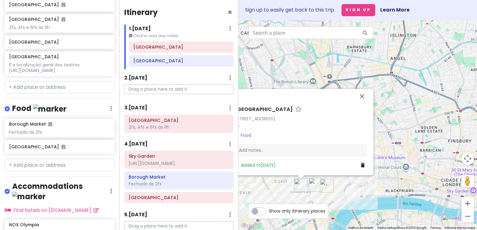
click at [315, 180] on img "West End" at bounding box center [315, 185] width 14 height 14
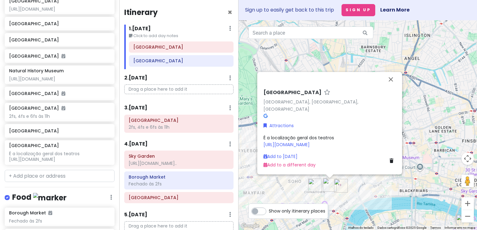
scroll to position [160, 0]
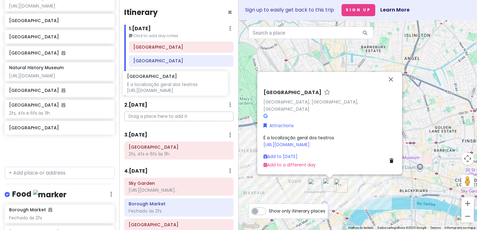
drag, startPoint x: 88, startPoint y: 160, endPoint x: 207, endPoint y: 82, distance: 142.4
click at [207, 82] on div "London V2! Private Change Dates Make a Copy Delete Trip Go Pro ⚡️ Give Feedback…" at bounding box center [238, 115] width 477 height 230
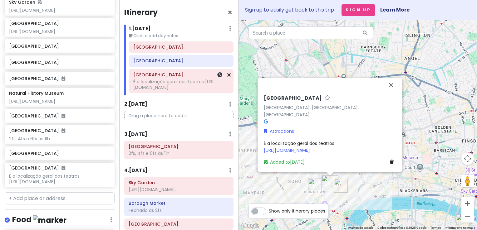
scroll to position [133, 0]
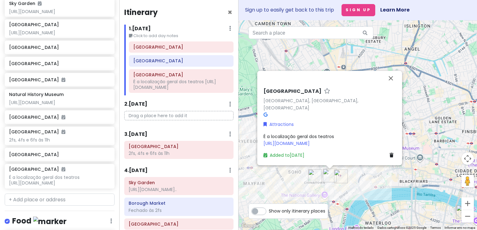
drag, startPoint x: 411, startPoint y: 162, endPoint x: 407, endPoint y: 114, distance: 48.6
click at [407, 114] on div "West End West End, London, Reino Unido Attractions É a localização geral dos te…" at bounding box center [357, 125] width 238 height 210
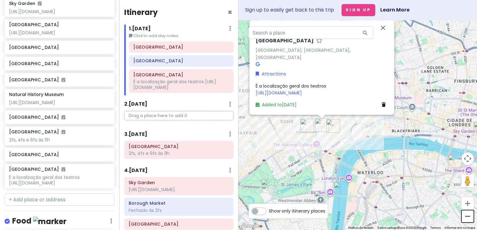
click at [469, 214] on button "Diminuir o zoom" at bounding box center [467, 216] width 12 height 12
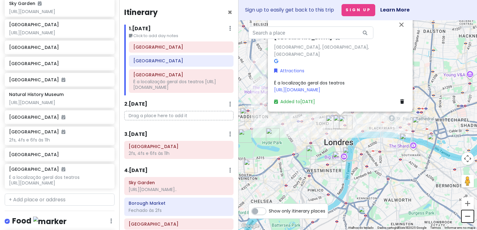
click at [469, 214] on button "Diminuir o zoom" at bounding box center [467, 216] width 12 height 12
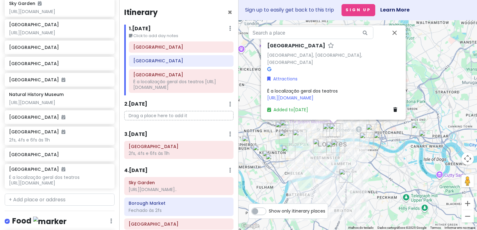
drag, startPoint x: 390, startPoint y: 187, endPoint x: 374, endPoint y: 204, distance: 23.2
click at [374, 204] on div "West End West End, London, Reino Unido Attractions É a localização geral dos te…" at bounding box center [357, 125] width 238 height 210
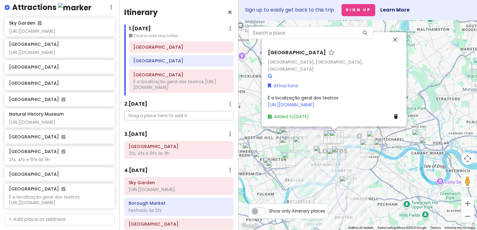
scroll to position [115, 0]
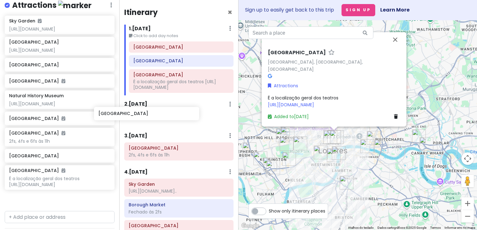
drag, startPoint x: 83, startPoint y: 89, endPoint x: 178, endPoint y: 115, distance: 98.9
click at [178, 115] on div "London V2! Private Change Dates Make a Copy Delete Trip Go Pro ⚡️ Give Feedback…" at bounding box center [238, 115] width 477 height 230
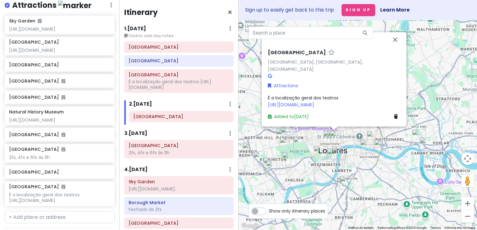
click at [284, 145] on img "Kensington Gardens" at bounding box center [286, 144] width 14 height 14
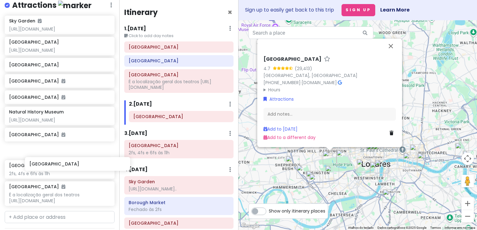
scroll to position [116, 0]
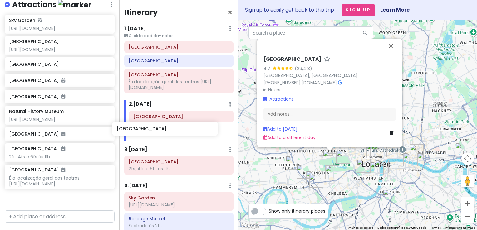
drag, startPoint x: 70, startPoint y: 186, endPoint x: 178, endPoint y: 132, distance: 120.7
click at [178, 132] on div "London V2! Private Change Dates Make a Copy Delete Trip Go Pro ⚡️ Give Feedback…" at bounding box center [238, 115] width 477 height 230
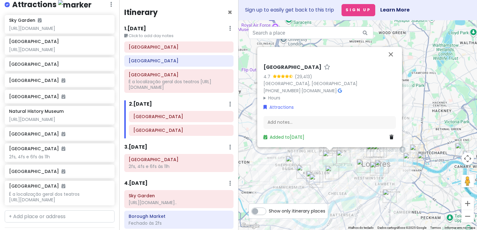
click at [330, 172] on img "Natural History Museum" at bounding box center [332, 173] width 14 height 14
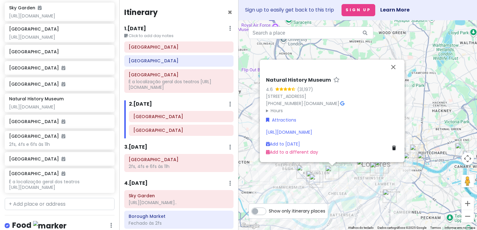
scroll to position [129, 0]
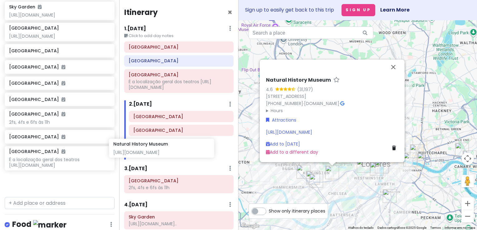
drag, startPoint x: 77, startPoint y: 113, endPoint x: 181, endPoint y: 148, distance: 110.2
click at [181, 148] on div "London V2! Private Change Dates Make a Copy Delete Trip Go Pro ⚡️ Give Feedback…" at bounding box center [238, 115] width 477 height 230
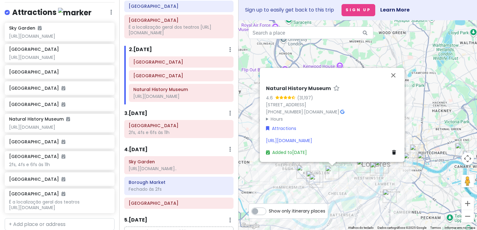
scroll to position [54, 0]
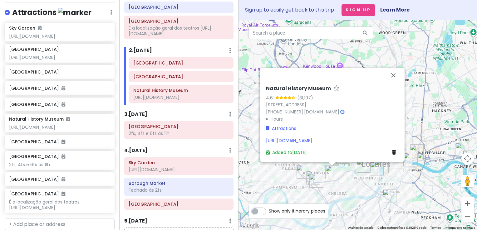
click at [348, 189] on div "Natural History Museum 4.6 (31,197) Cromwell Rd, South Kensington, London SW7 5…" at bounding box center [357, 125] width 238 height 210
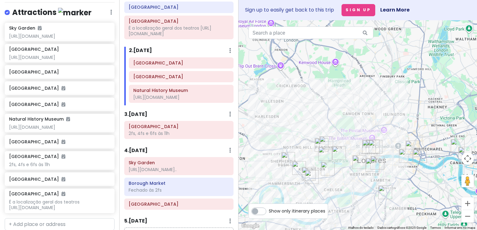
drag, startPoint x: 360, startPoint y: 187, endPoint x: 337, endPoint y: 159, distance: 35.7
click at [337, 159] on div at bounding box center [357, 125] width 238 height 210
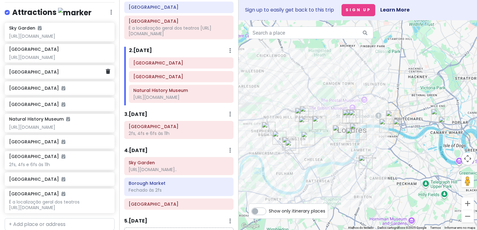
click at [77, 79] on div "Westminster Bridge" at bounding box center [60, 72] width 110 height 14
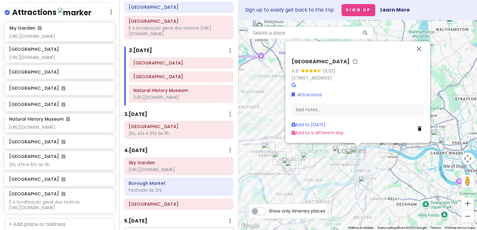
click at [333, 152] on img "Palácio de Buckingham" at bounding box center [339, 153] width 14 height 14
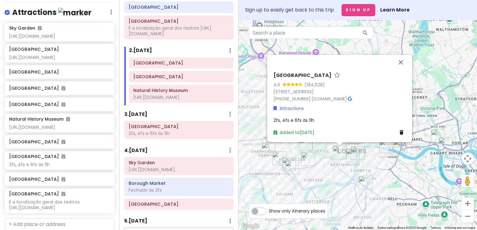
click at [353, 158] on img "Westminster Abbey" at bounding box center [353, 155] width 14 height 14
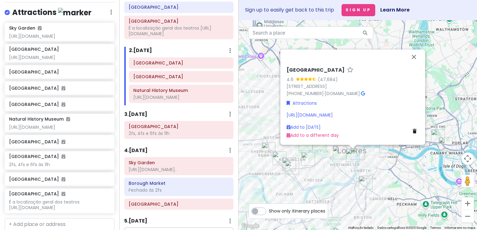
click at [358, 148] on img "Westminster Abbey" at bounding box center [353, 155] width 14 height 14
click at [360, 148] on img "Westminster Bridge" at bounding box center [358, 153] width 14 height 14
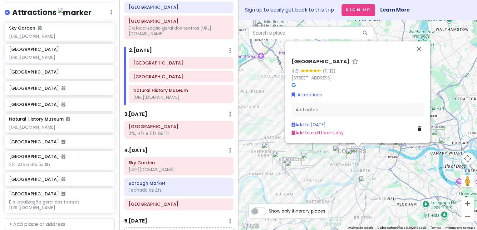
click at [350, 158] on img "Westminster Abbey" at bounding box center [353, 155] width 14 height 14
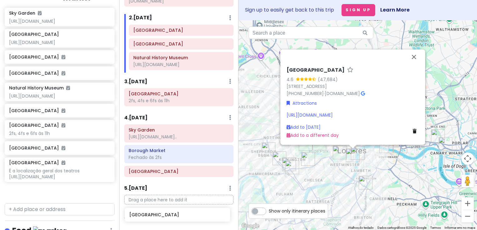
scroll to position [90, 0]
drag, startPoint x: 95, startPoint y: 78, endPoint x: 215, endPoint y: 211, distance: 179.3
click at [215, 211] on div "London V2! Private Change Dates Make a Copy Delete Trip Go Pro ⚡️ Give Feedback…" at bounding box center [238, 115] width 477 height 230
drag, startPoint x: 31, startPoint y: 69, endPoint x: 154, endPoint y: 210, distance: 187.4
click at [154, 210] on div "London V2! Private Change Dates Make a Copy Delete Trip Go Pro ⚡️ Give Feedback…" at bounding box center [238, 115] width 477 height 230
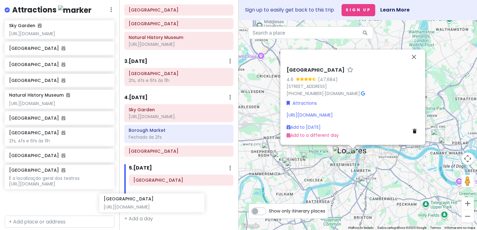
scroll to position [116, 0]
drag, startPoint x: 89, startPoint y: 66, endPoint x: 209, endPoint y: 196, distance: 177.0
click at [209, 196] on div "London V2! Private Change Dates Make a Copy Delete Trip Go Pro ⚡️ Give Feedback…" at bounding box center [238, 115] width 477 height 230
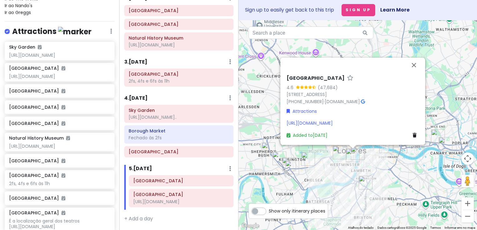
scroll to position [85, 0]
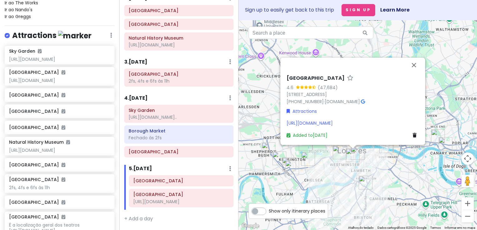
click at [339, 152] on img "Palácio de Buckingham" at bounding box center [339, 153] width 14 height 14
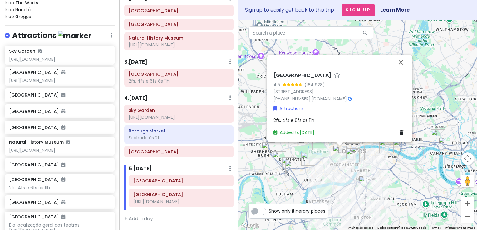
scroll to position [90, 0]
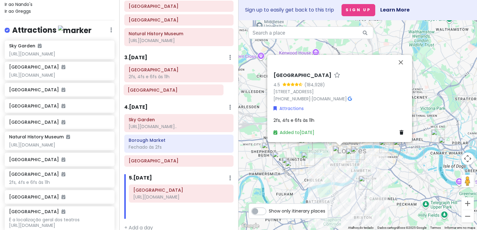
drag, startPoint x: 168, startPoint y: 180, endPoint x: 163, endPoint y: 90, distance: 90.6
click at [163, 90] on div "Itinerary × 1 . Sat 11/29 Edit Day Notes Delete Day Click to add day notes Cove…" at bounding box center [178, 115] width 119 height 230
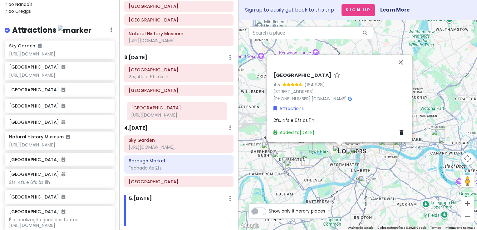
drag, startPoint x: 168, startPoint y: 197, endPoint x: 166, endPoint y: 109, distance: 87.3
click at [166, 109] on div "Itinerary × 1 . Sat 11/29 Edit Day Notes Delete Day Click to add day notes Cove…" at bounding box center [178, 115] width 119 height 230
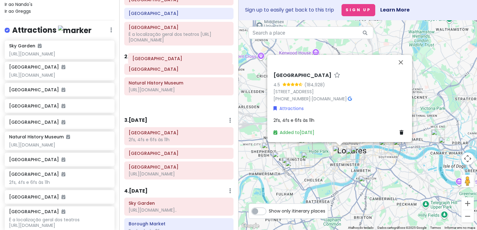
scroll to position [47, 0]
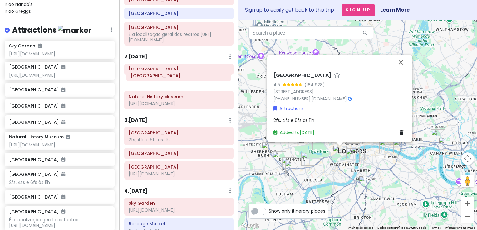
drag, startPoint x: 160, startPoint y: 51, endPoint x: 162, endPoint y: 74, distance: 23.8
click at [162, 74] on div "Hyde Park Kensington Gardens Natural History Museum https://www.nhm.ac.uk/visit…" at bounding box center [178, 88] width 119 height 48
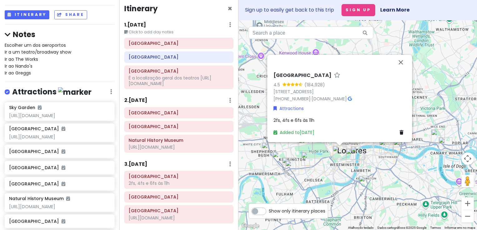
scroll to position [0, 0]
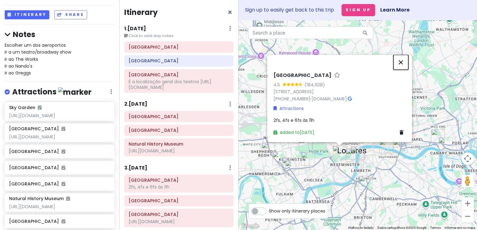
click at [404, 64] on button "Fechar" at bounding box center [400, 62] width 15 height 15
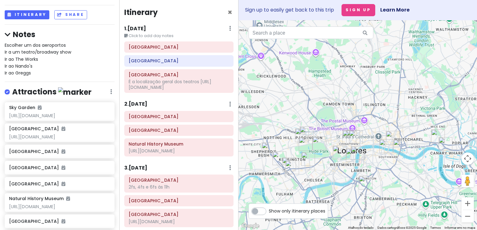
click at [145, 26] on h6 "1 . Sat 11/29" at bounding box center [135, 29] width 22 height 7
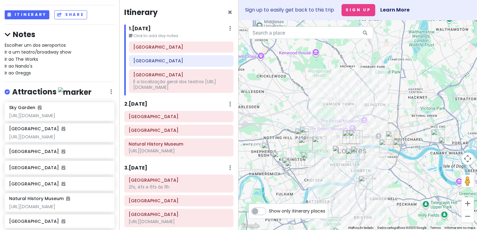
click at [154, 104] on div "2 . Sun 11/30 Add Day Notes Delete Day" at bounding box center [178, 105] width 109 height 11
click at [142, 104] on h6 "2 . Sun 11/30" at bounding box center [135, 104] width 23 height 7
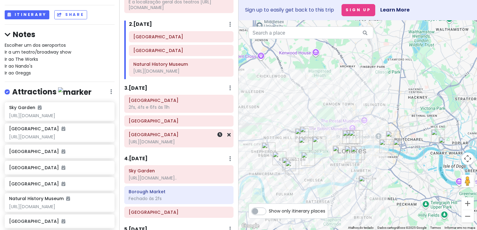
scroll to position [81, 0]
click at [147, 88] on h6 "3 . Mon 12/1" at bounding box center [135, 87] width 23 height 7
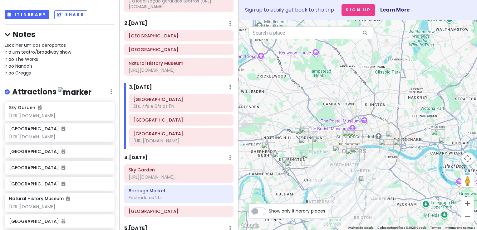
scroll to position [125, 0]
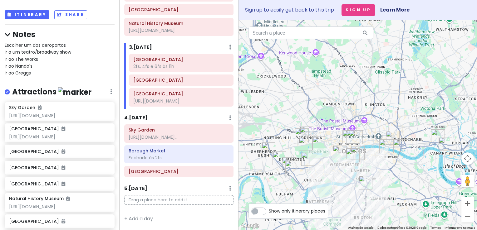
click at [141, 115] on h6 "4 . Tue 12/2" at bounding box center [135, 118] width 23 height 7
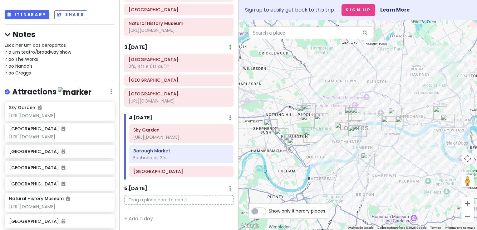
drag, startPoint x: 404, startPoint y: 178, endPoint x: 406, endPoint y: 152, distance: 26.3
click at [406, 152] on div at bounding box center [357, 125] width 238 height 210
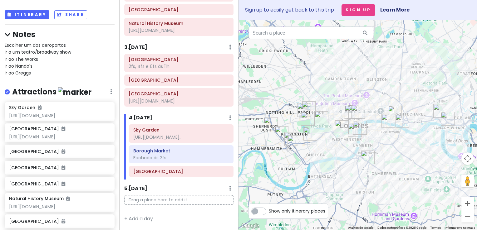
drag, startPoint x: 411, startPoint y: 152, endPoint x: 406, endPoint y: 158, distance: 7.5
click at [406, 158] on div at bounding box center [357, 125] width 238 height 210
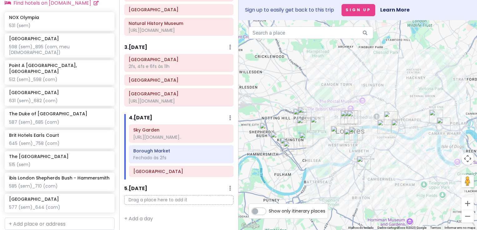
scroll to position [455, 0]
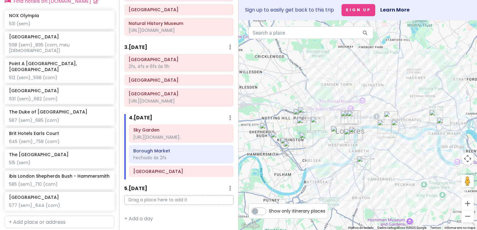
click at [433, 114] on img "Limehouse Library Hotel London" at bounding box center [436, 117] width 14 height 14
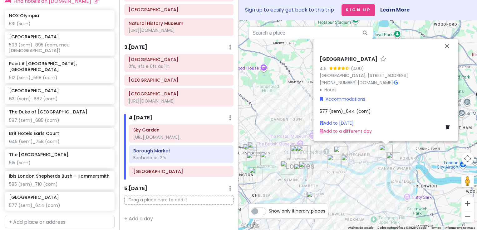
click at [391, 159] on img "Point A London, Canary Wharf" at bounding box center [393, 160] width 14 height 14
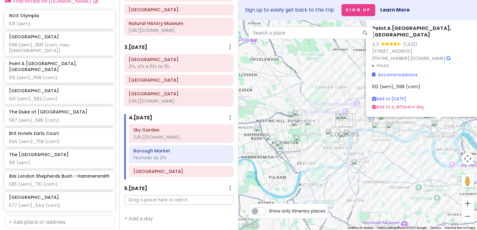
drag, startPoint x: 360, startPoint y: 165, endPoint x: 413, endPoint y: 133, distance: 62.3
click at [413, 133] on div "Point A London, Canary Wharf 4.3 (1,422) 21 Hertsmere Rd, London E14 4AS, UK +4…" at bounding box center [357, 125] width 238 height 210
click at [384, 163] on div "Point A London, Canary Wharf 4.3 (1,422) 21 Hertsmere Rd, London E14 4AS, UK +4…" at bounding box center [357, 125] width 238 height 210
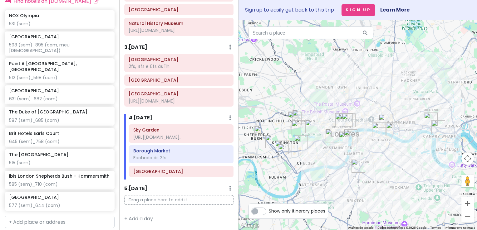
click at [356, 167] on img "The Maiden Oval Hotel" at bounding box center [358, 166] width 14 height 14
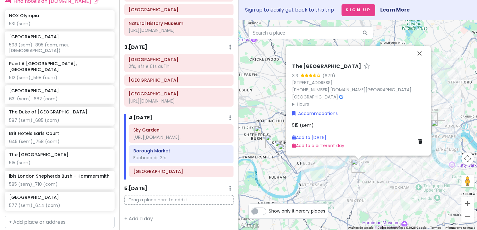
click at [336, 174] on div "The Maiden Oval Hotel 3.3 (679) 9-13 Clapham Rd, London SW9 0JD, UK +44 20 7793…" at bounding box center [357, 125] width 238 height 210
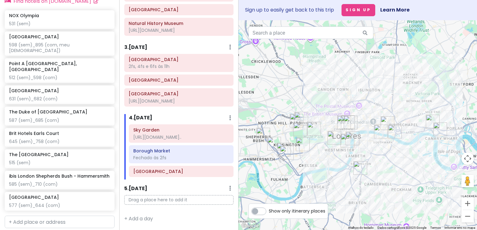
drag, startPoint x: 317, startPoint y: 167, endPoint x: 319, endPoint y: 169, distance: 3.6
click at [319, 169] on div at bounding box center [357, 125] width 238 height 210
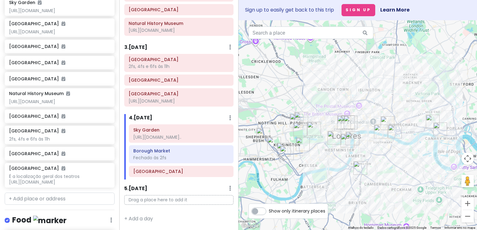
scroll to position [131, 0]
